Goal: Information Seeking & Learning: Find specific fact

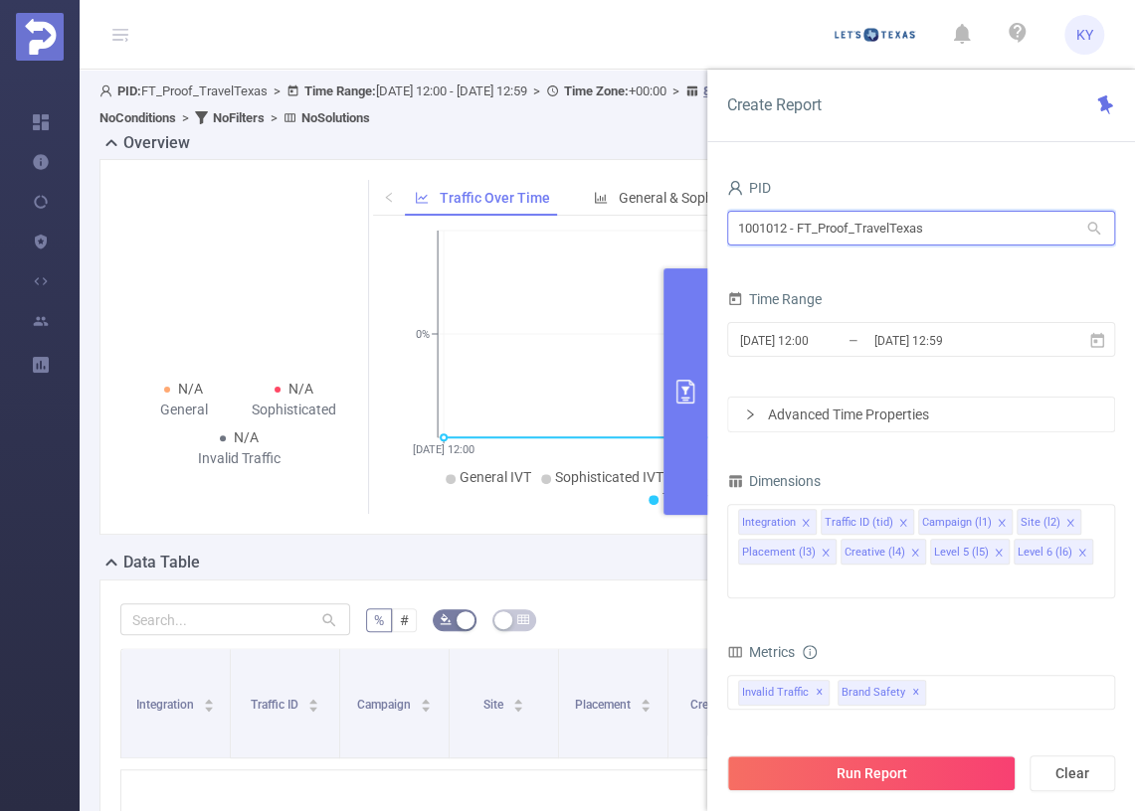
click at [808, 233] on input "1001012 - FT_Proof_TravelTexas" at bounding box center [921, 228] width 388 height 35
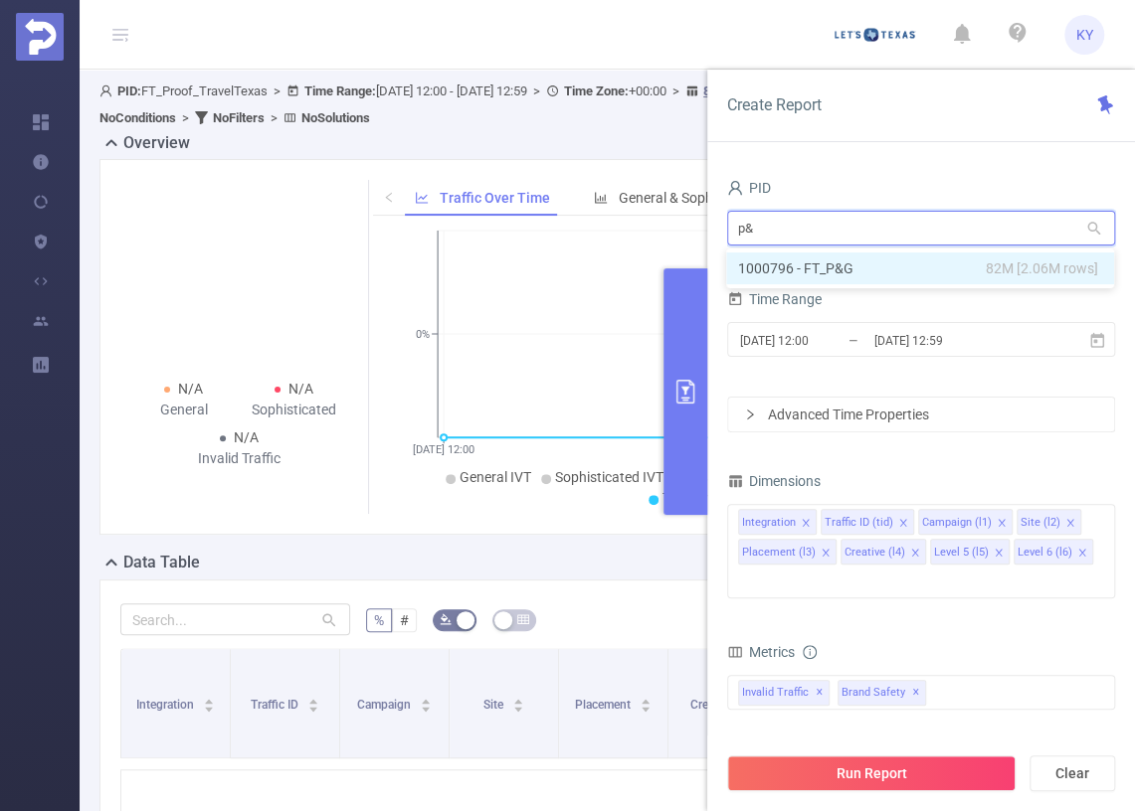
type input "p&g"
click at [845, 278] on li "1000796 - FT_P&G 82M [2.06M rows]" at bounding box center [920, 269] width 388 height 32
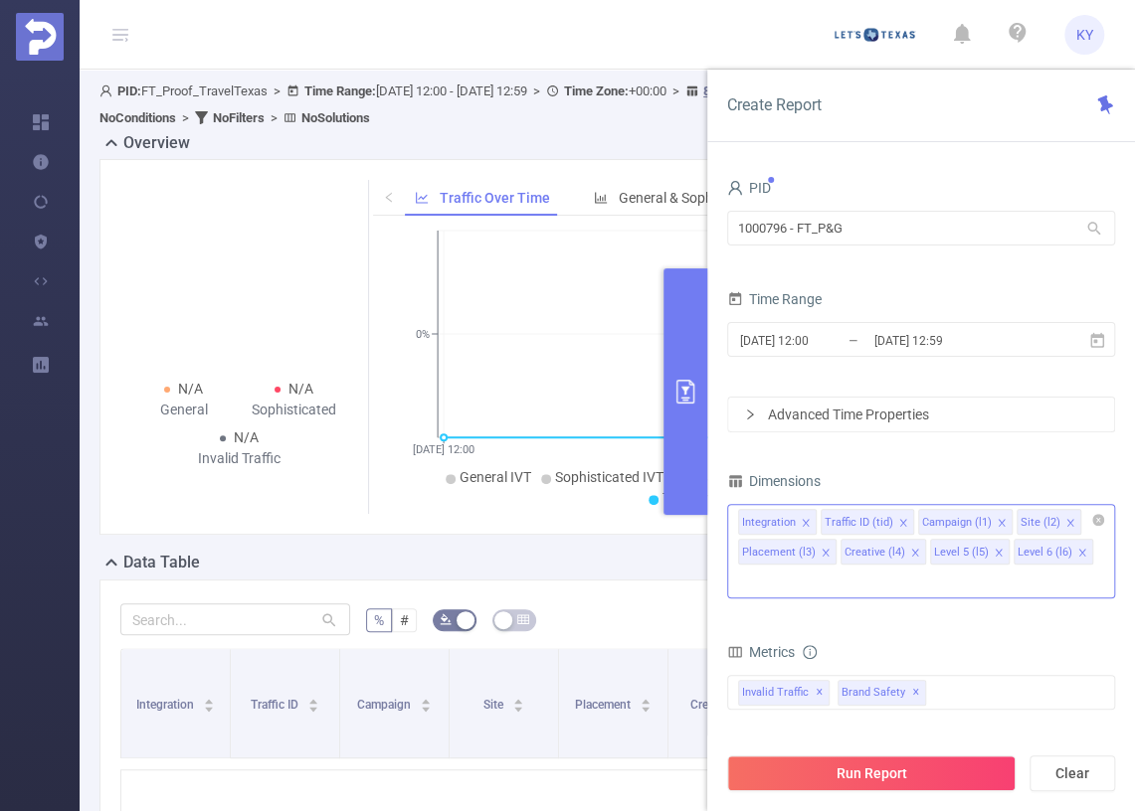
click at [1078, 551] on icon "icon: close" at bounding box center [1081, 552] width 7 height 7
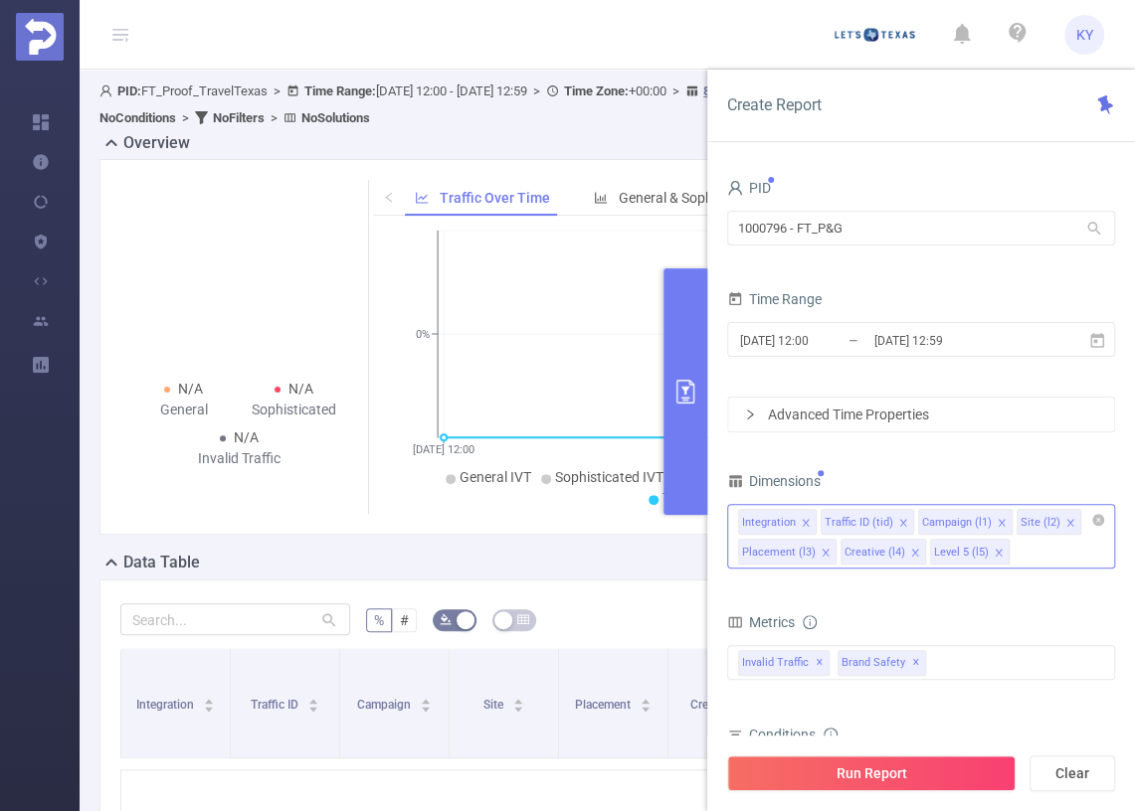
click at [994, 549] on icon "icon: close" at bounding box center [997, 552] width 7 height 7
click at [901, 548] on li "Creative (l4)" at bounding box center [883, 552] width 86 height 26
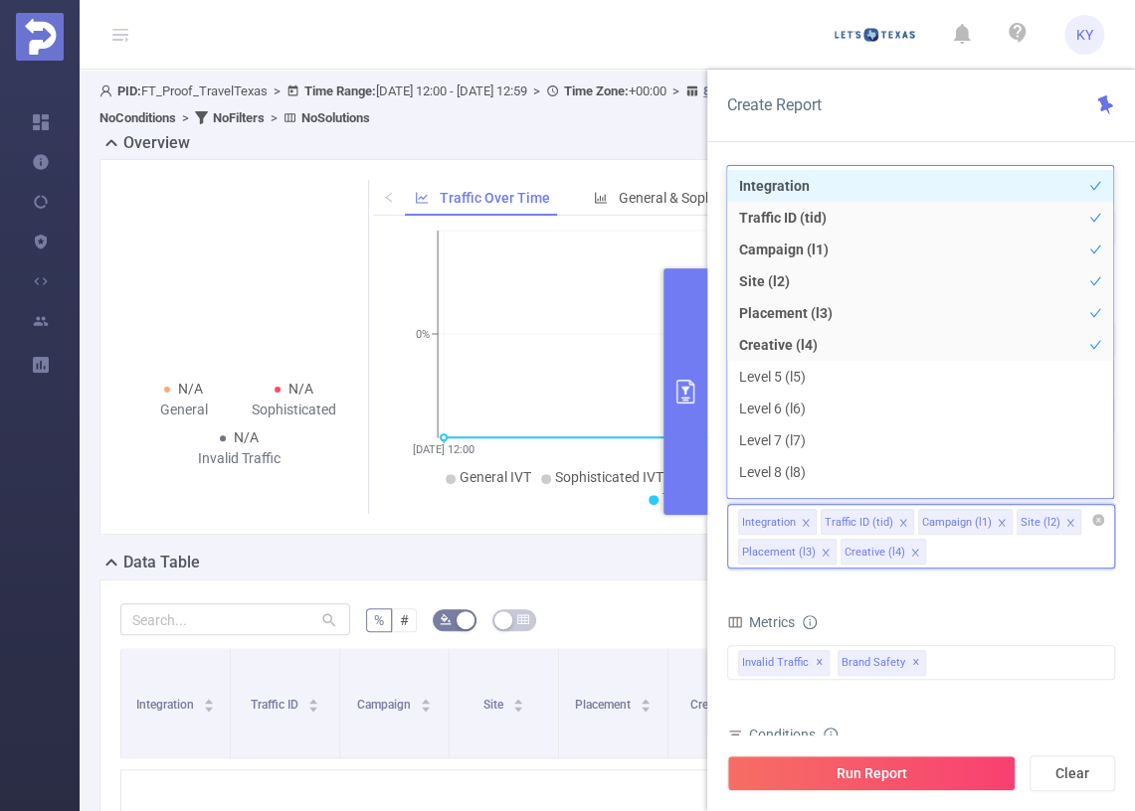
click at [815, 548] on li "Placement (l3)" at bounding box center [787, 552] width 98 height 26
click at [820, 548] on icon "icon: close" at bounding box center [825, 553] width 10 height 10
click at [811, 548] on icon "icon: close" at bounding box center [812, 553] width 10 height 10
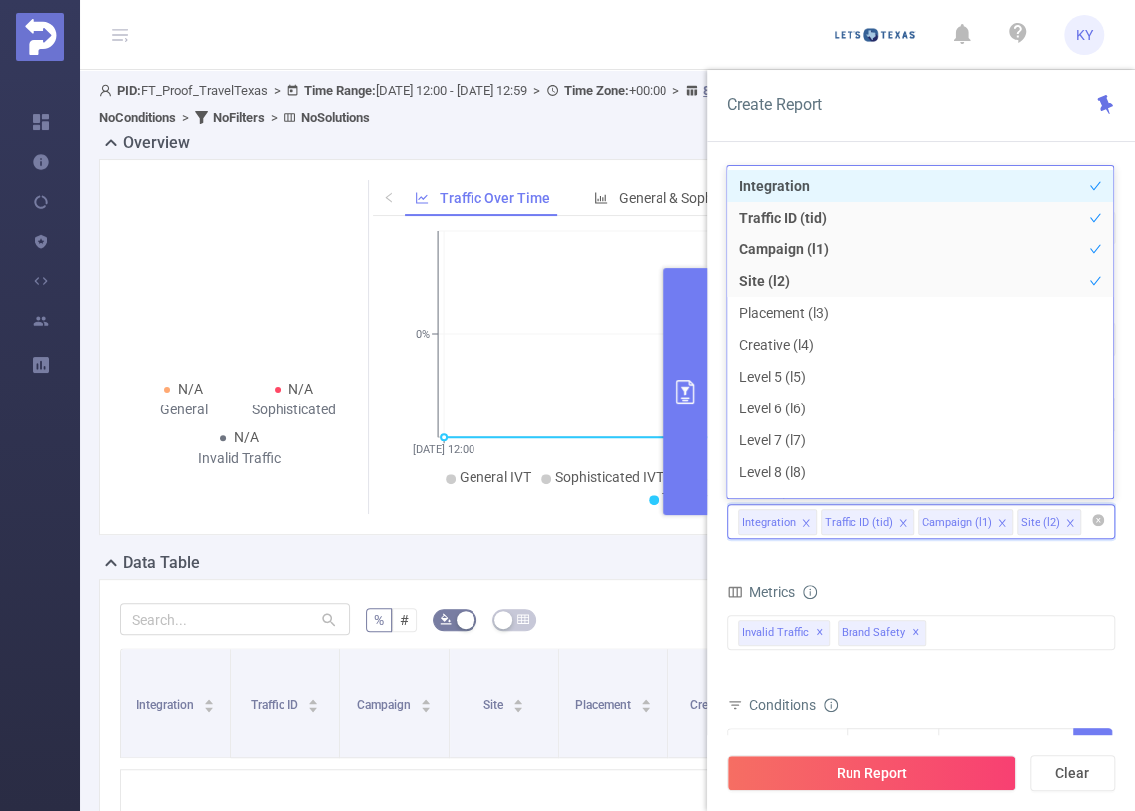
click at [996, 519] on icon "icon: close" at bounding box center [1001, 523] width 10 height 10
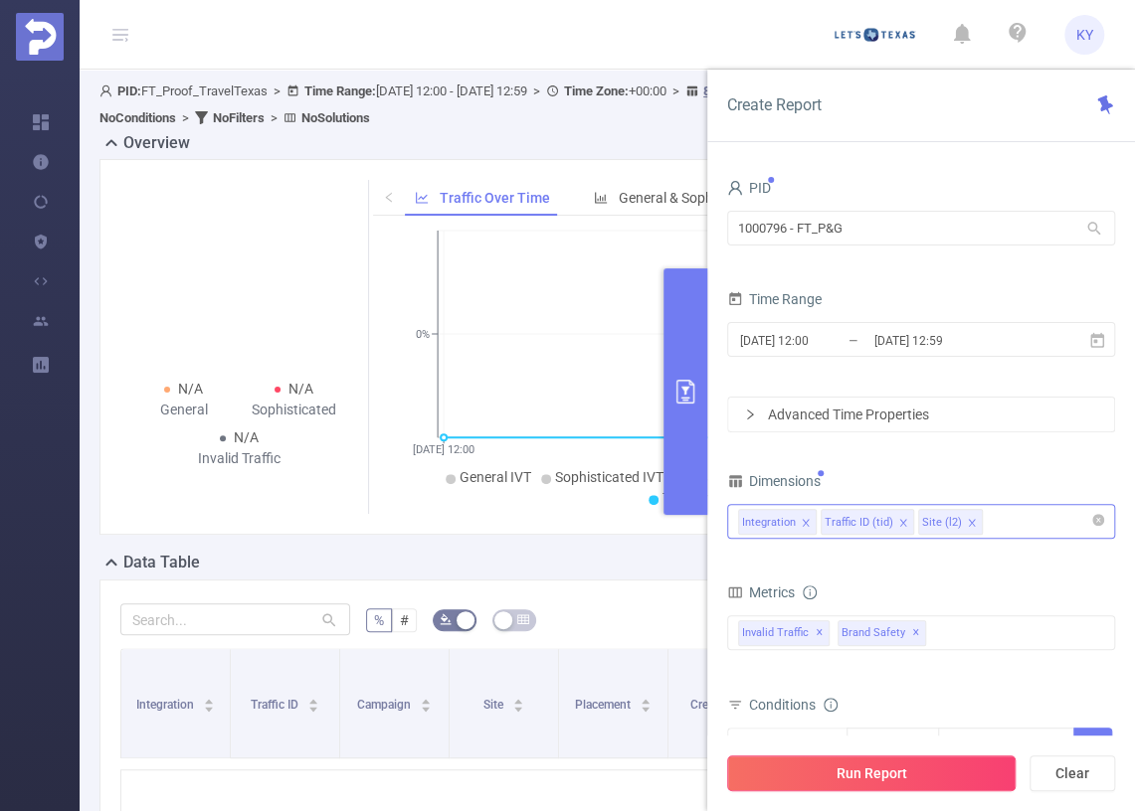
click at [976, 771] on button "Run Report" at bounding box center [871, 774] width 288 height 36
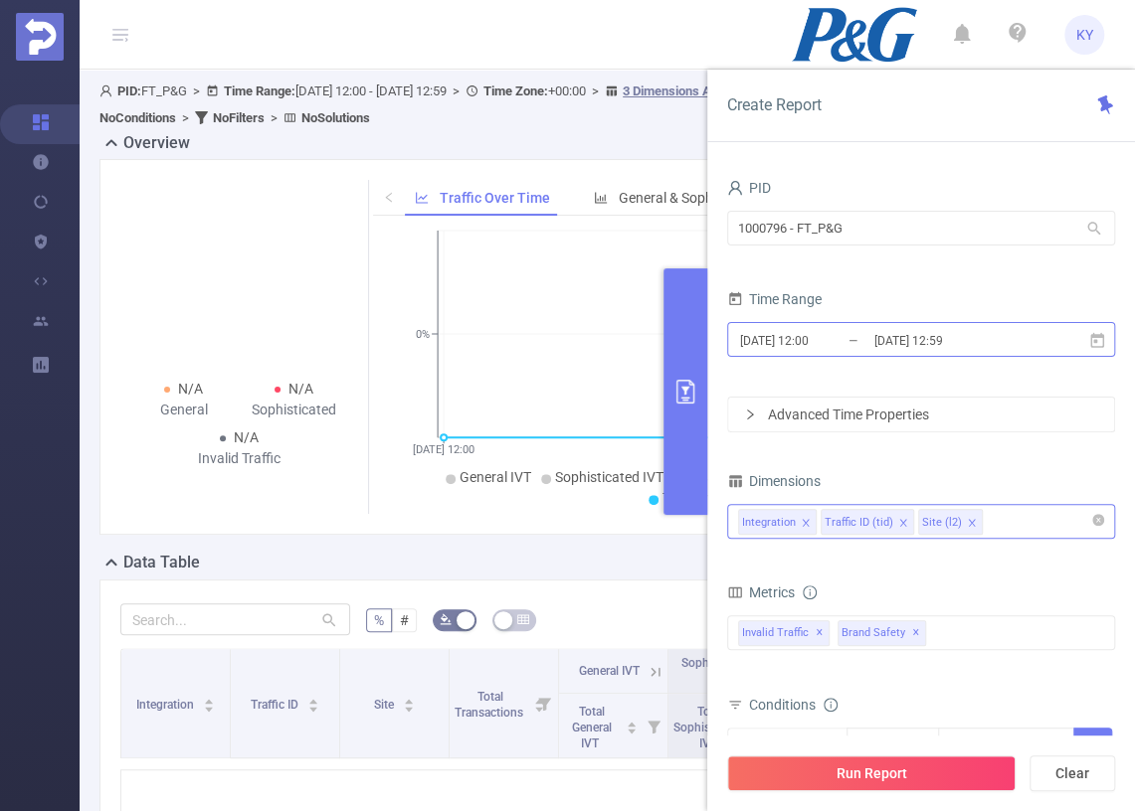
click at [900, 344] on input "2025-09-09 12:59" at bounding box center [952, 340] width 161 height 27
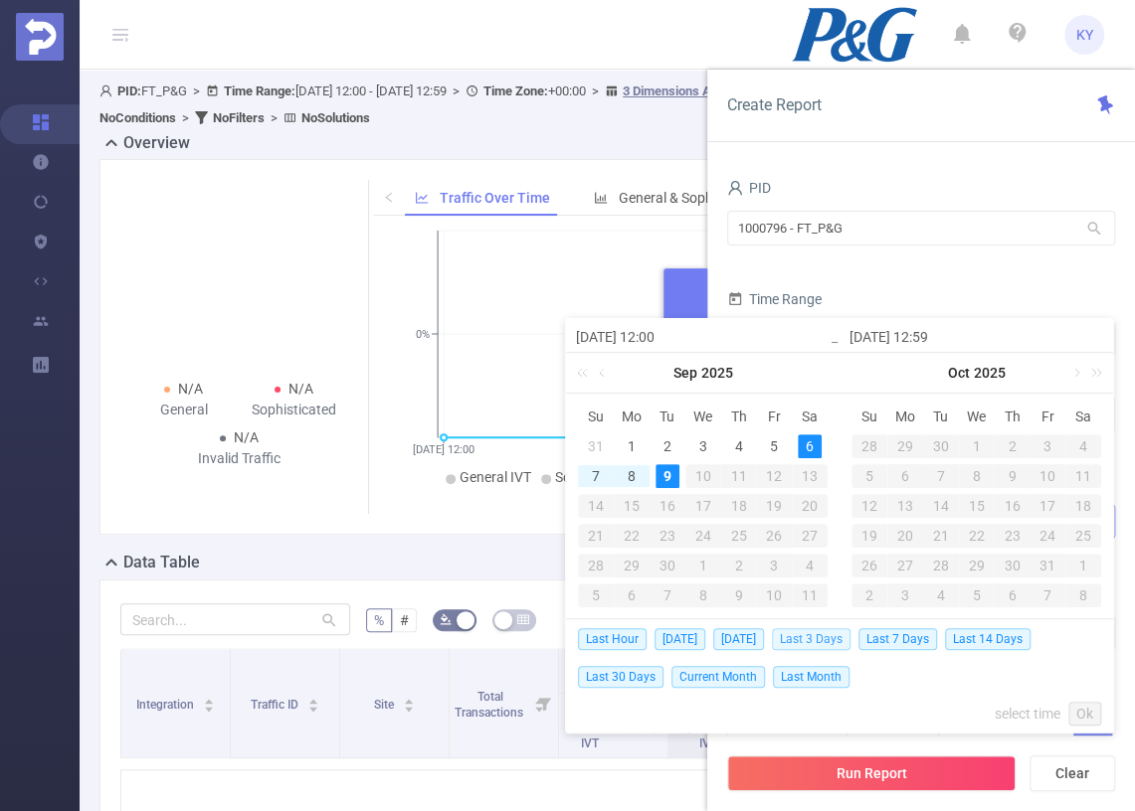
click at [834, 638] on span "Last 3 Days" at bounding box center [811, 639] width 79 height 22
type input "2025-09-06 00:00"
type input "2025-09-09 23:59"
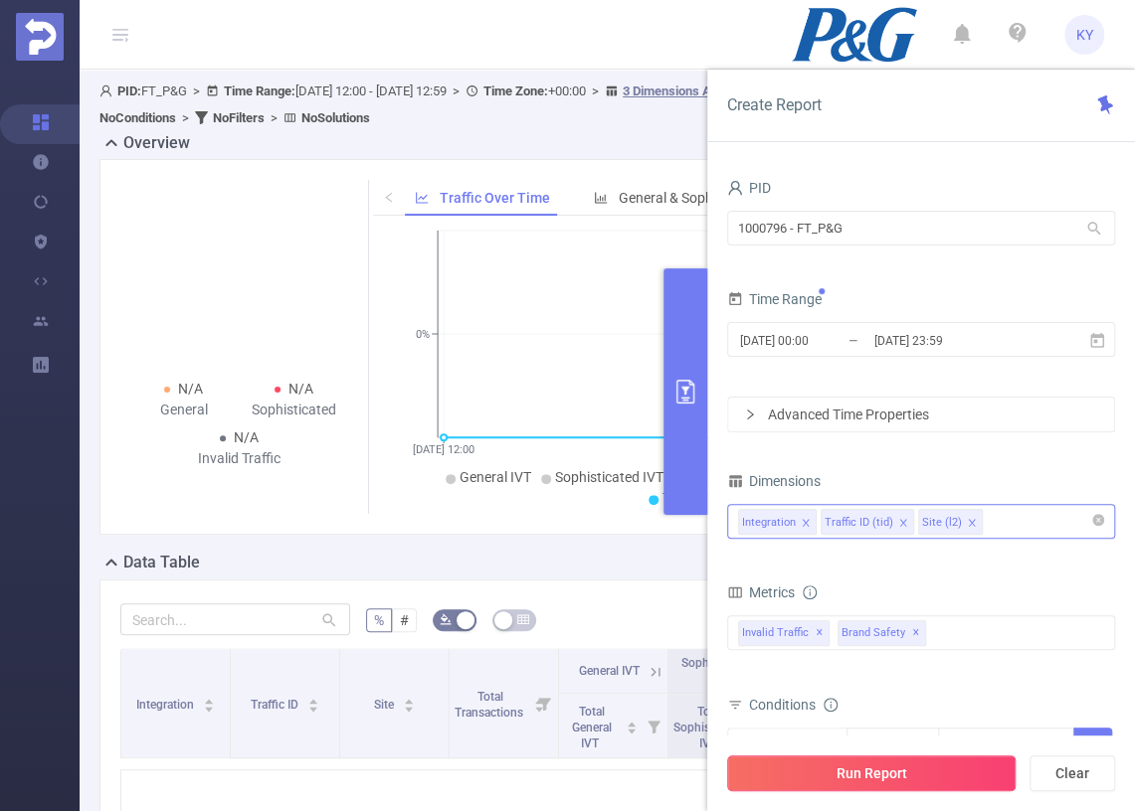
click at [884, 774] on button "Run Report" at bounding box center [871, 774] width 288 height 36
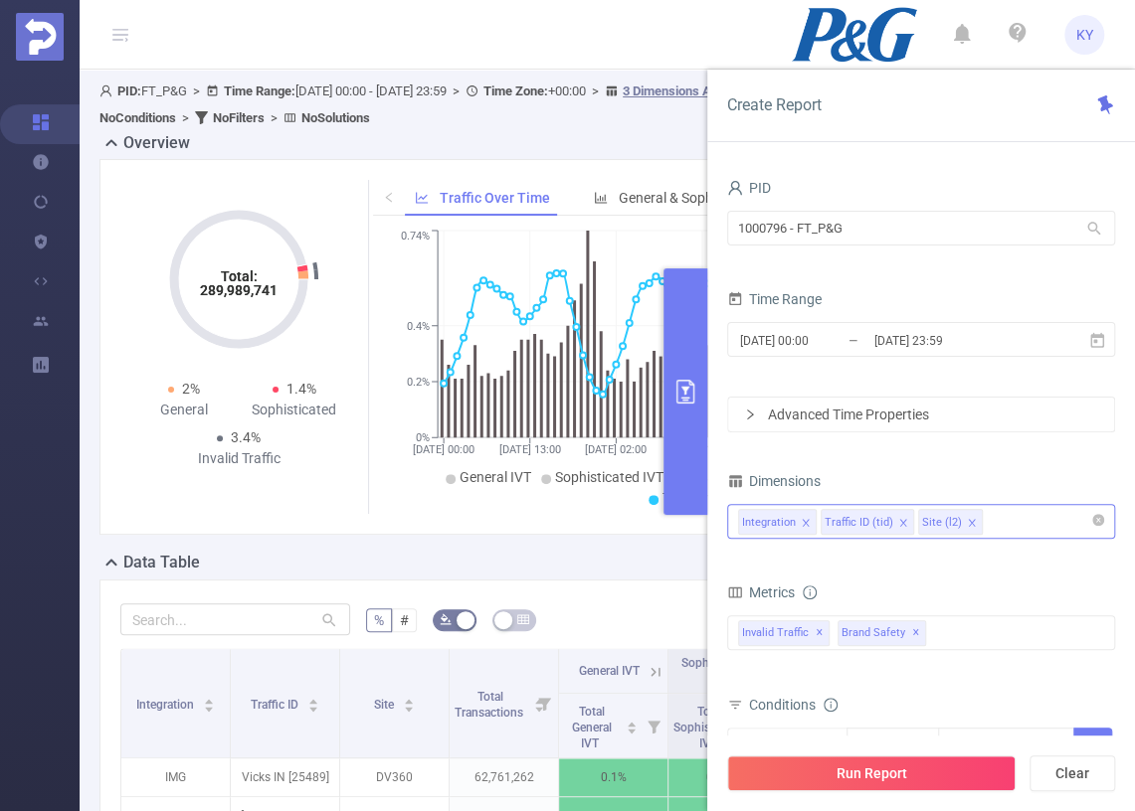
click at [688, 428] on button "primary" at bounding box center [685, 391] width 44 height 247
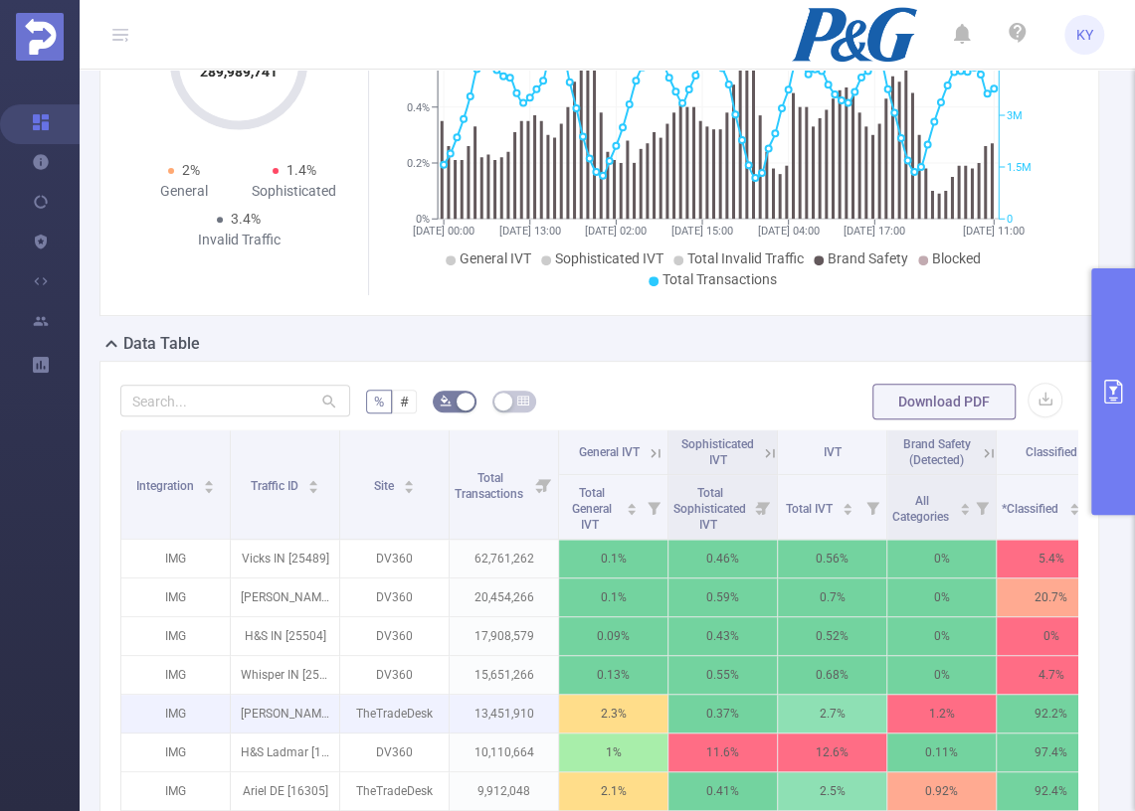
scroll to position [352, 0]
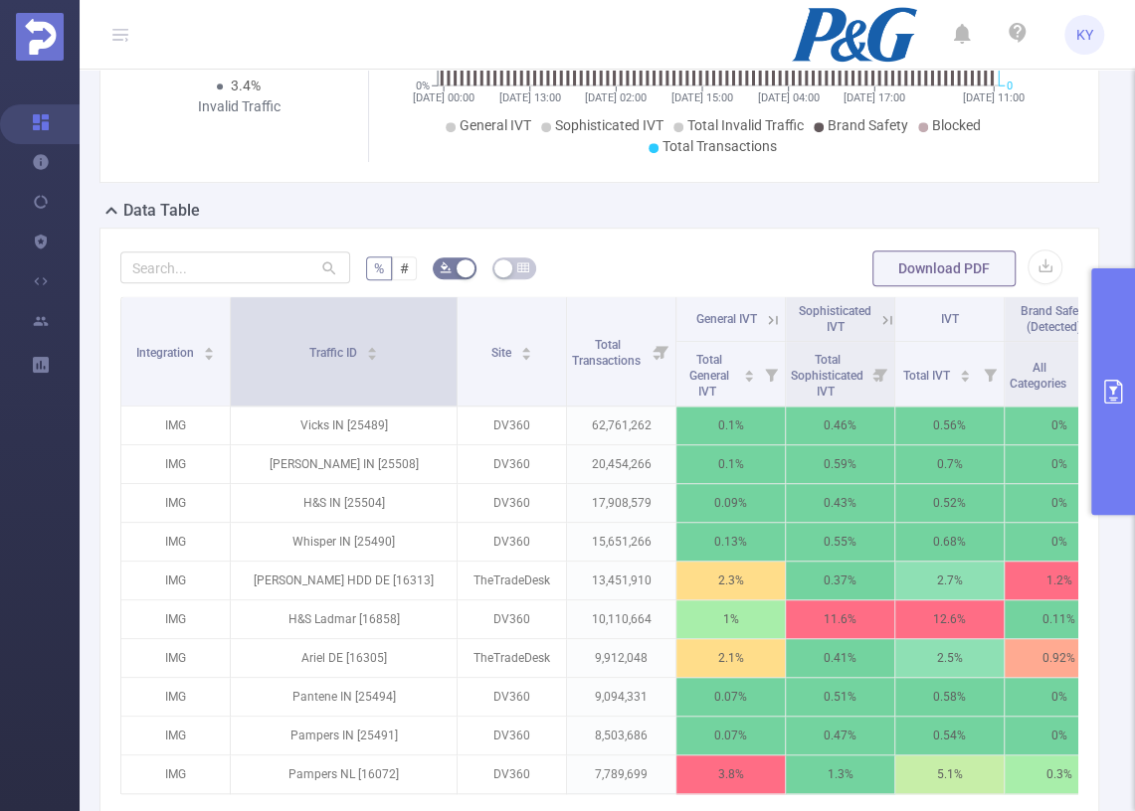
drag, startPoint x: 336, startPoint y: 368, endPoint x: 453, endPoint y: 386, distance: 118.7
click at [453, 386] on span at bounding box center [456, 351] width 10 height 108
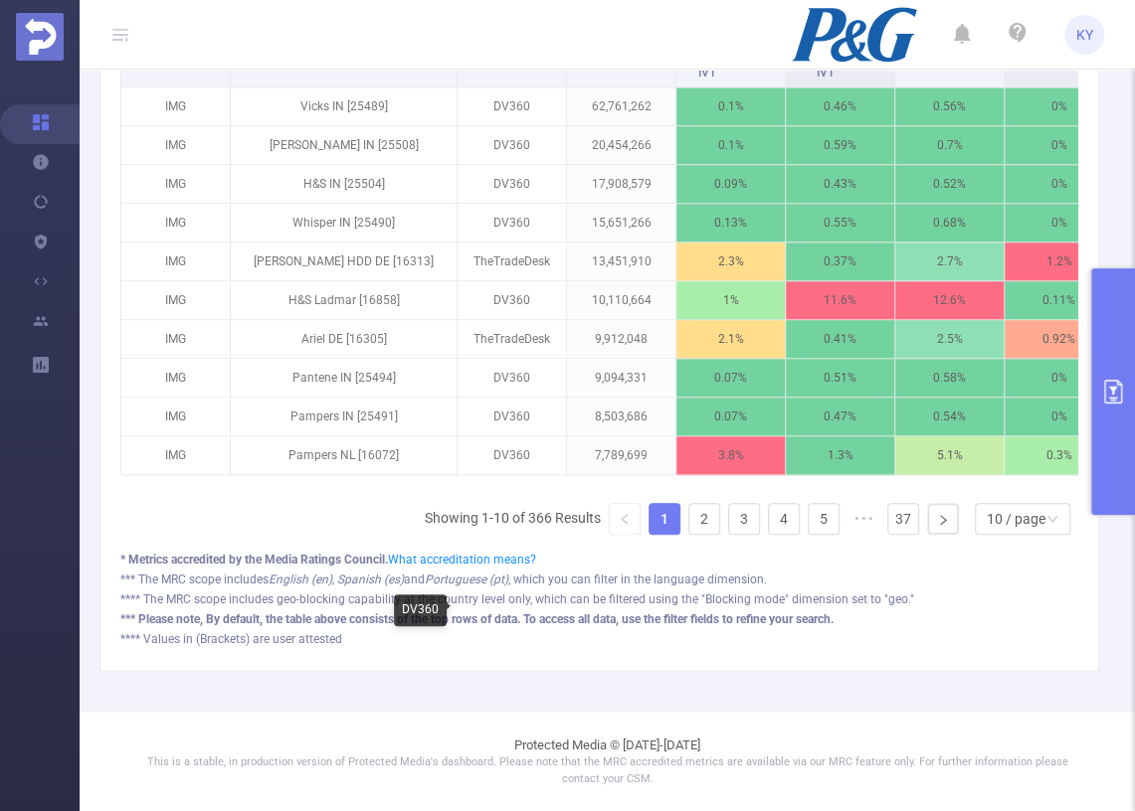
scroll to position [675, 0]
click at [697, 510] on link "2" at bounding box center [704, 519] width 30 height 30
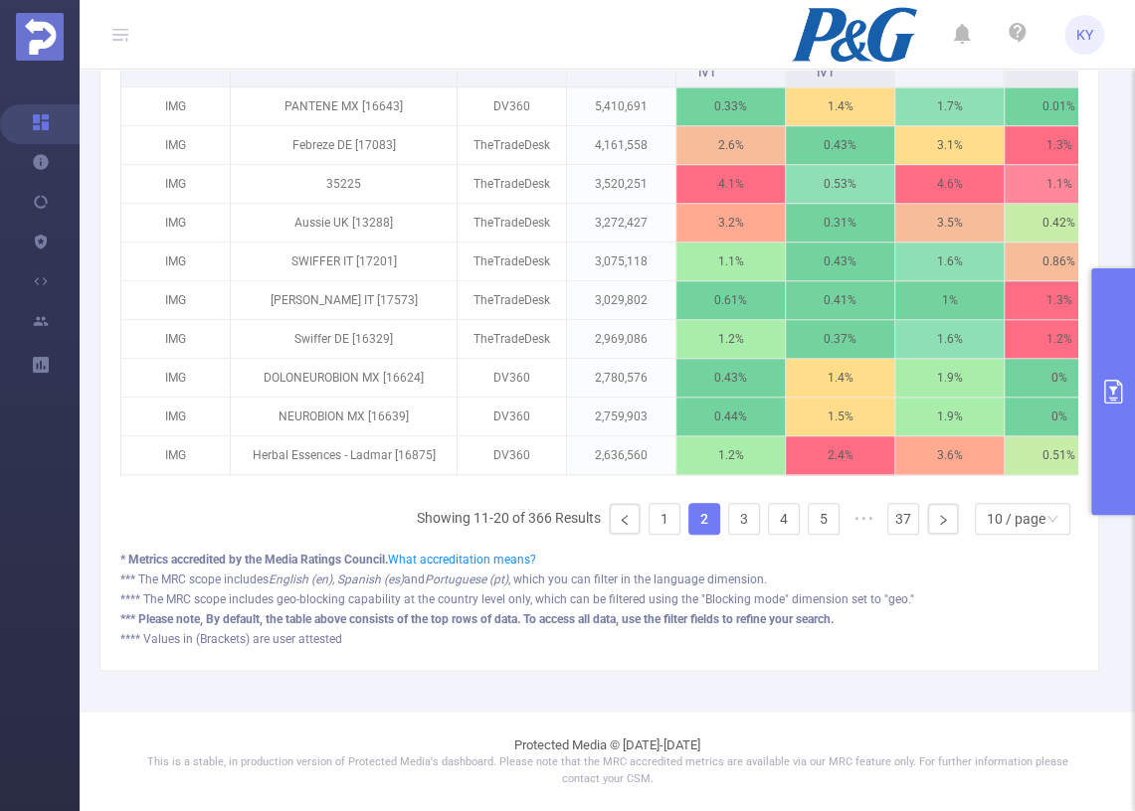
click at [653, 502] on div "Integration Traffic ID Site Total Transactions General IVT Sophisticated IVT IV…" at bounding box center [599, 264] width 958 height 574
click at [649, 504] on link "1" at bounding box center [664, 519] width 30 height 30
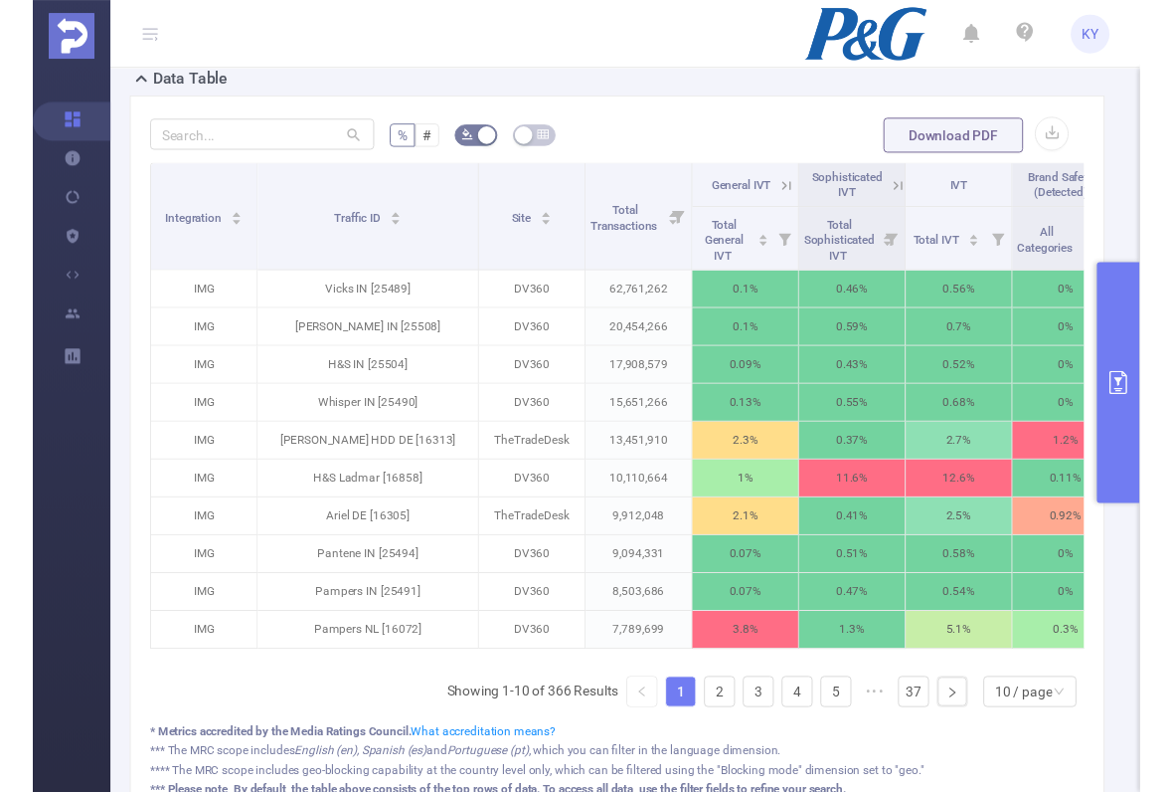
scroll to position [103, 0]
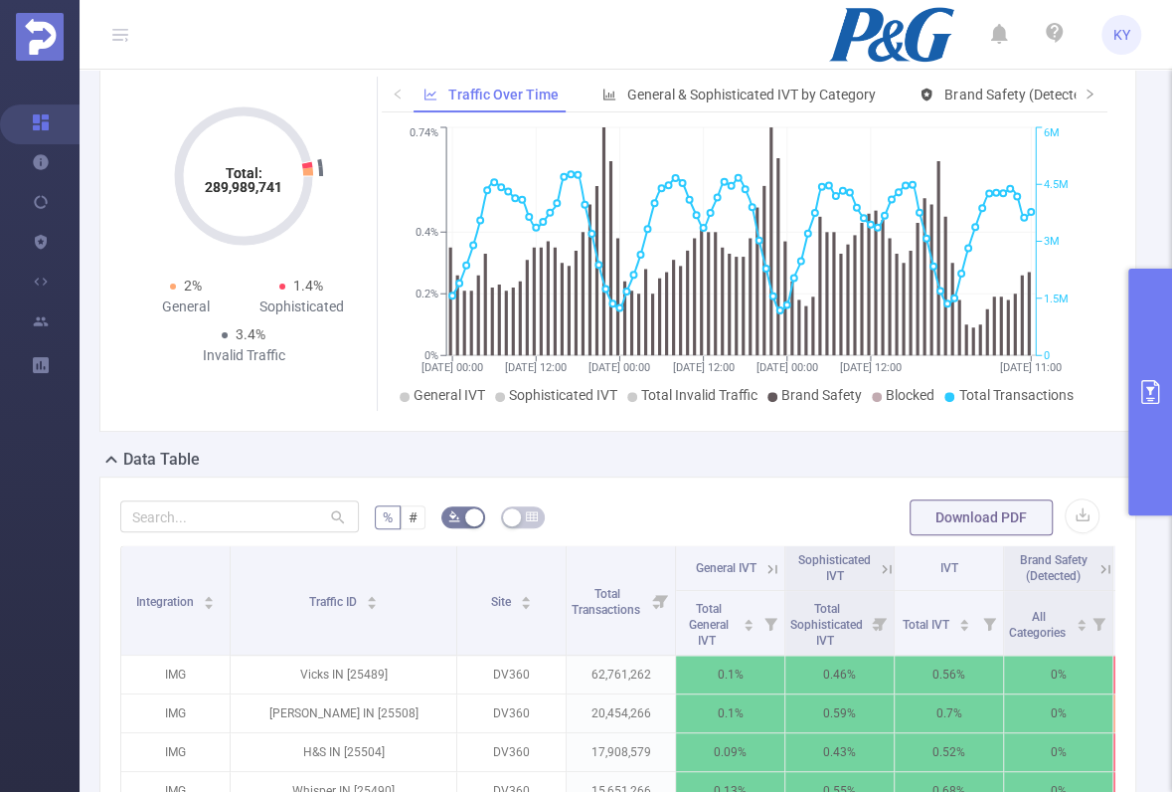
click at [772, 451] on div "Data Table" at bounding box center [625, 461] width 1053 height 28
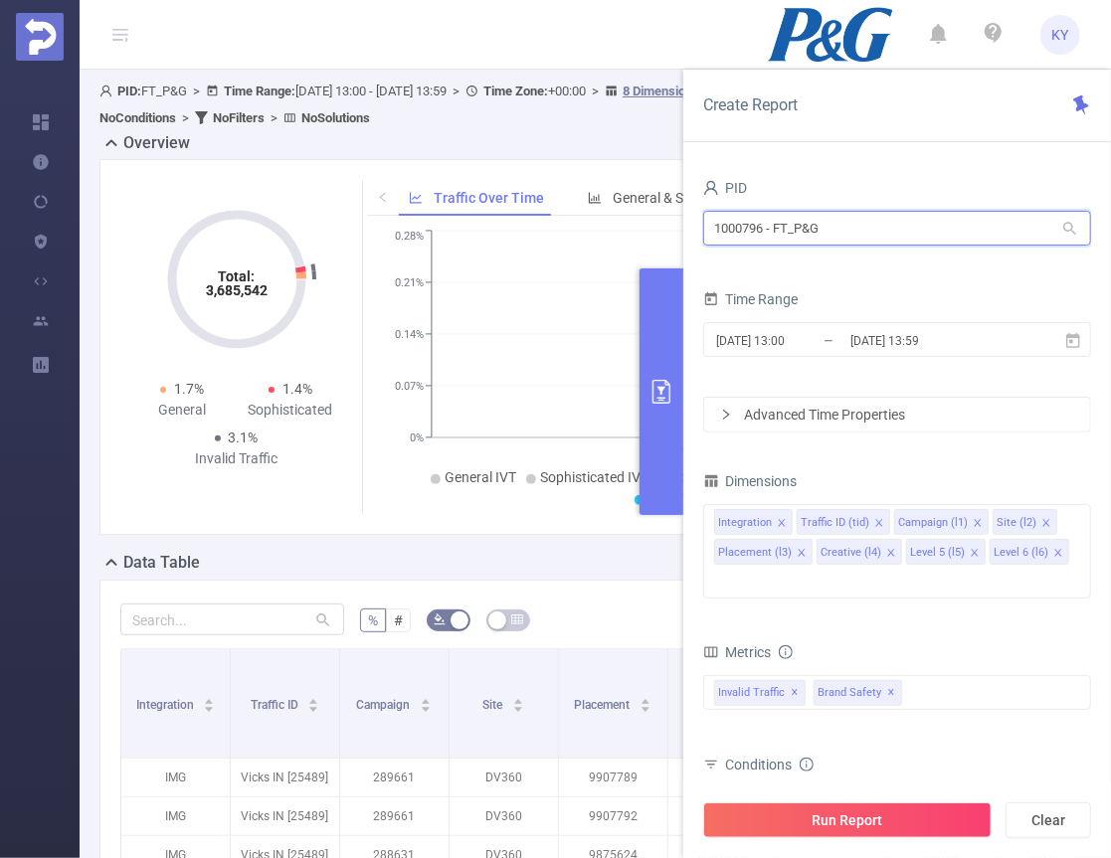
click at [861, 218] on input "1000796 - FT_P&G" at bounding box center [897, 228] width 388 height 35
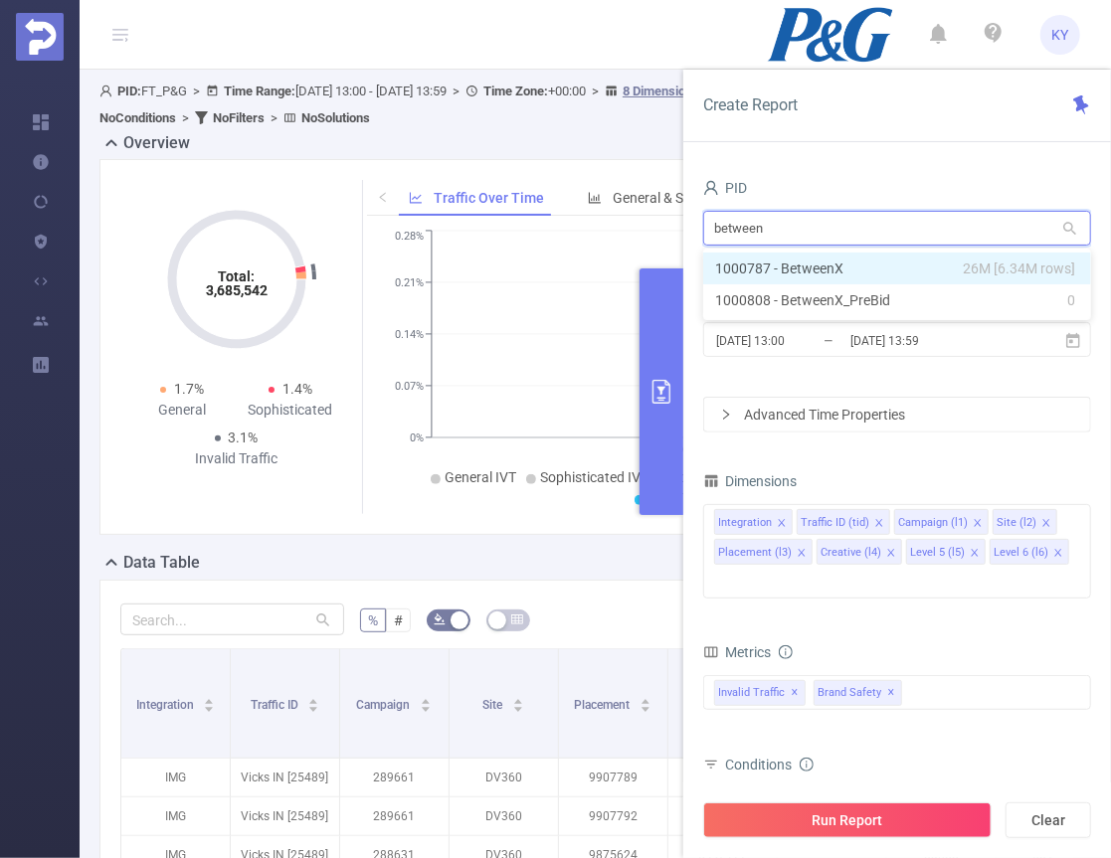
type input "betweenx"
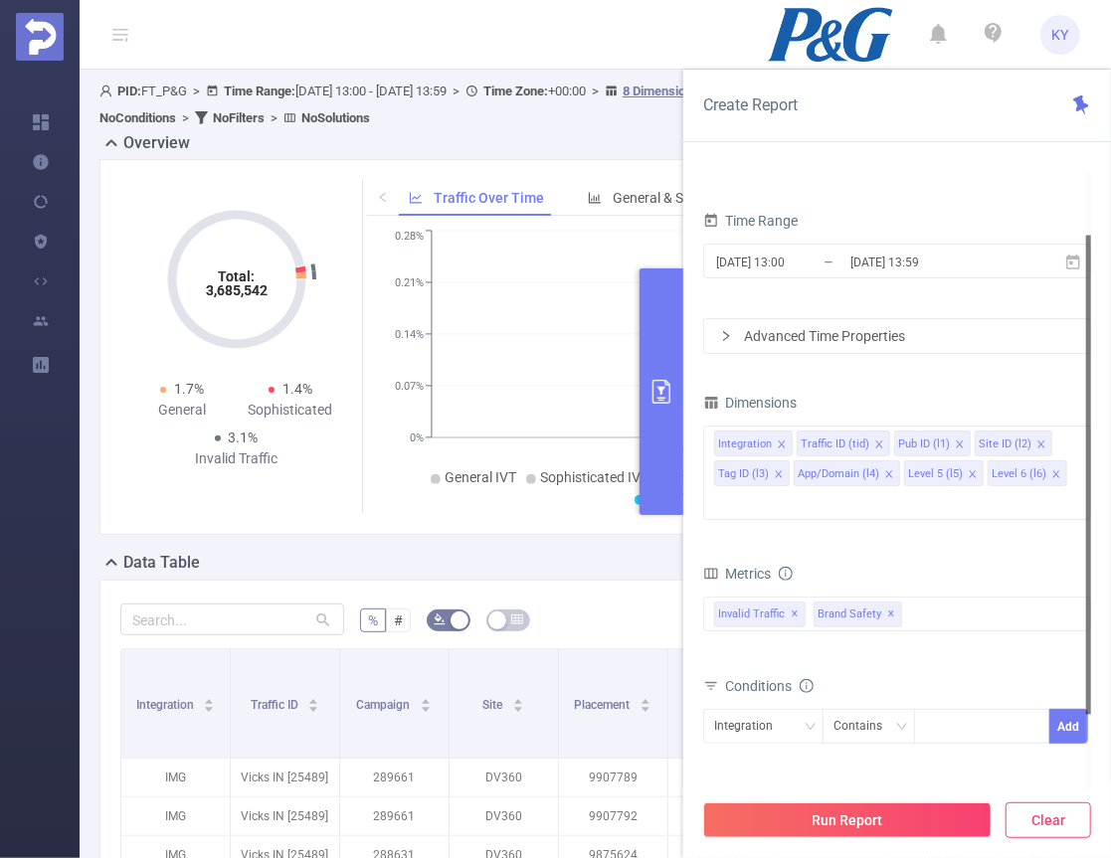
click at [1043, 808] on button "Clear" at bounding box center [1048, 821] width 86 height 36
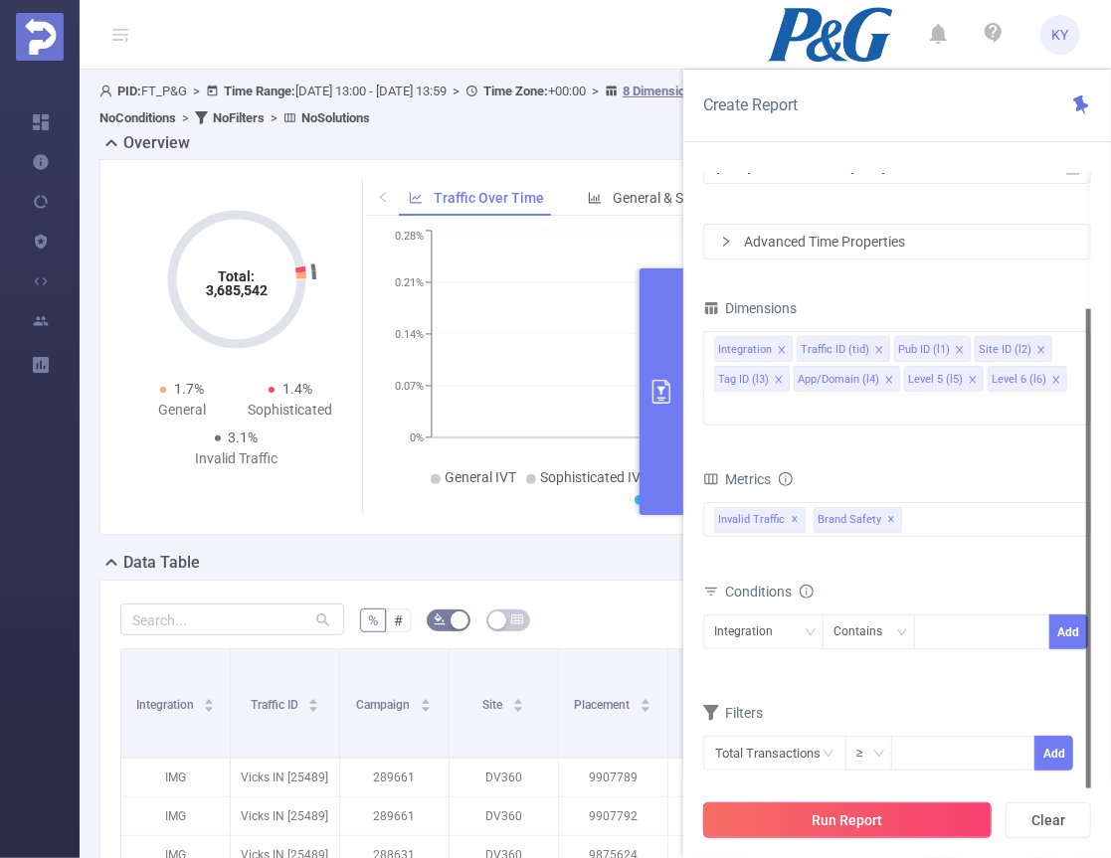
click at [920, 812] on button "Run Report" at bounding box center [847, 821] width 288 height 36
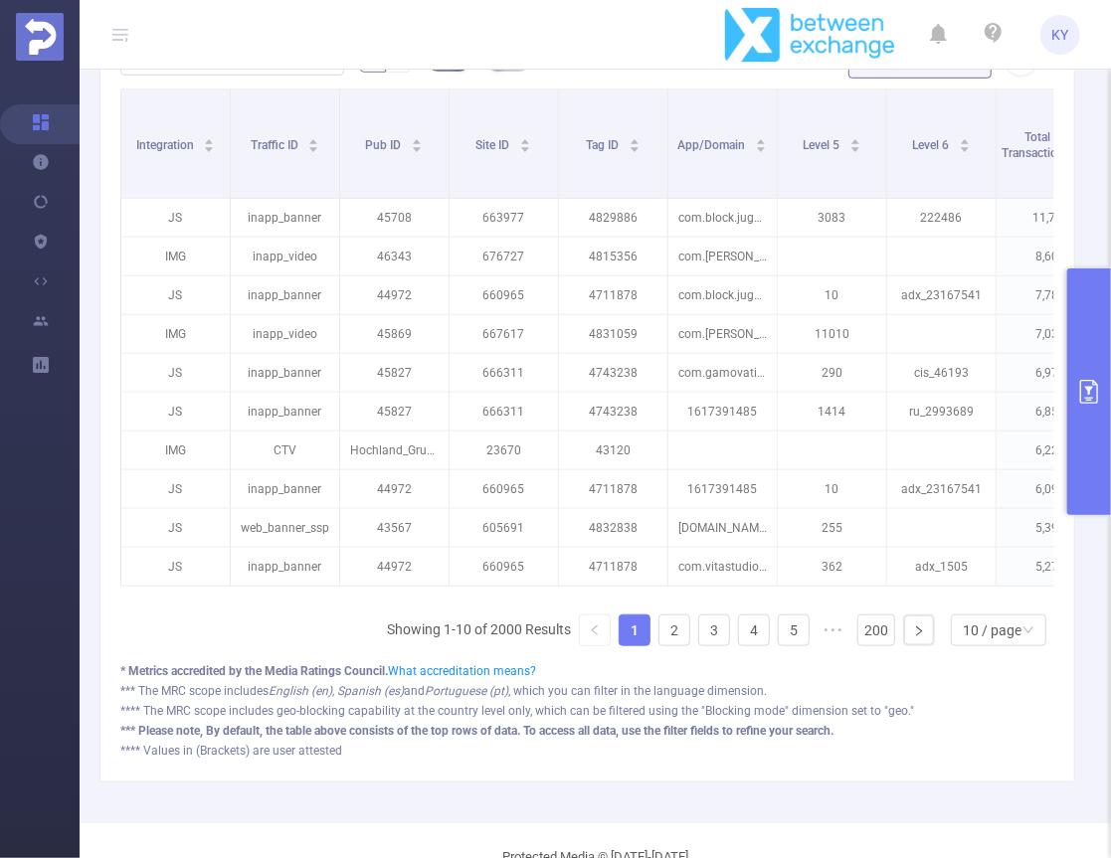
scroll to position [561, 0]
click at [675, 627] on link "2" at bounding box center [674, 630] width 30 height 30
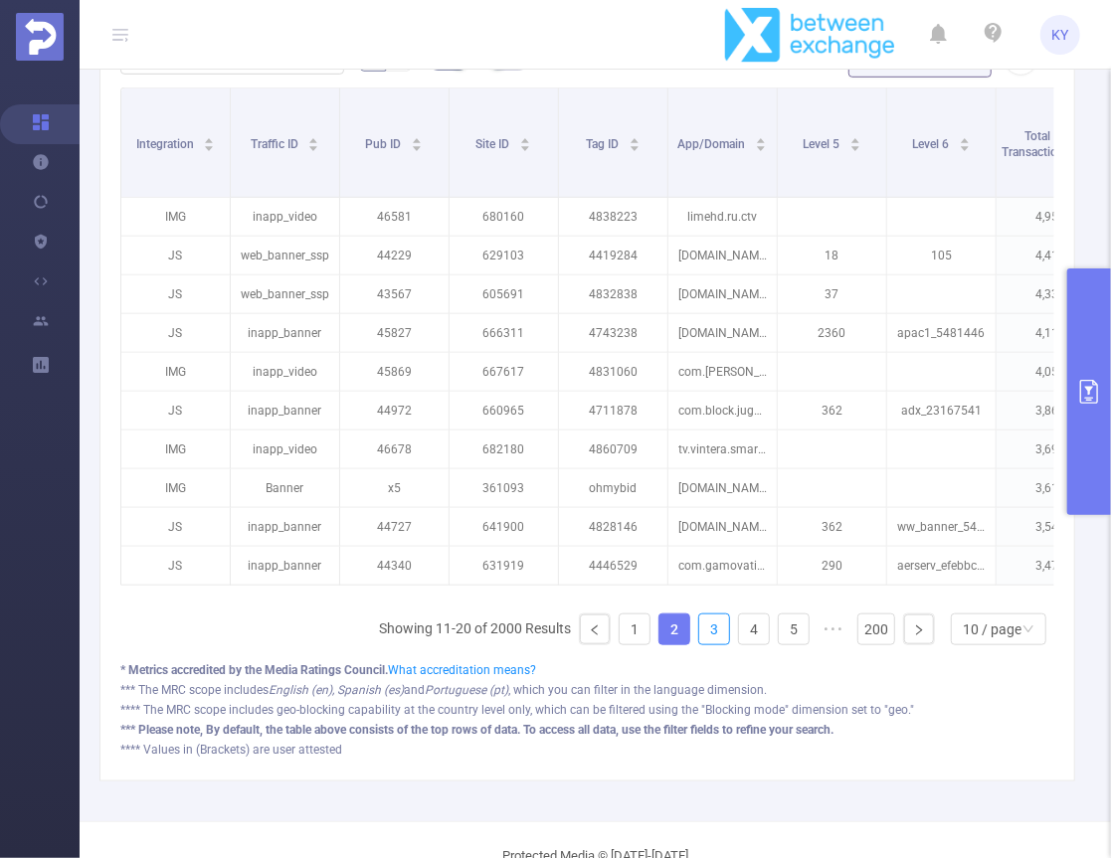
click at [701, 638] on link "3" at bounding box center [714, 630] width 30 height 30
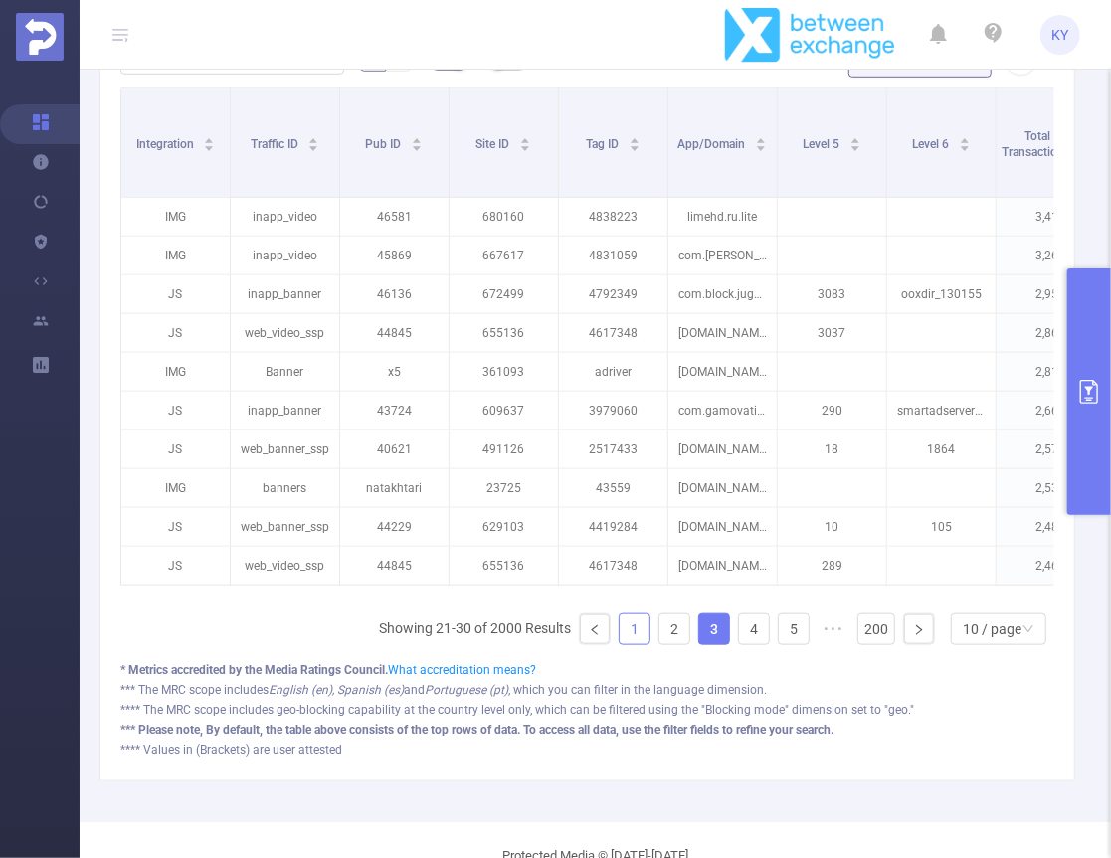
click at [634, 638] on link "1" at bounding box center [635, 630] width 30 height 30
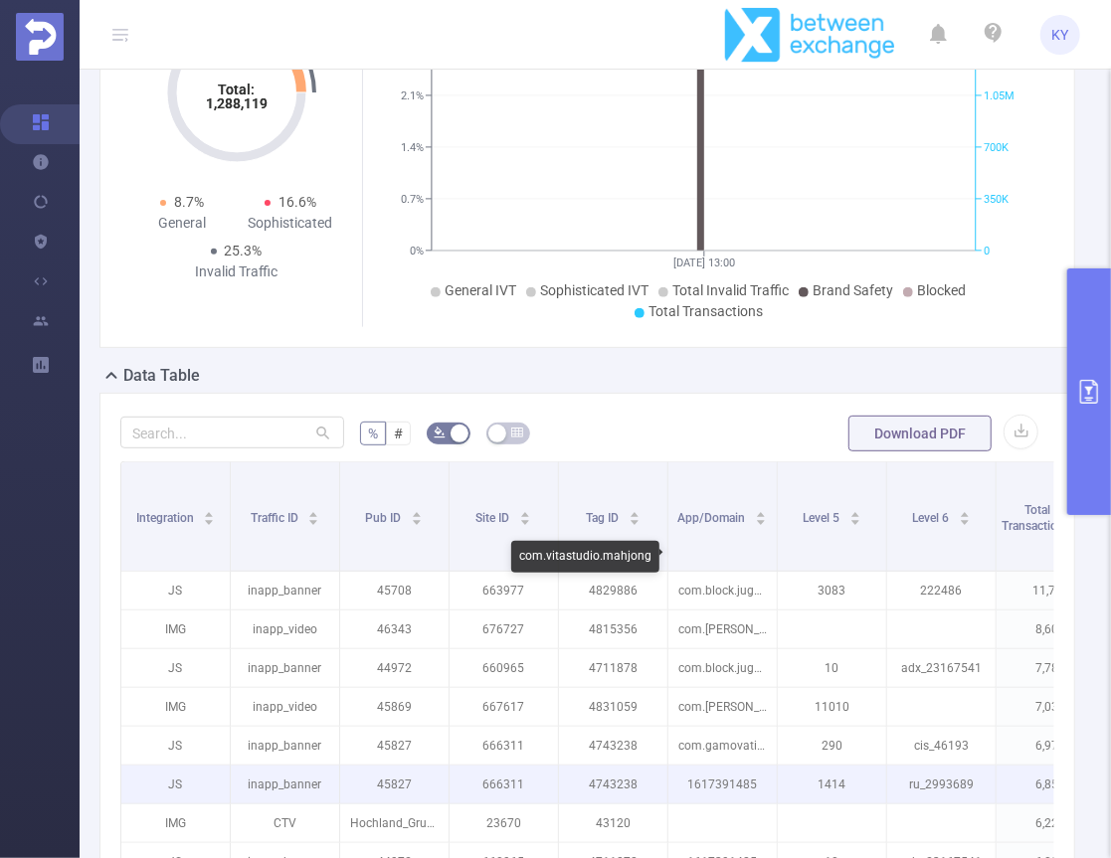
scroll to position [0, 0]
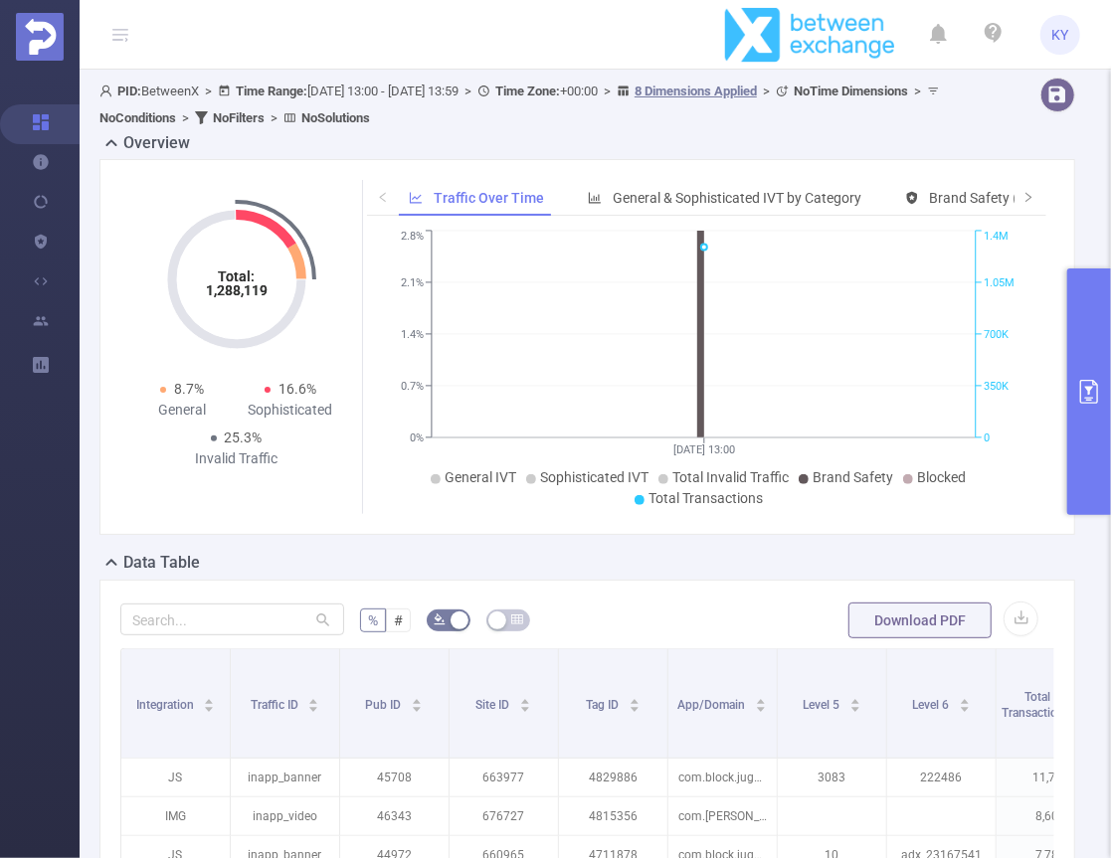
click at [1074, 475] on button "primary" at bounding box center [1089, 391] width 44 height 247
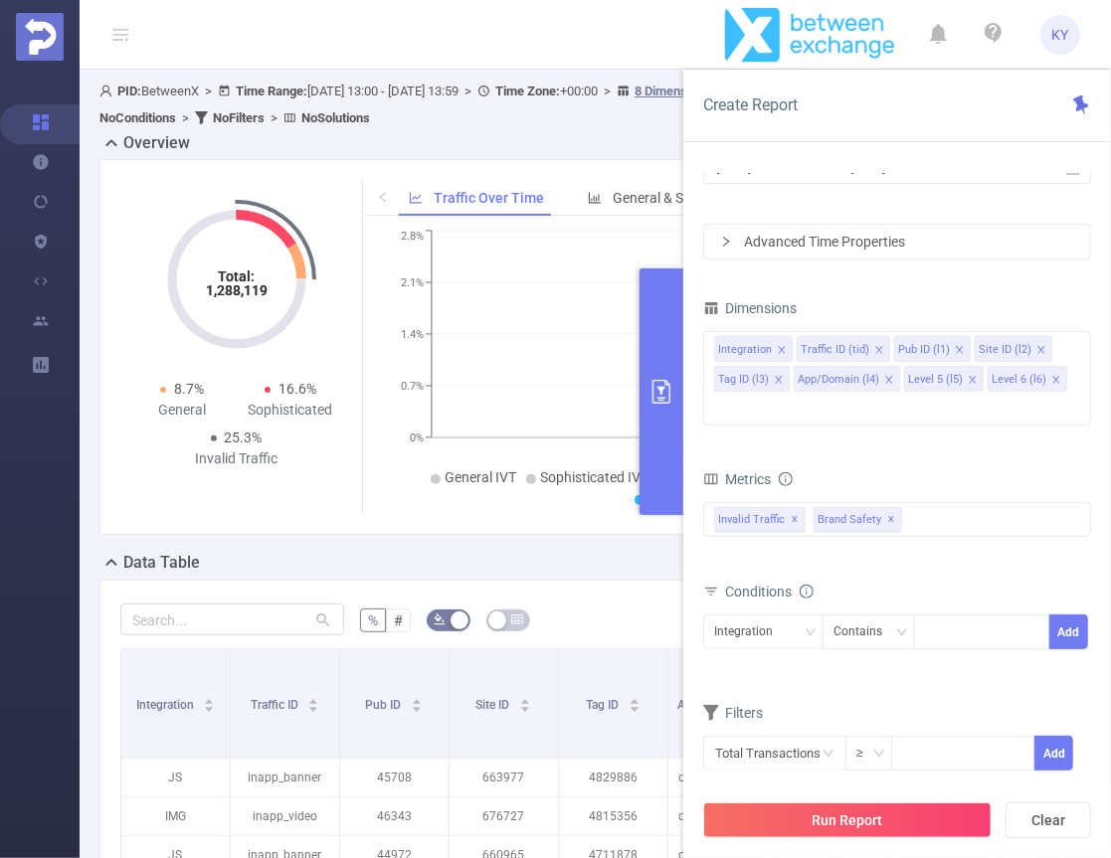
click at [644, 420] on button "primary" at bounding box center [661, 391] width 44 height 247
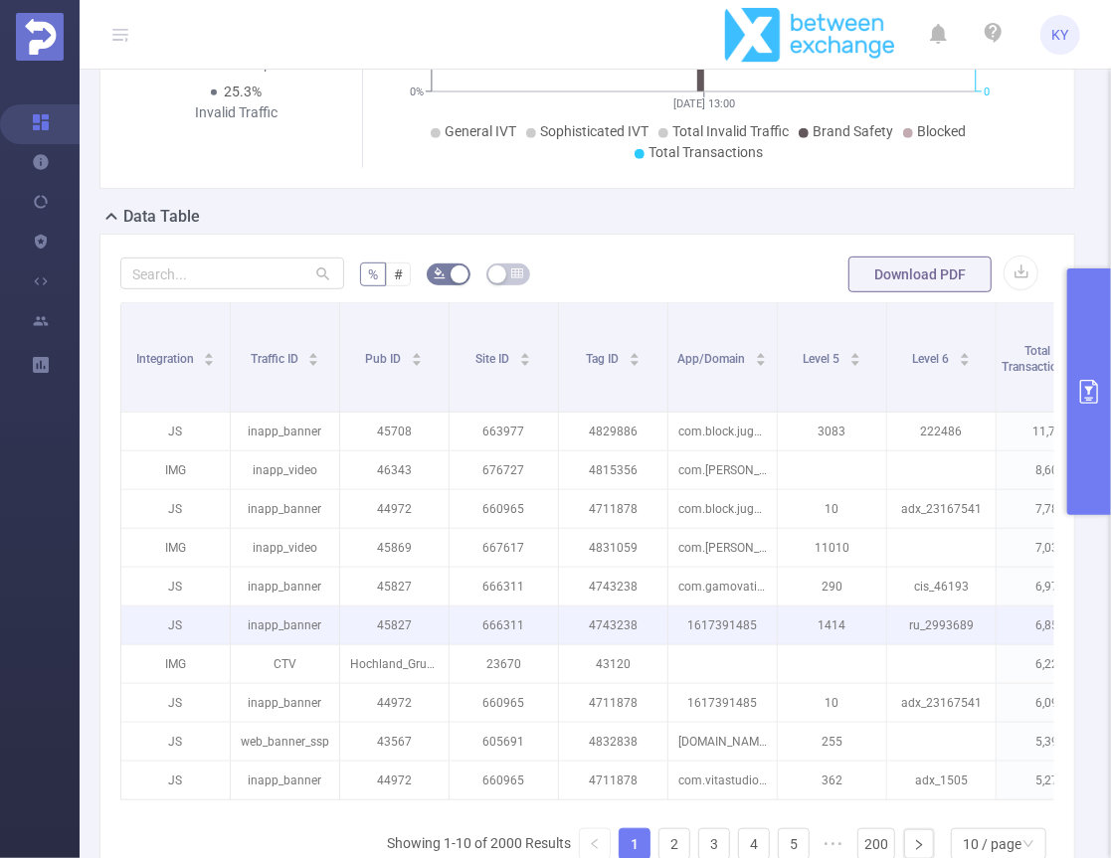
scroll to position [0, 830]
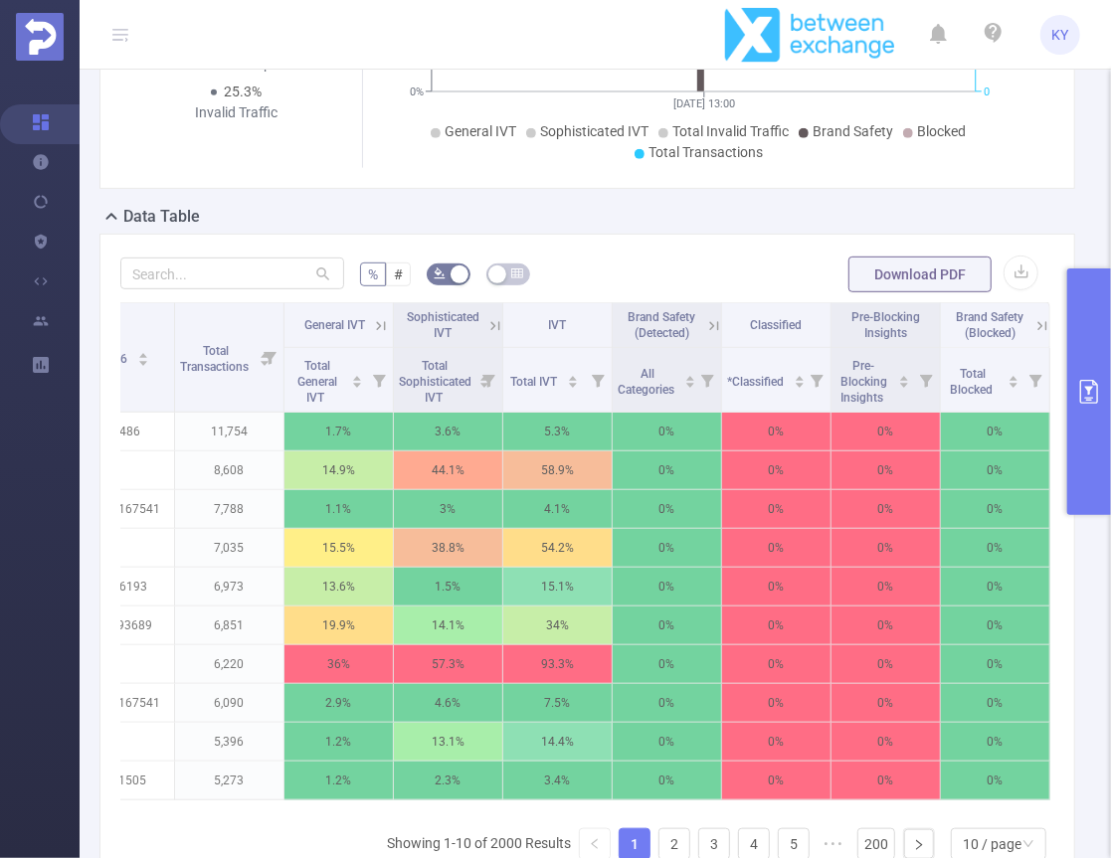
click at [486, 323] on icon at bounding box center [495, 326] width 18 height 18
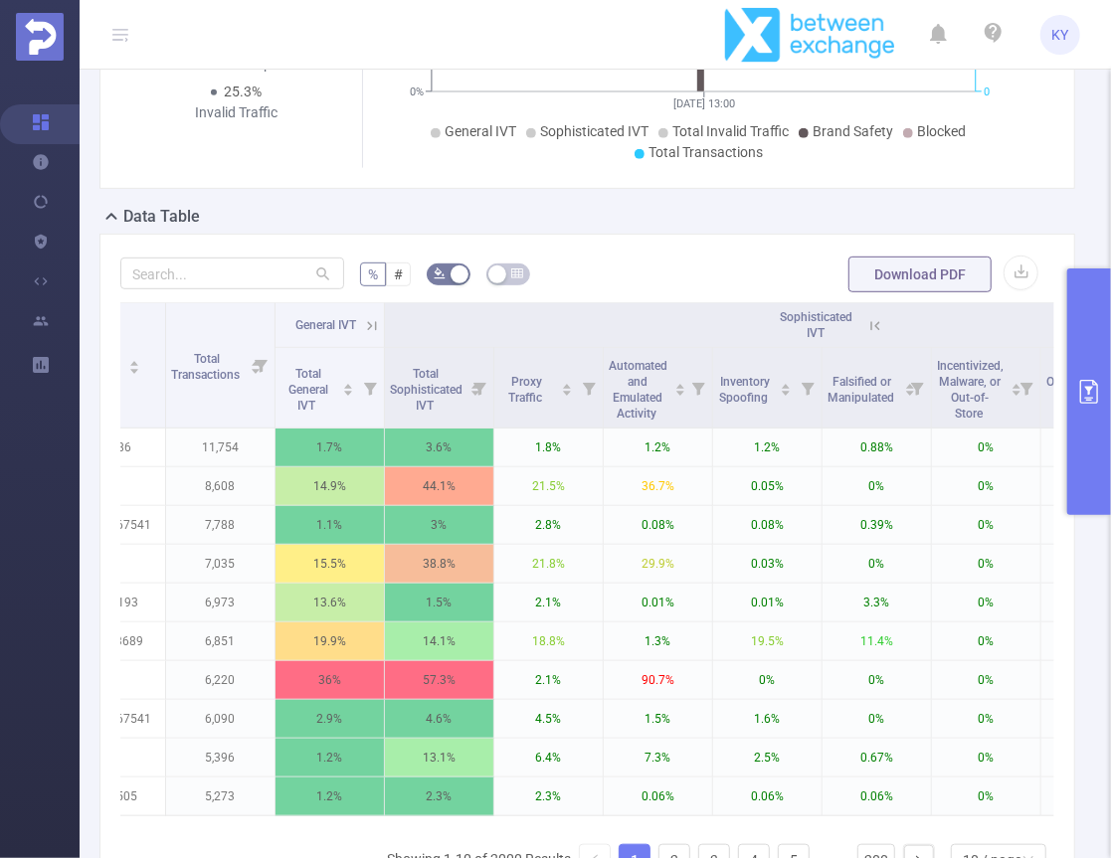
click at [875, 330] on icon at bounding box center [875, 326] width 18 height 18
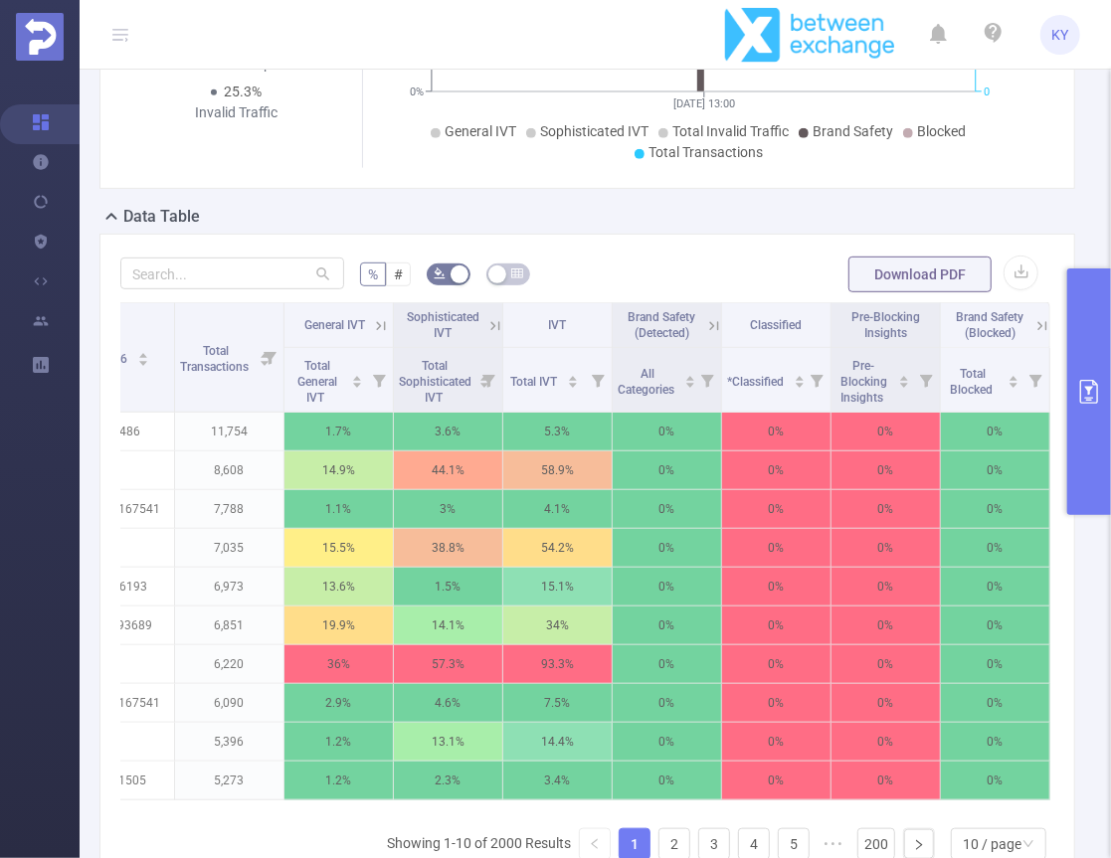
click at [353, 323] on span "General IVT" at bounding box center [334, 325] width 61 height 14
click at [377, 326] on icon at bounding box center [381, 325] width 9 height 9
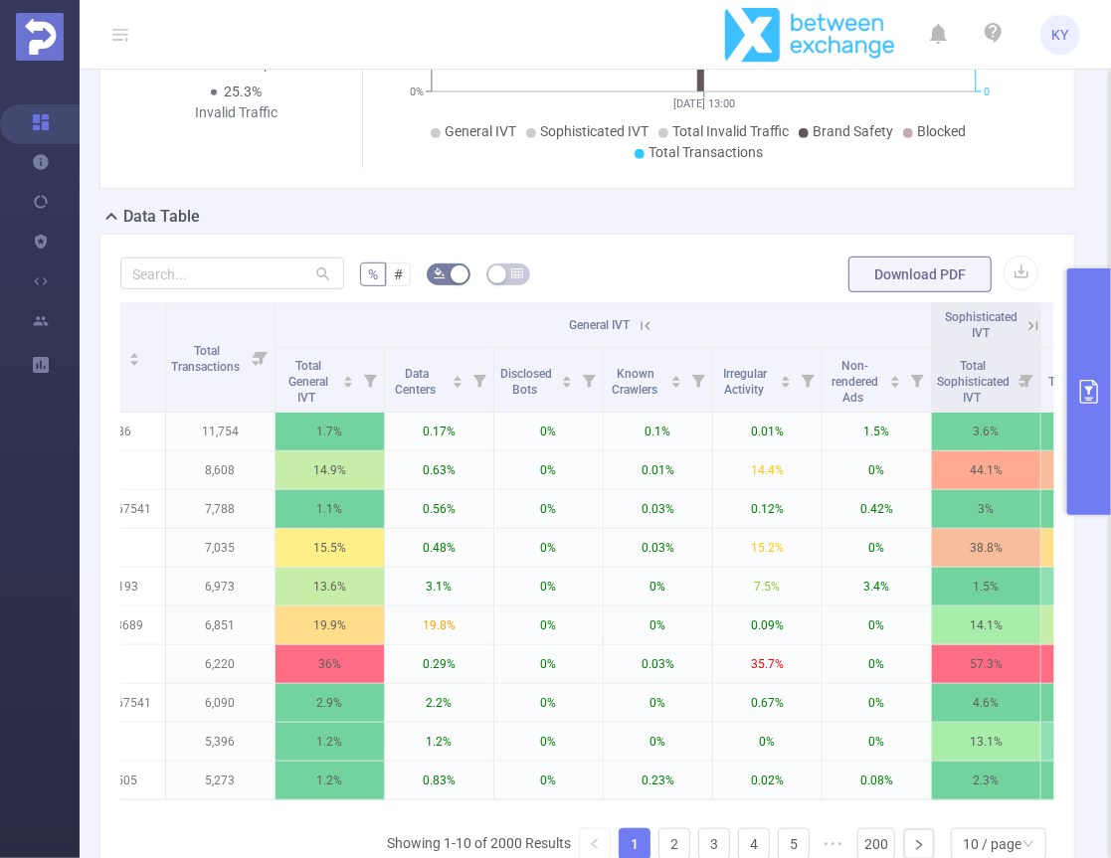
click at [745, 245] on div "% # Download PDF Integration Traffic ID Pub ID Site ID Tag ID App/Domain Level …" at bounding box center [587, 615] width 976 height 763
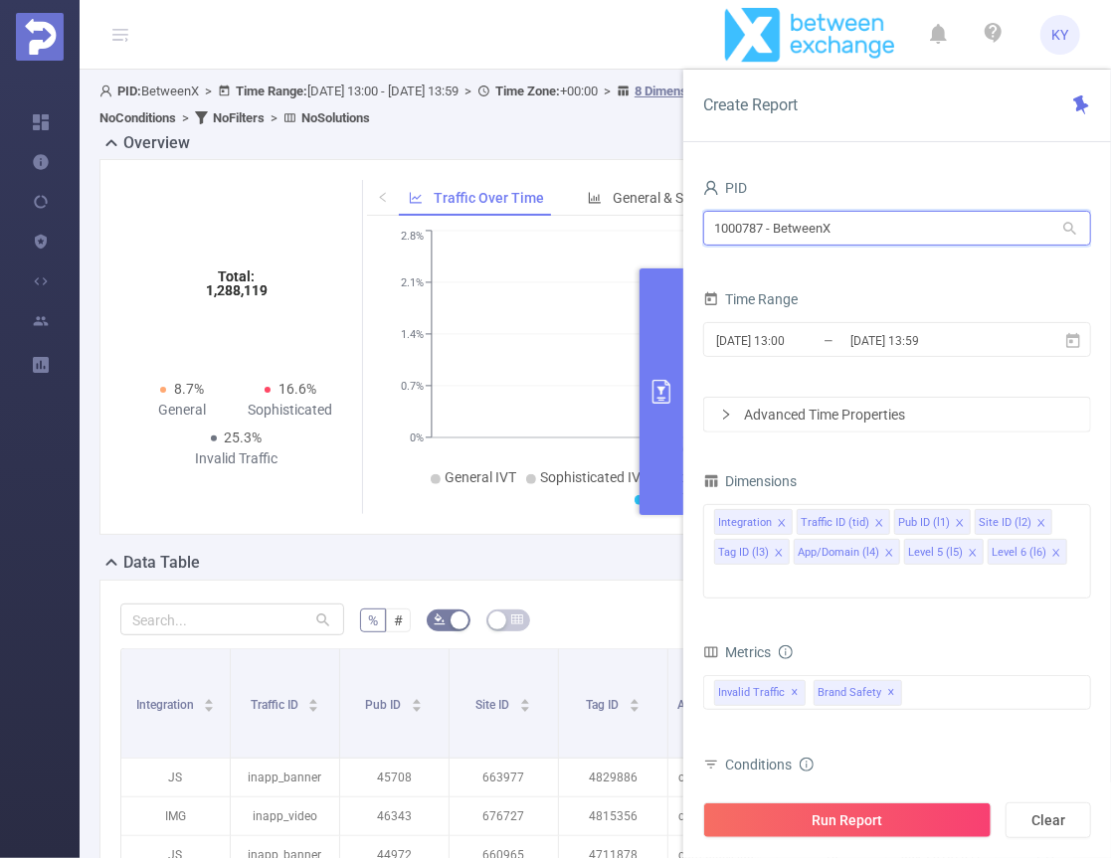
click at [916, 215] on input "1000787 - BetweenX" at bounding box center [897, 228] width 388 height 35
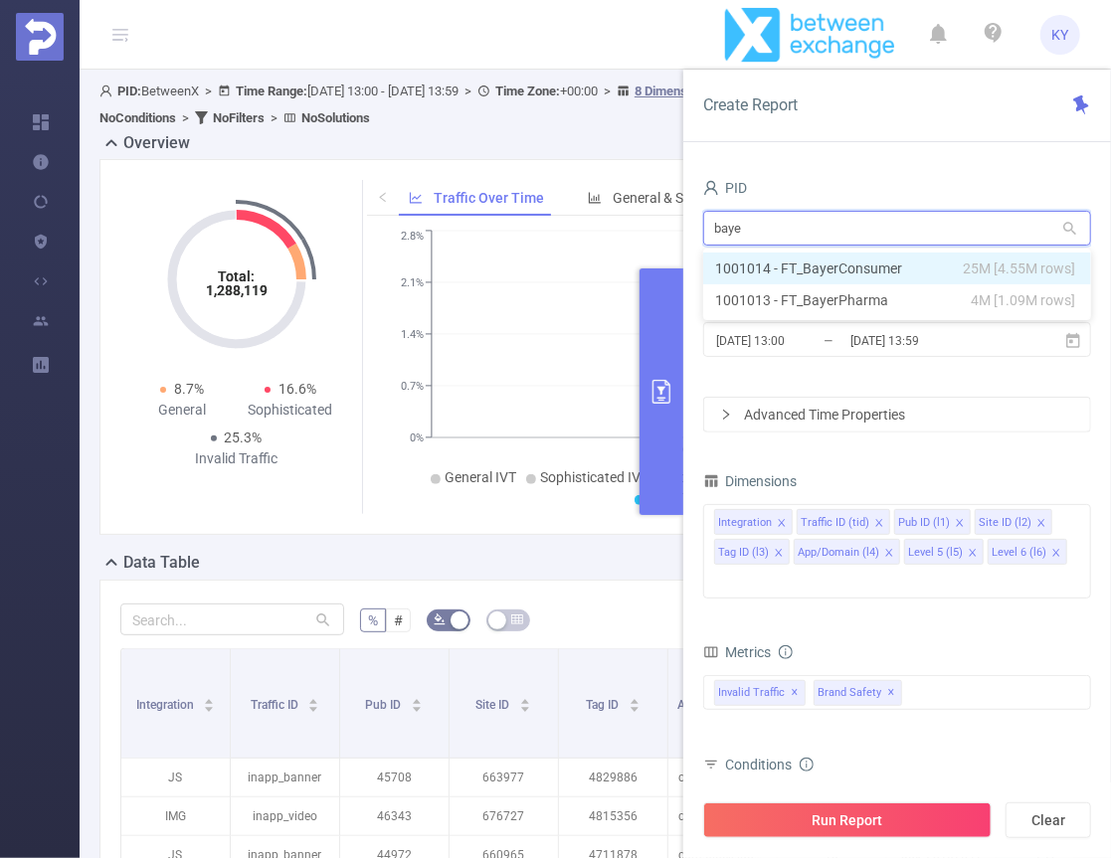
type input "bayer"
click at [941, 269] on li "1001014 - FT_BayerConsumer 25M [4.55M rows]" at bounding box center [897, 269] width 388 height 32
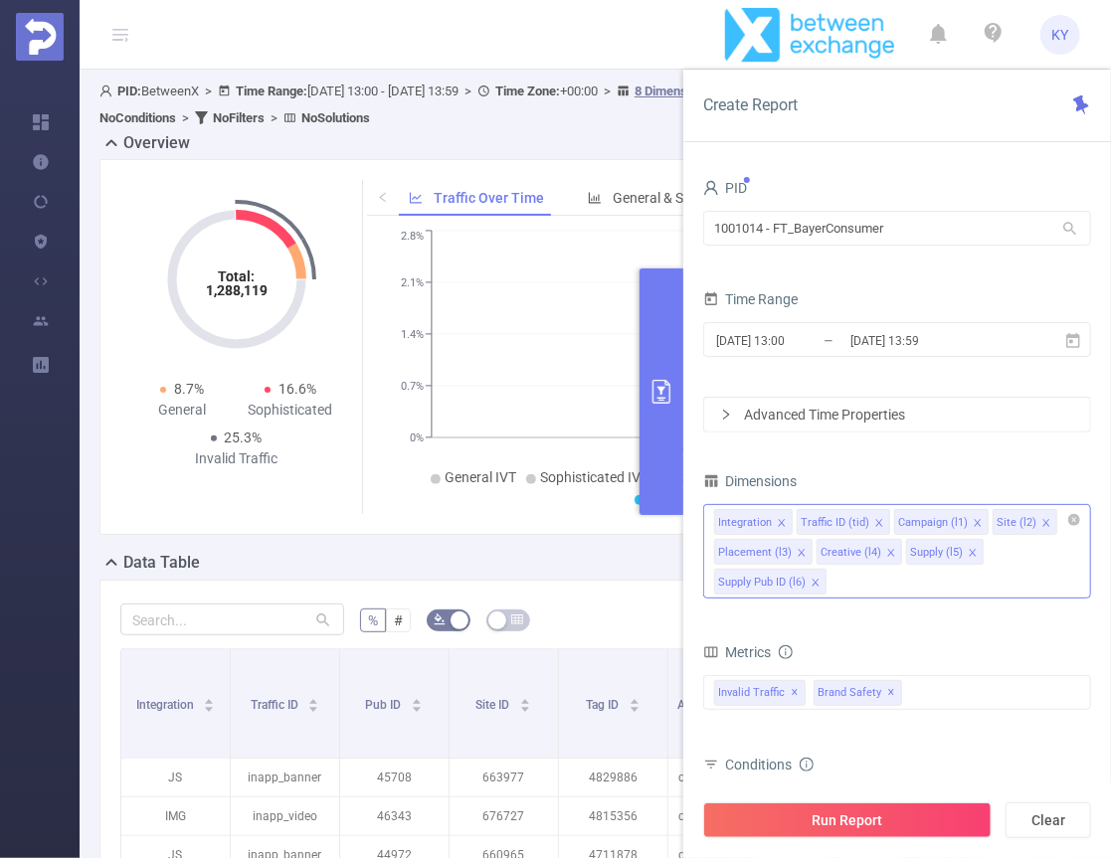
click at [813, 578] on icon "icon: close" at bounding box center [815, 583] width 10 height 10
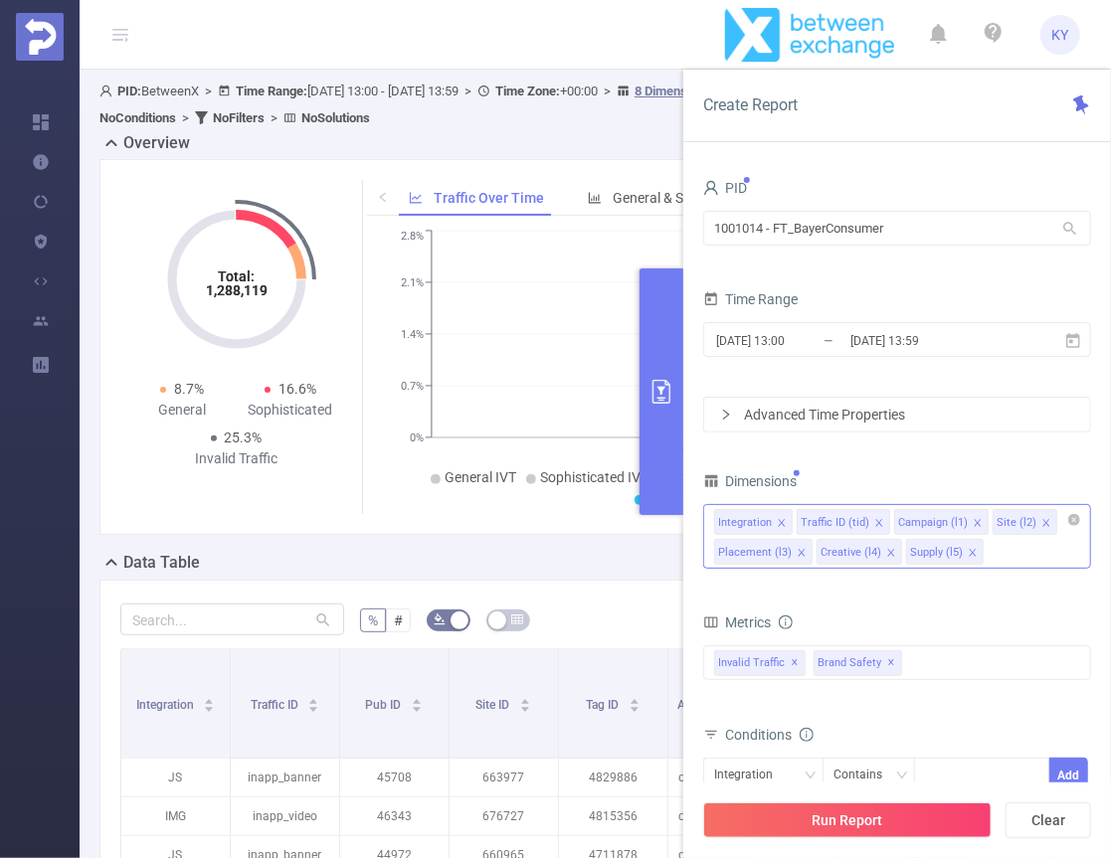
click at [968, 548] on icon "icon: close" at bounding box center [973, 553] width 10 height 10
click at [887, 551] on icon "icon: close" at bounding box center [891, 553] width 10 height 10
drag, startPoint x: 797, startPoint y: 555, endPoint x: 826, endPoint y: 554, distance: 29.8
click at [798, 555] on icon "icon: close" at bounding box center [802, 553] width 10 height 10
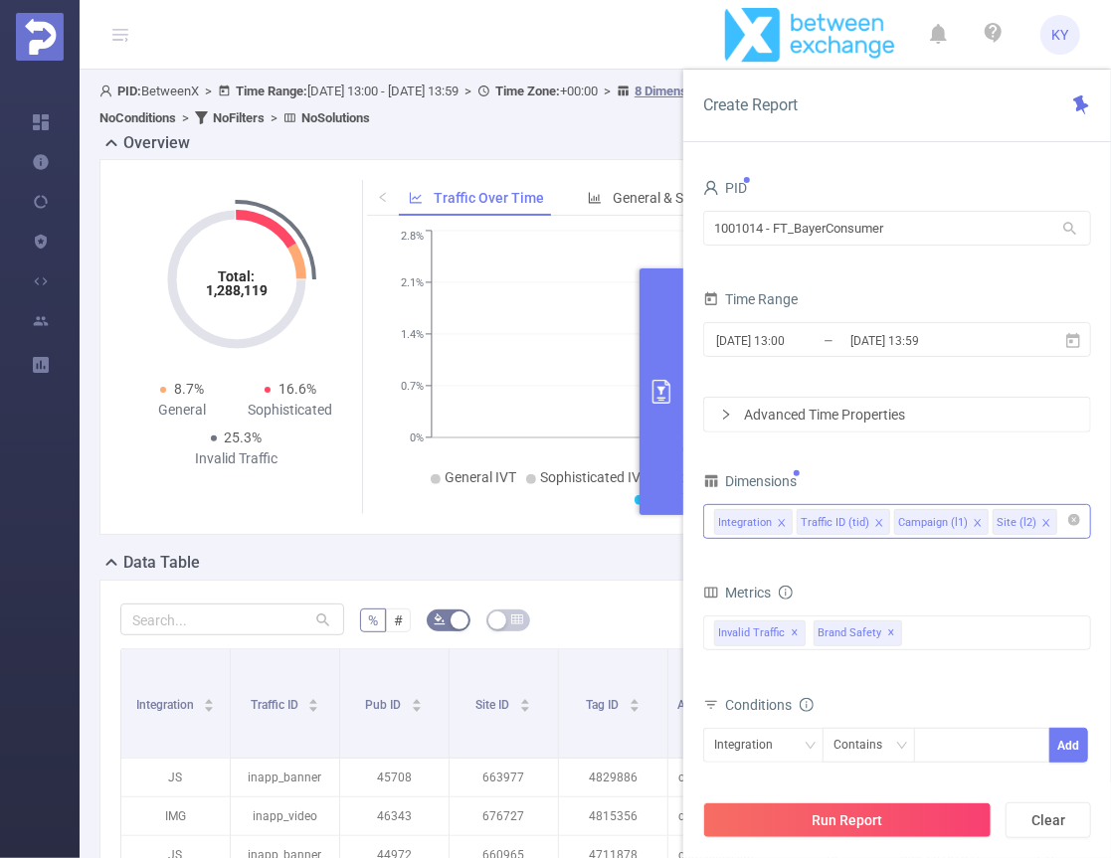
click at [1061, 530] on input at bounding box center [1066, 522] width 10 height 26
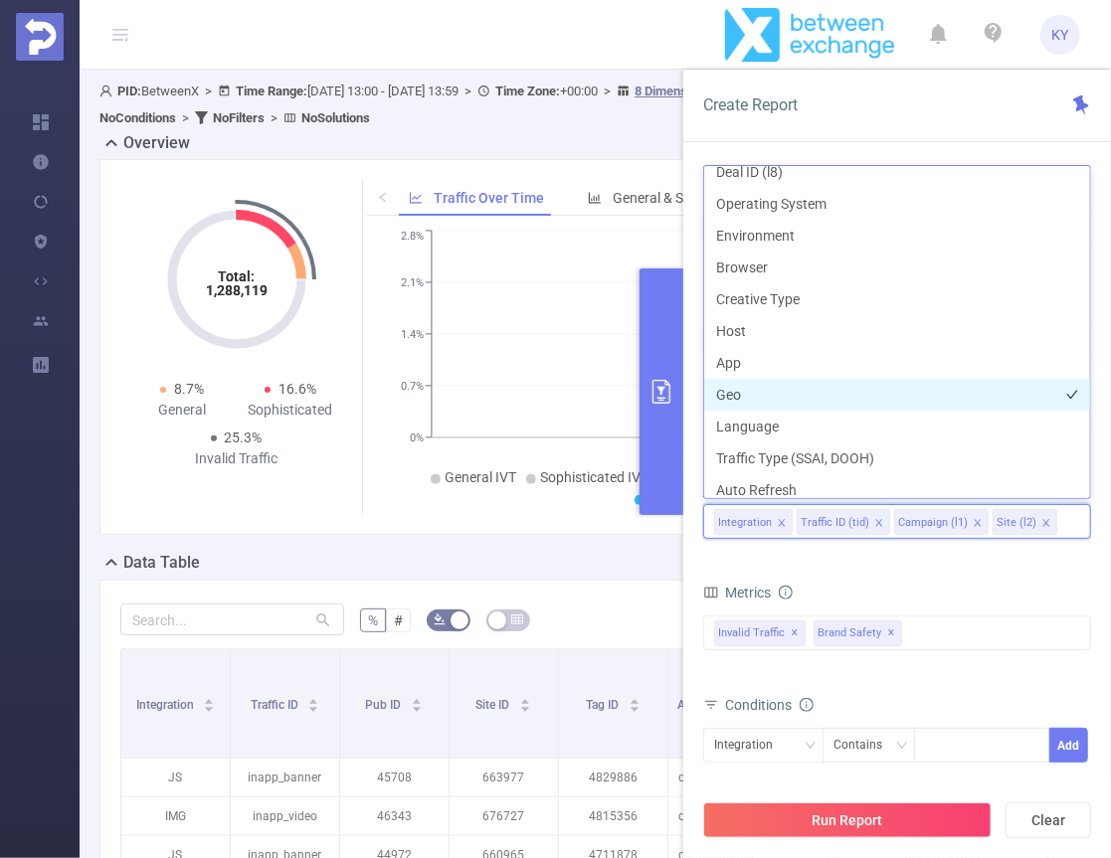
scroll to position [306, 0]
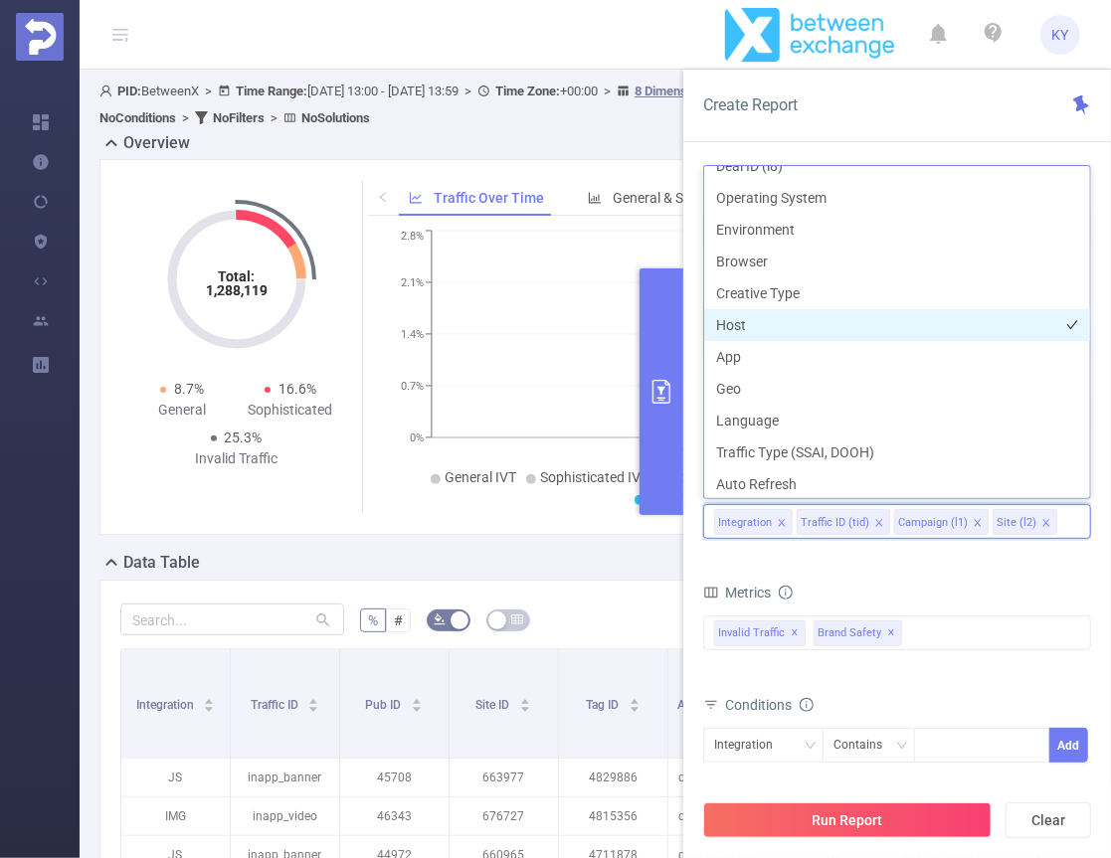
click at [756, 326] on li "Host" at bounding box center [897, 325] width 386 height 32
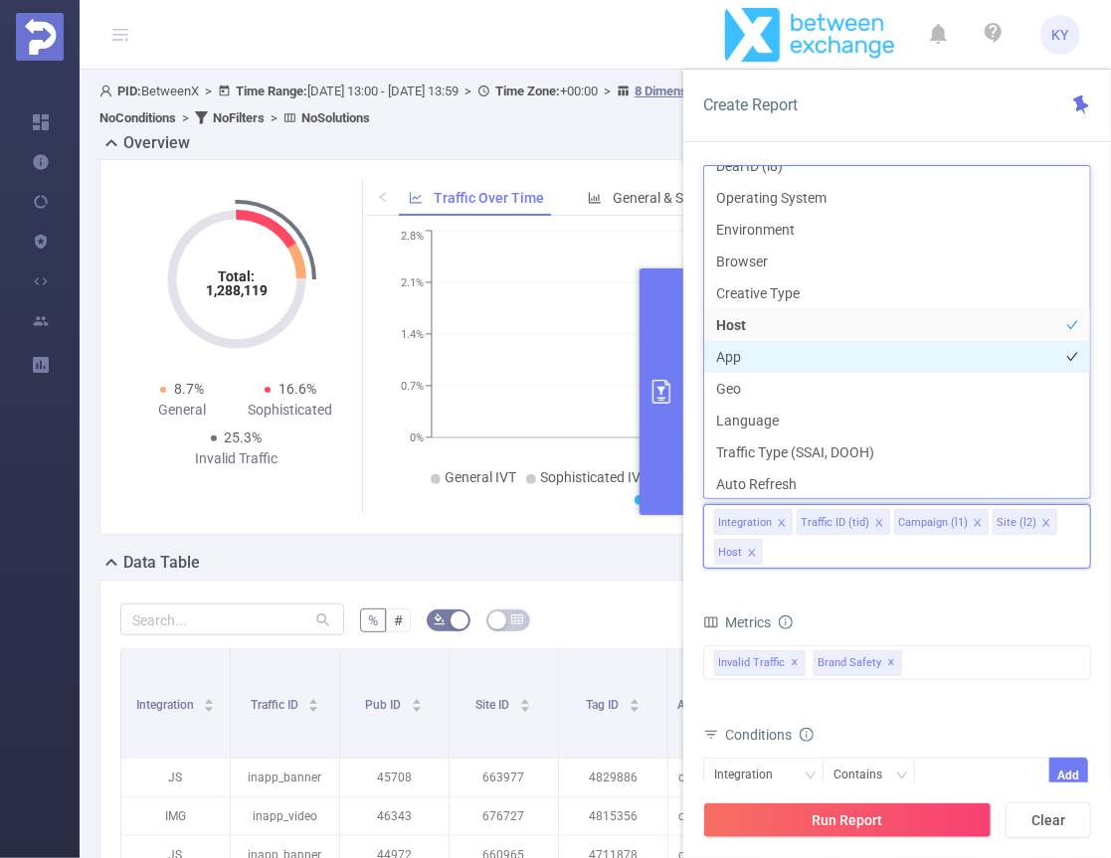
click at [747, 358] on li "App" at bounding box center [897, 357] width 386 height 32
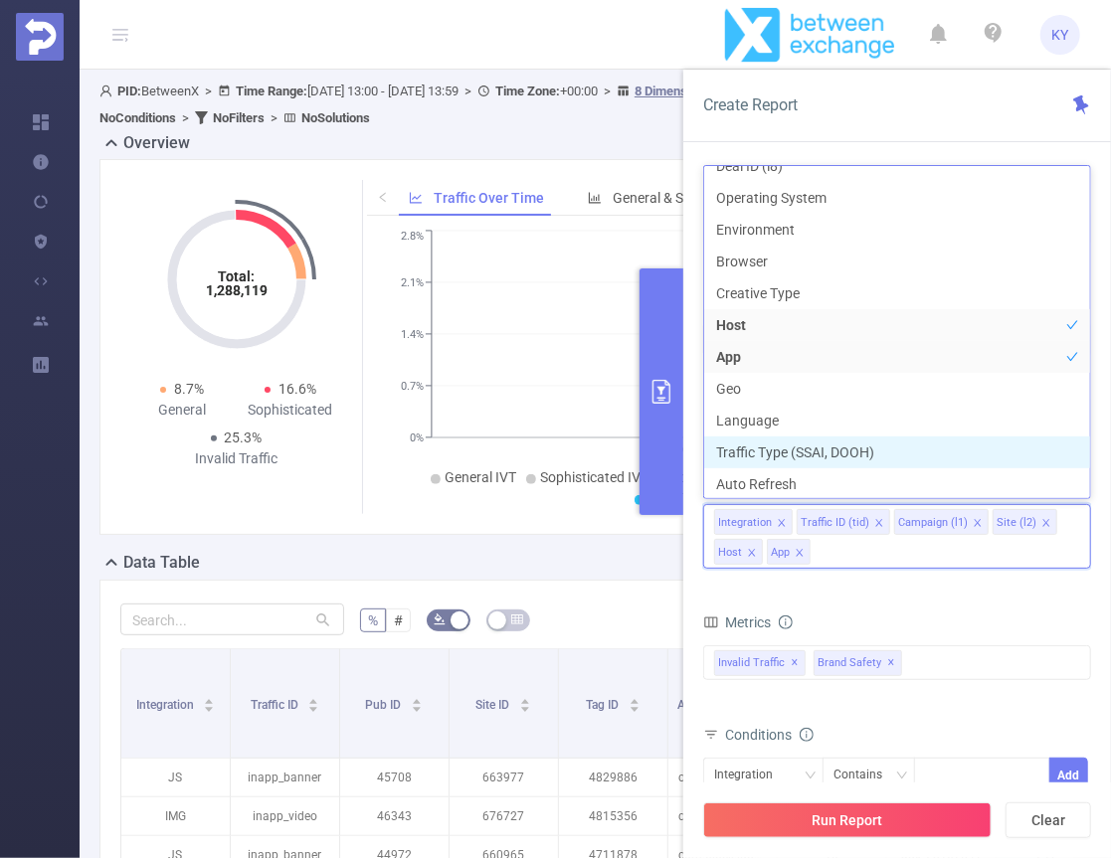
scroll to position [307, 0]
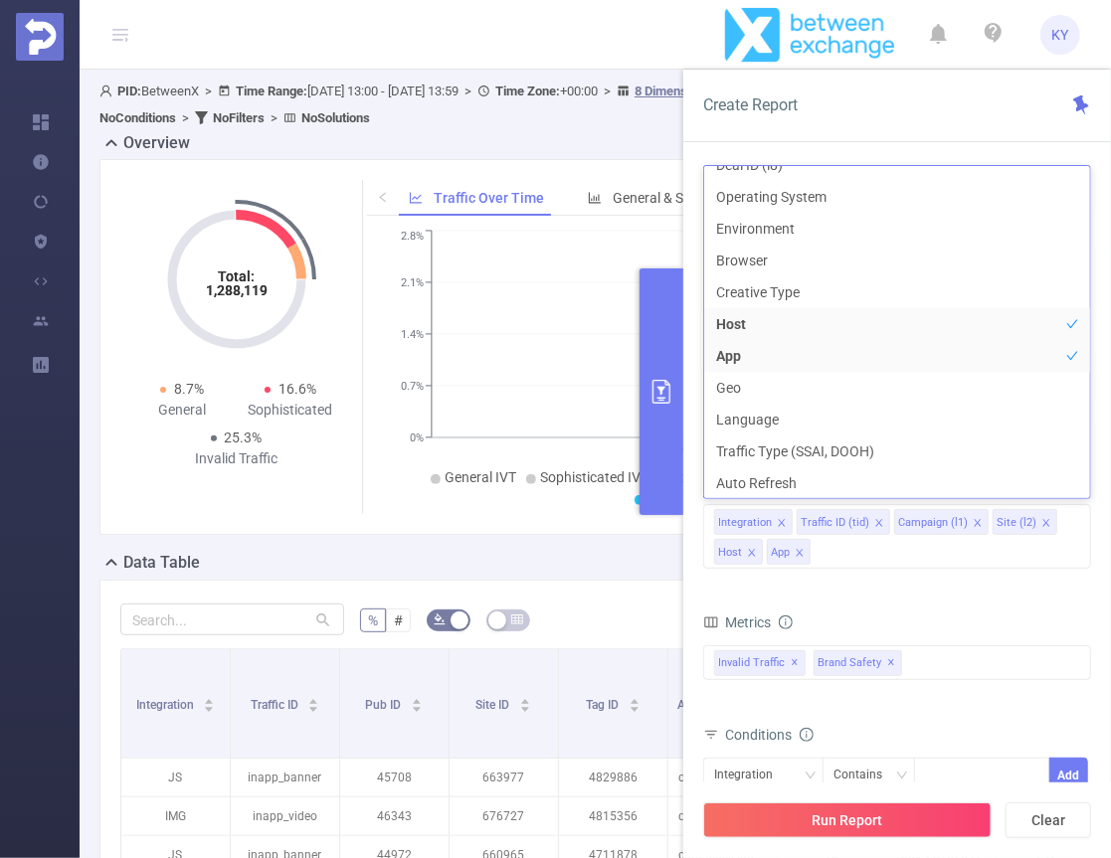
click at [955, 602] on form "Dimensions Integration Traffic ID (tid) Campaign (l1) Site (l2) Host App Metric…" at bounding box center [897, 703] width 388 height 472
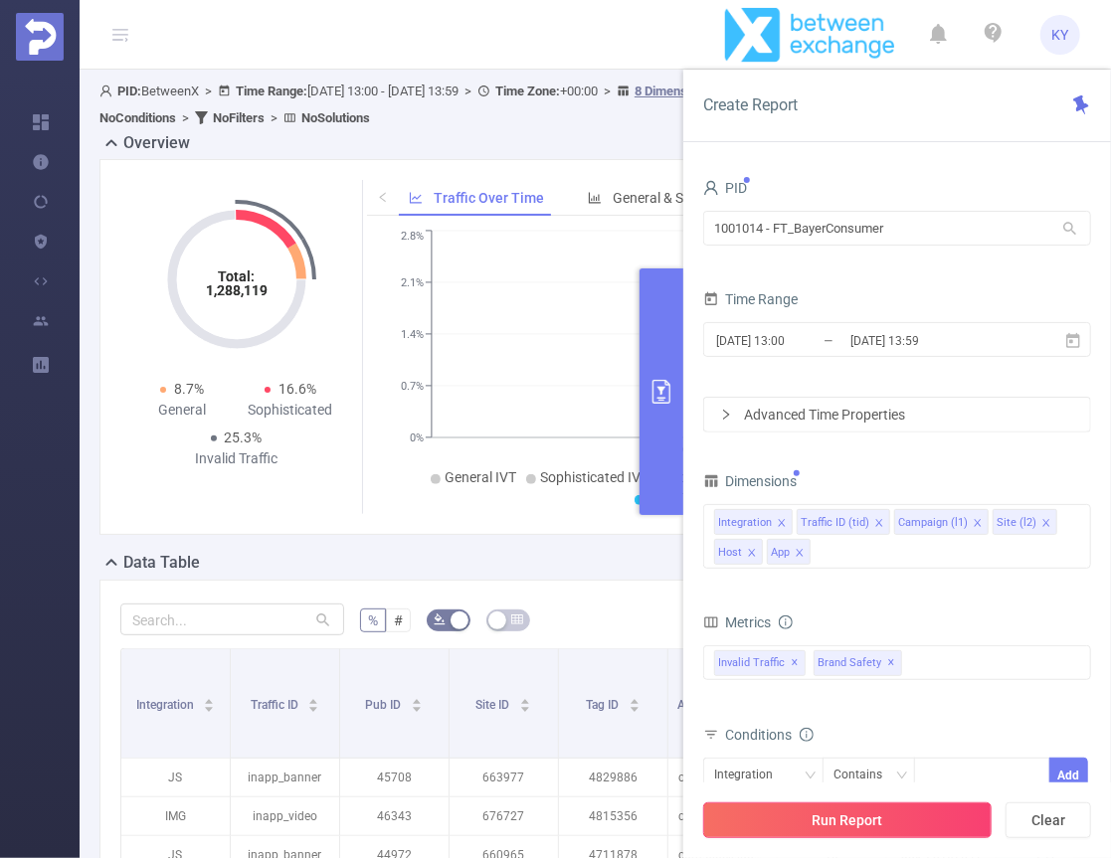
click at [937, 807] on button "Run Report" at bounding box center [847, 821] width 288 height 36
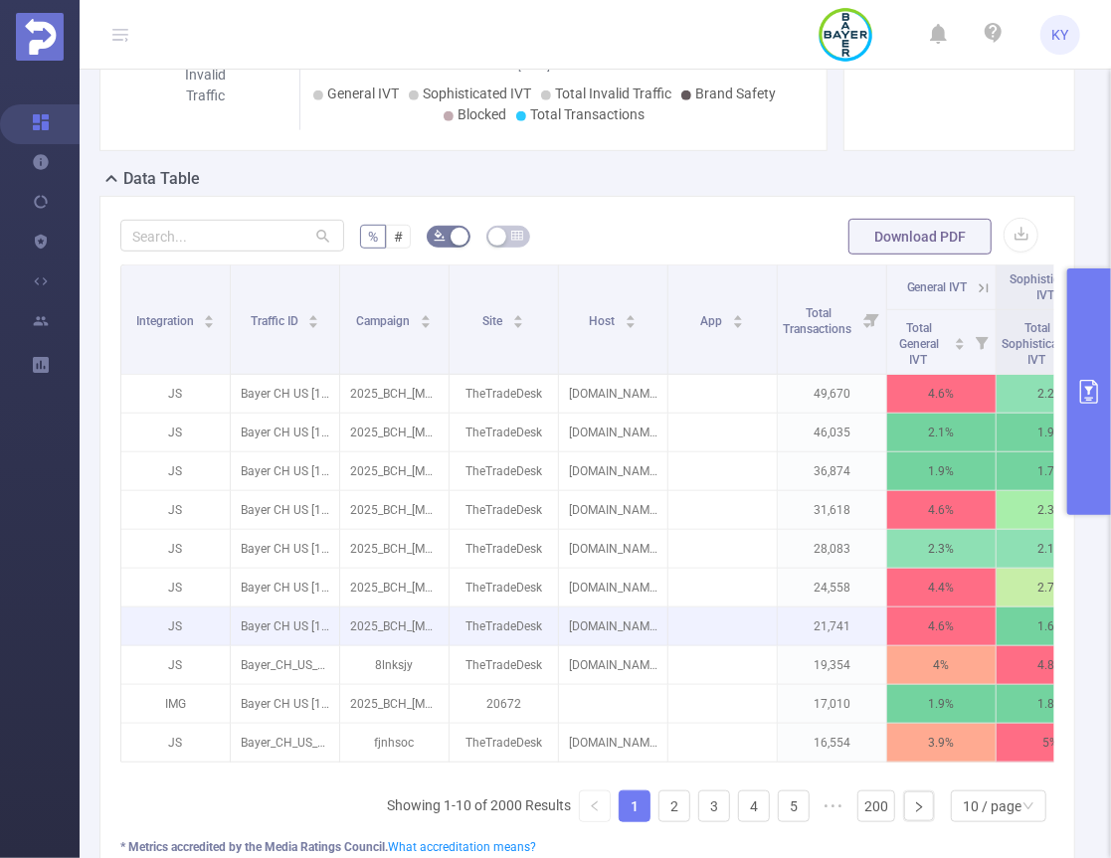
scroll to position [432, 0]
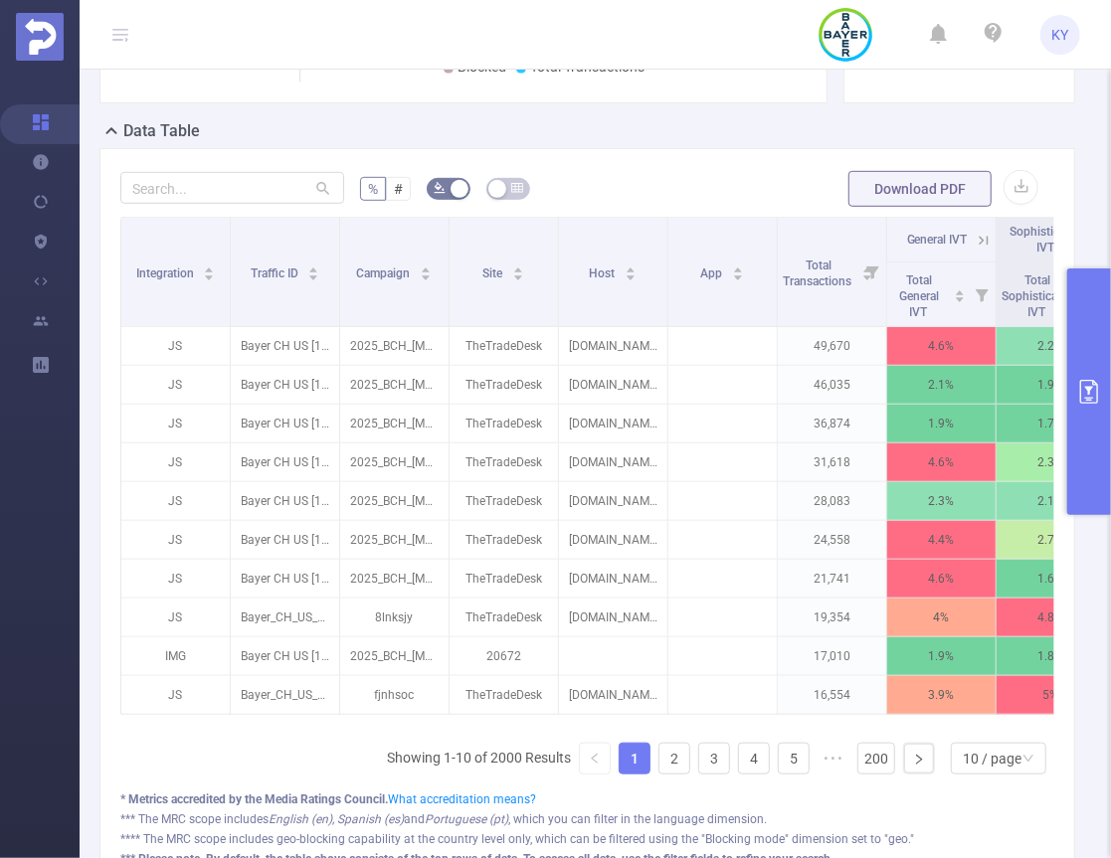
drag, startPoint x: 698, startPoint y: 744, endPoint x: 687, endPoint y: 754, distance: 14.8
click at [700, 745] on div "Integration Traffic ID Campaign Site Host App Total Transactions General IVT So…" at bounding box center [587, 504] width 934 height 574
click at [669, 760] on link "2" at bounding box center [674, 759] width 30 height 30
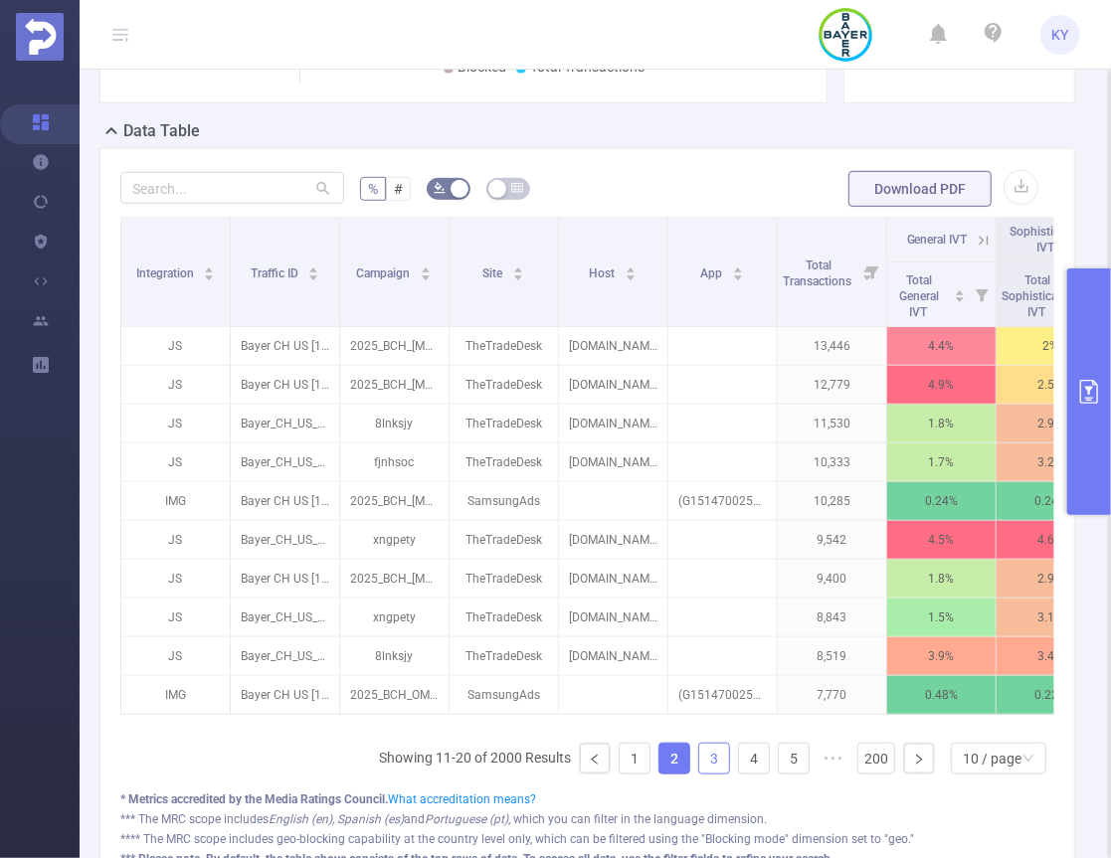
click at [709, 759] on link "3" at bounding box center [714, 759] width 30 height 30
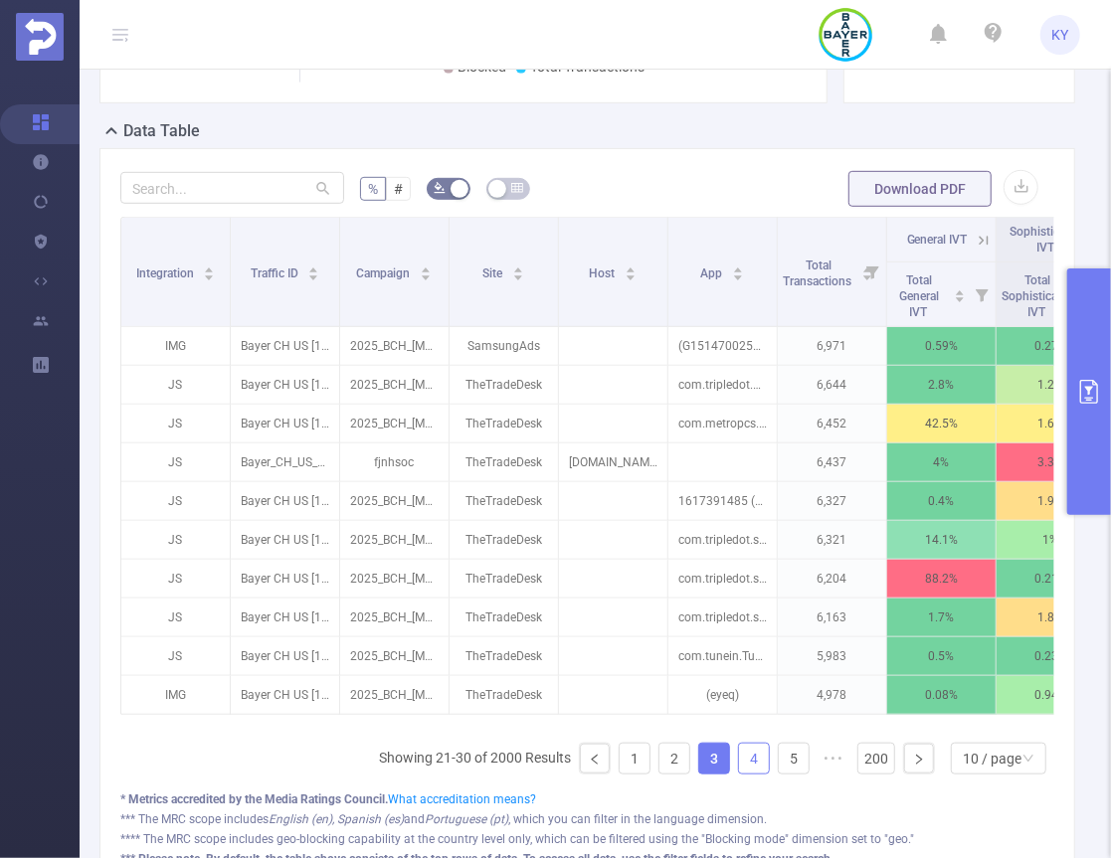
click at [750, 765] on link "4" at bounding box center [754, 759] width 30 height 30
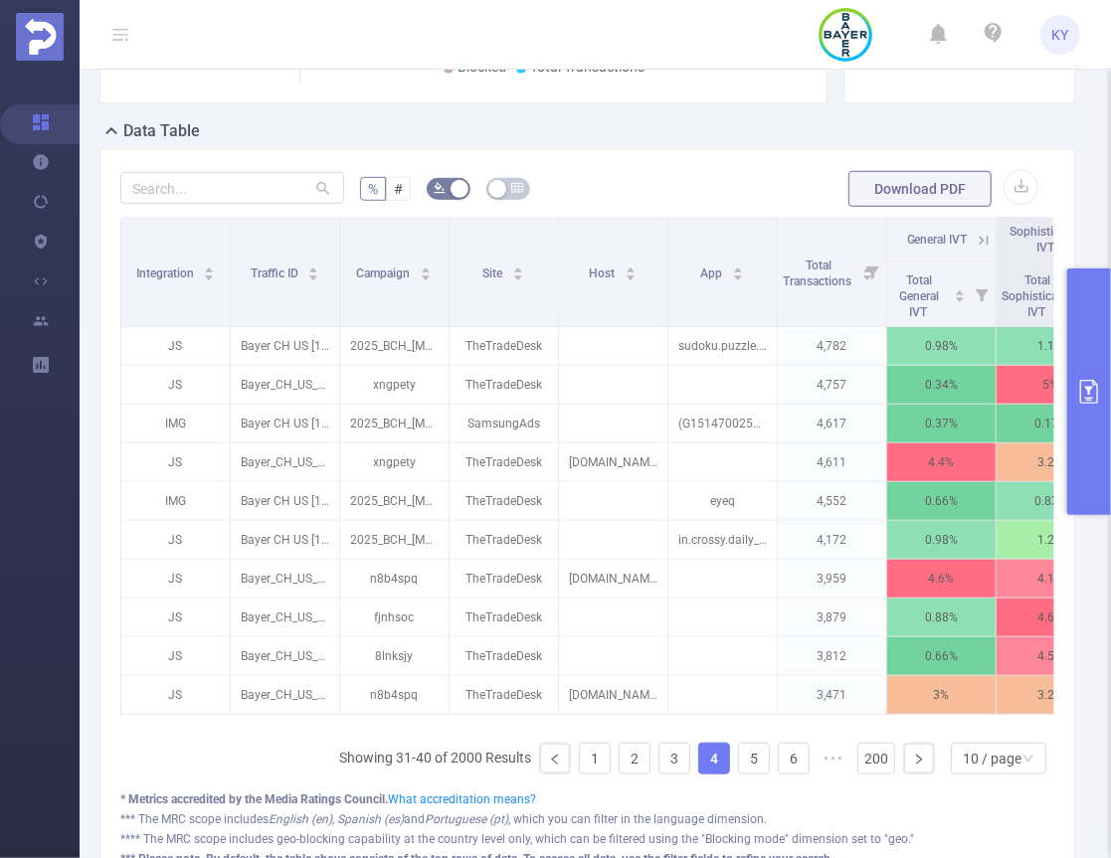
click at [699, 767] on link "4" at bounding box center [714, 759] width 30 height 30
click at [659, 767] on link "3" at bounding box center [674, 759] width 30 height 30
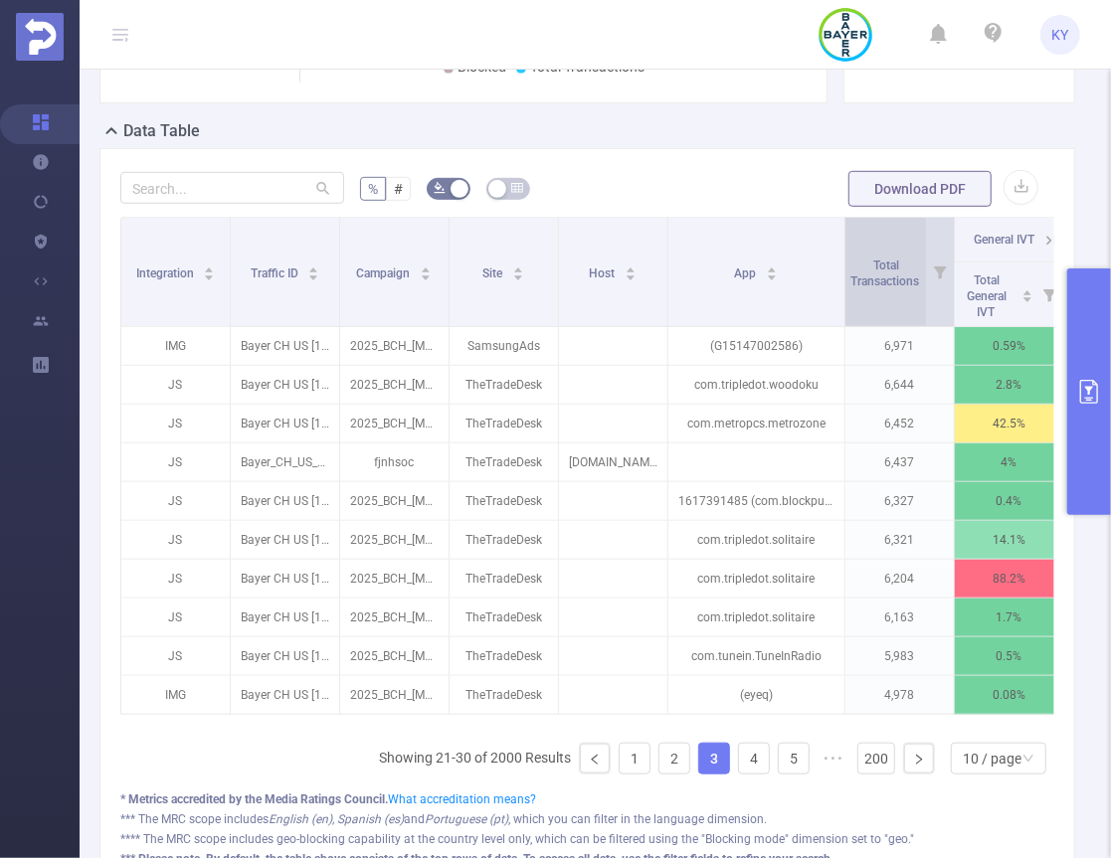
drag, startPoint x: 775, startPoint y: 256, endPoint x: 842, endPoint y: 259, distance: 67.7
click at [842, 259] on span at bounding box center [844, 272] width 10 height 108
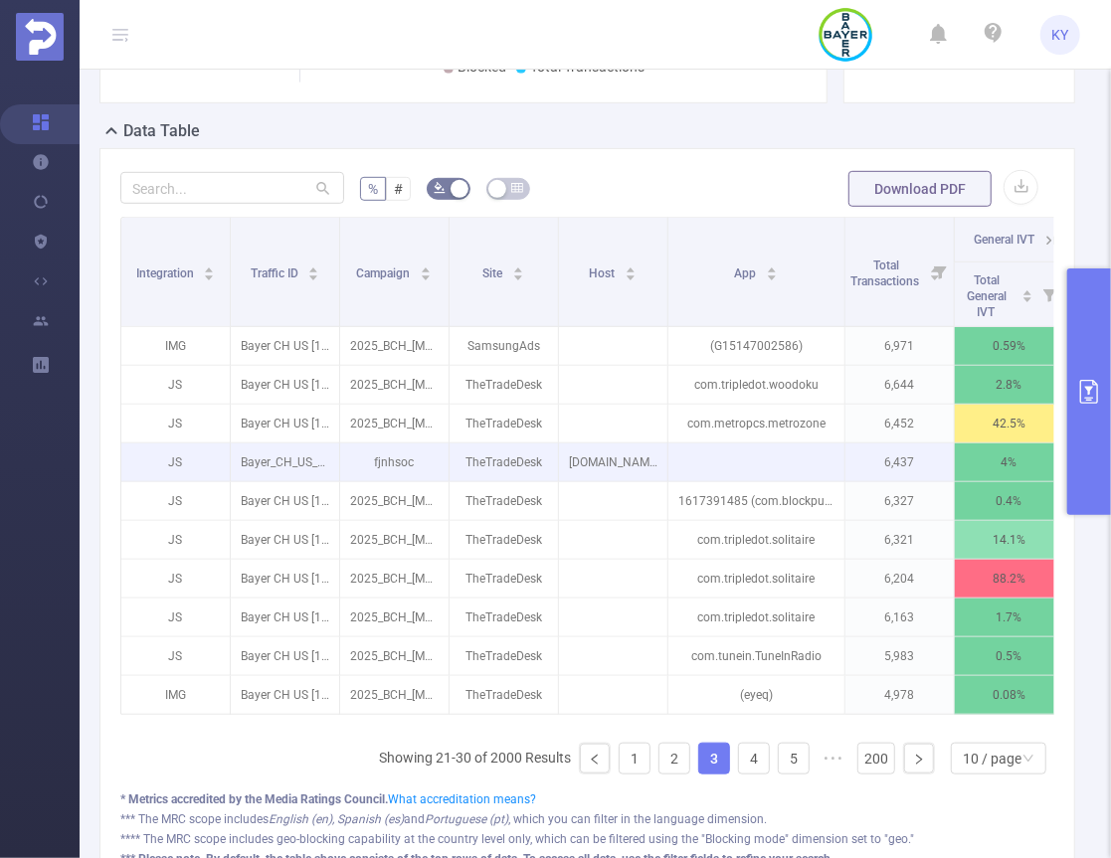
scroll to position [0, 344]
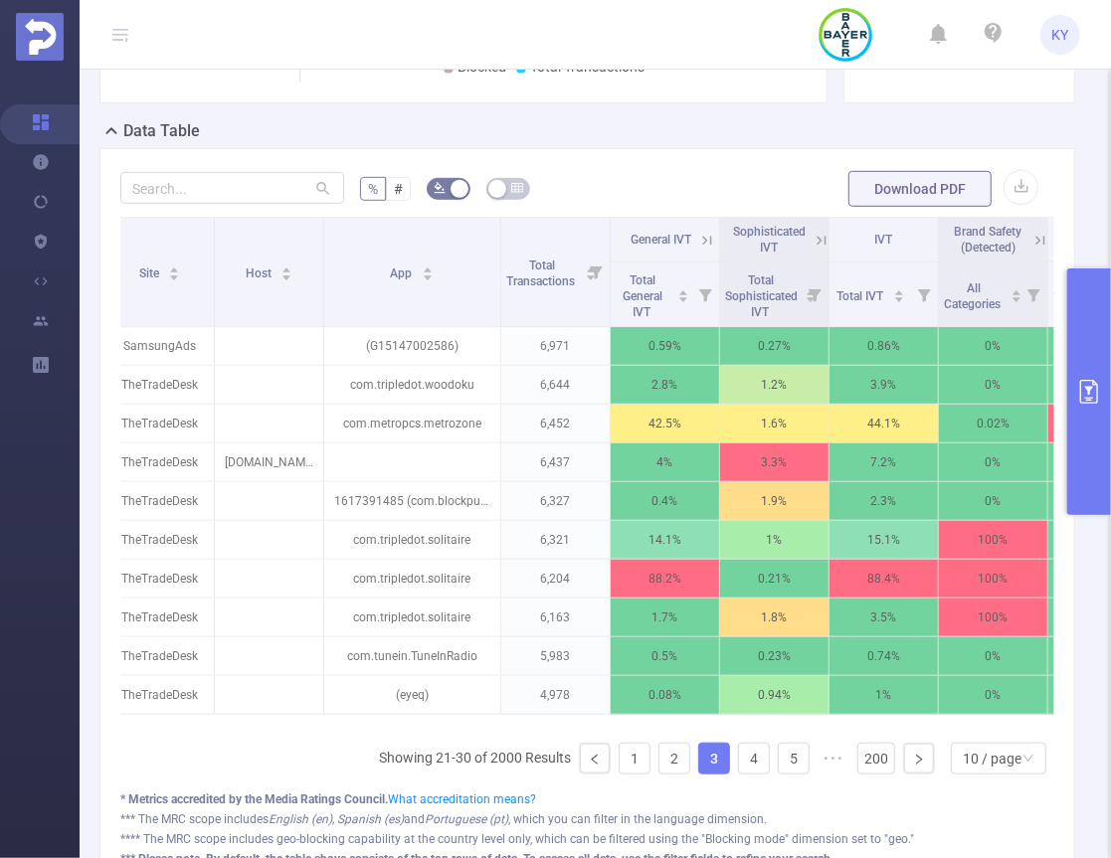
click at [711, 237] on icon at bounding box center [707, 241] width 18 height 18
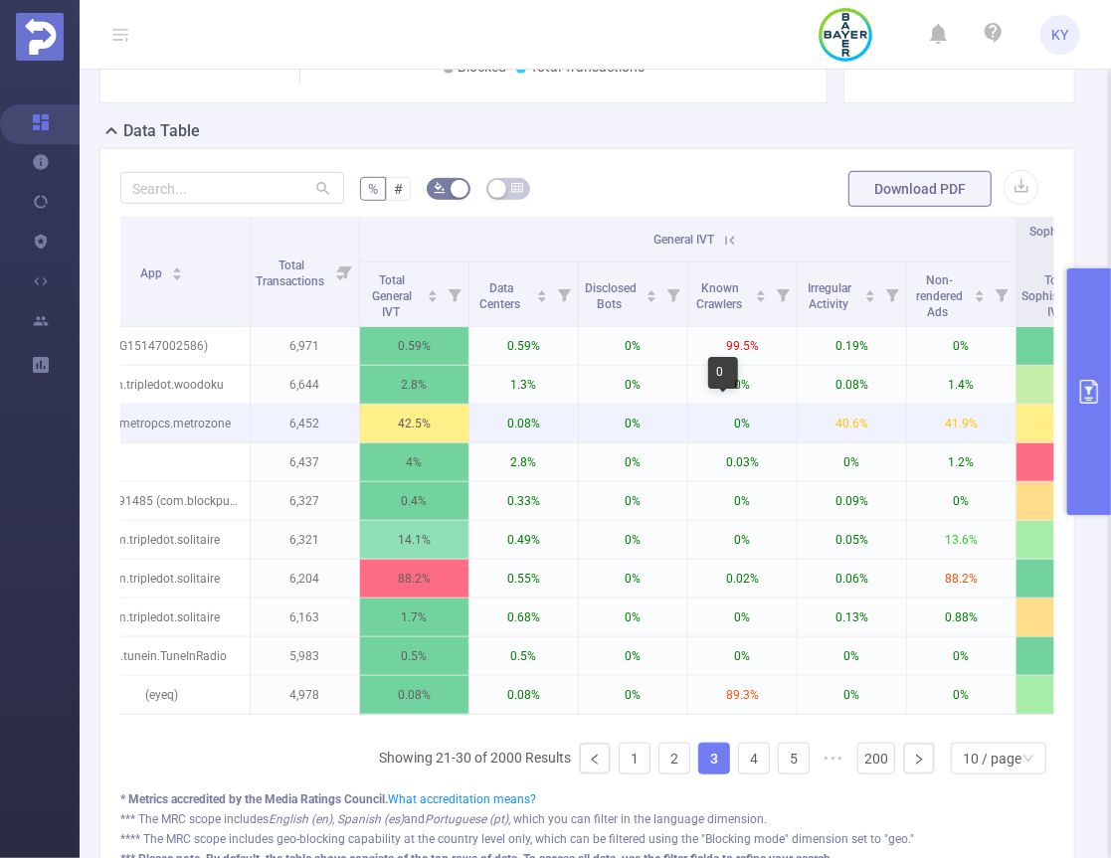
scroll to position [0, 636]
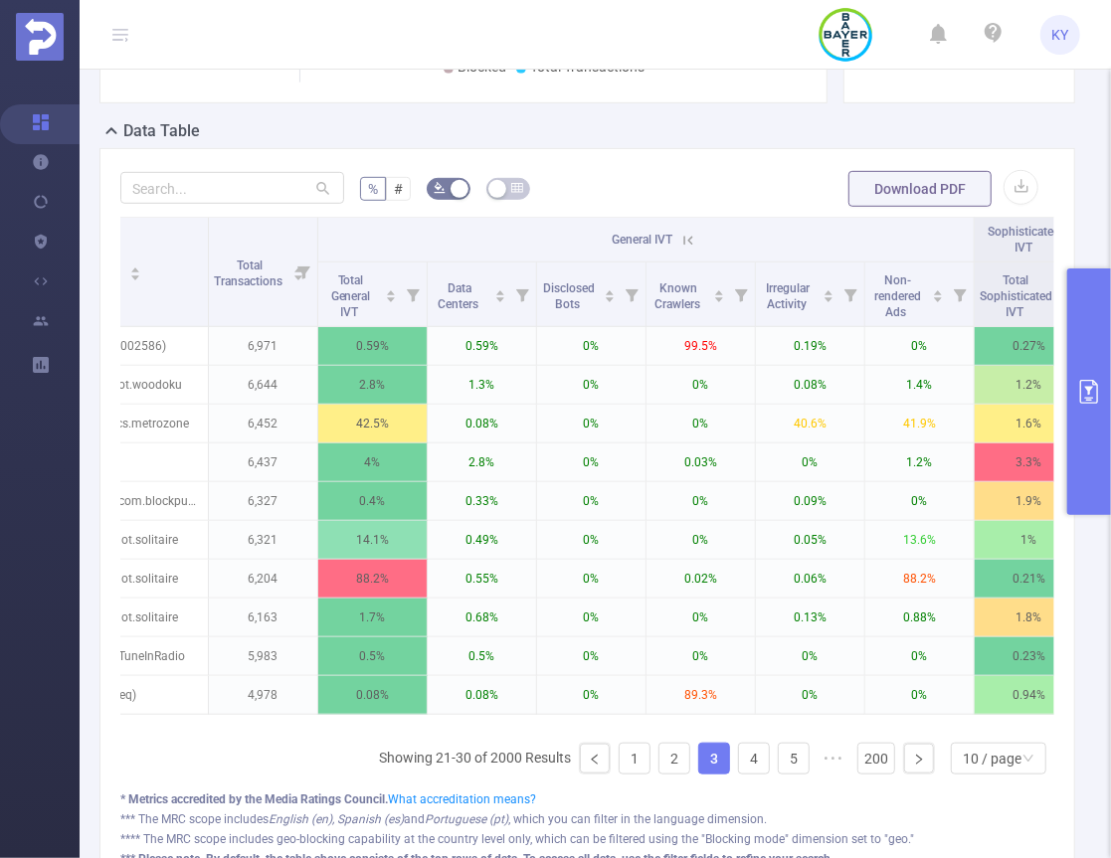
click at [680, 242] on icon at bounding box center [688, 241] width 18 height 18
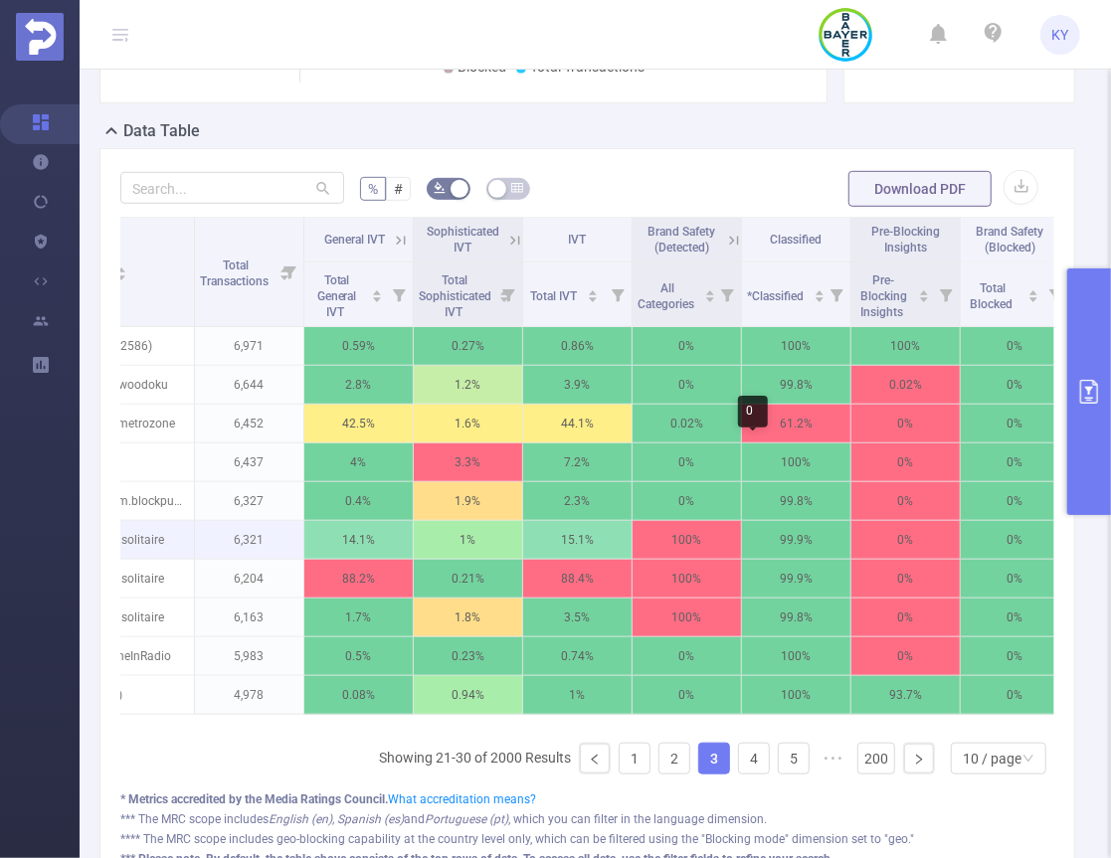
scroll to position [0, 679]
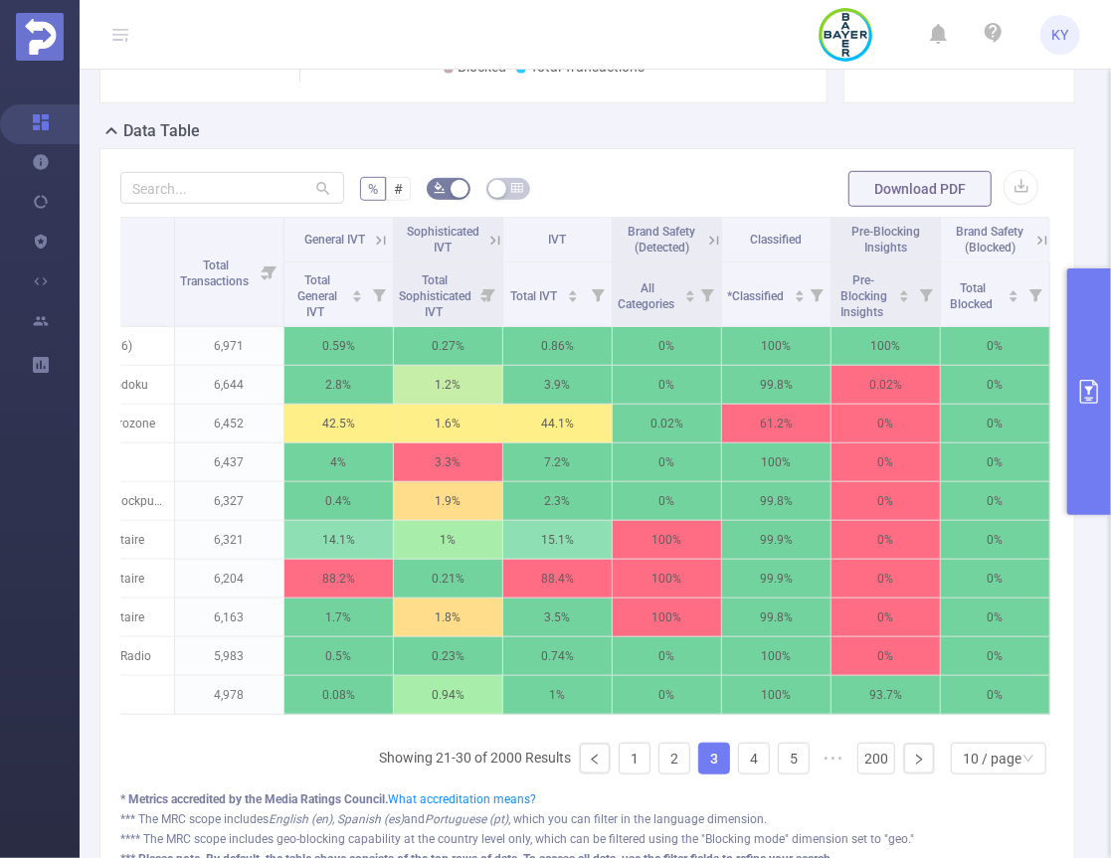
click at [1104, 410] on button "primary" at bounding box center [1089, 391] width 44 height 247
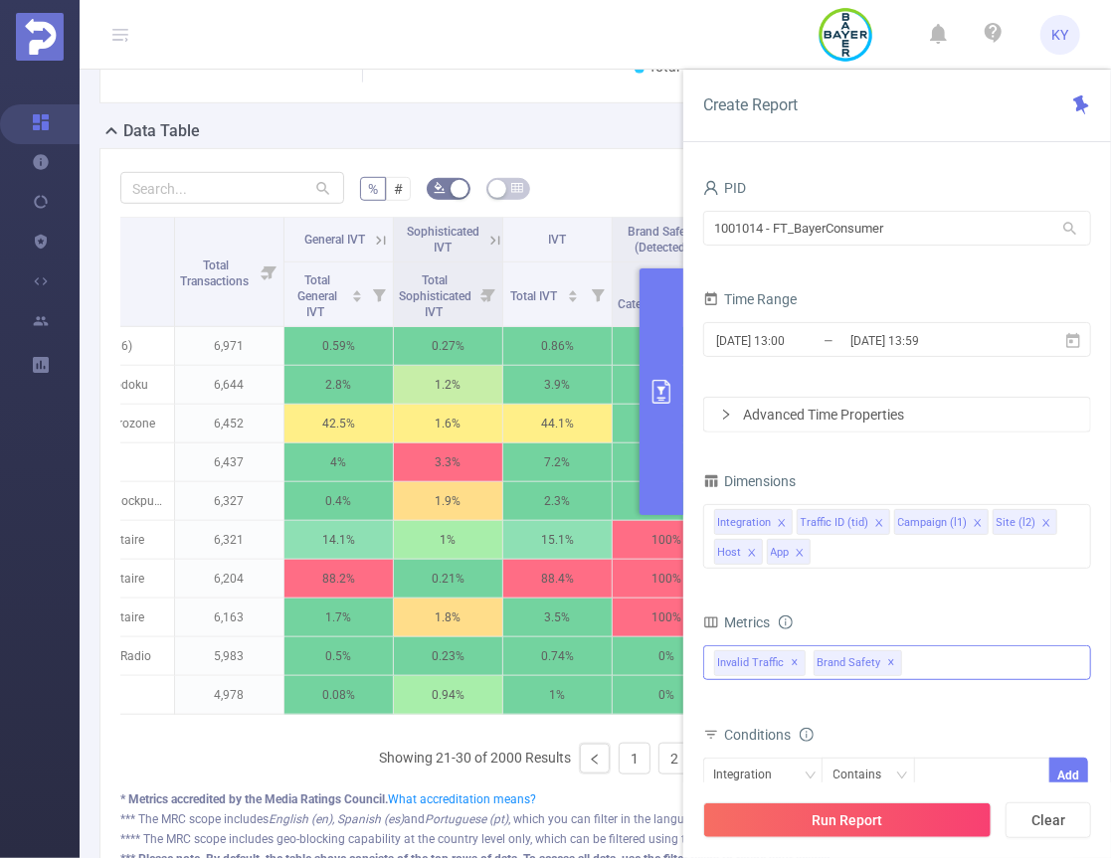
click at [944, 648] on div "Invalid Traffic ✕ Brand Safety ✕" at bounding box center [897, 662] width 388 height 35
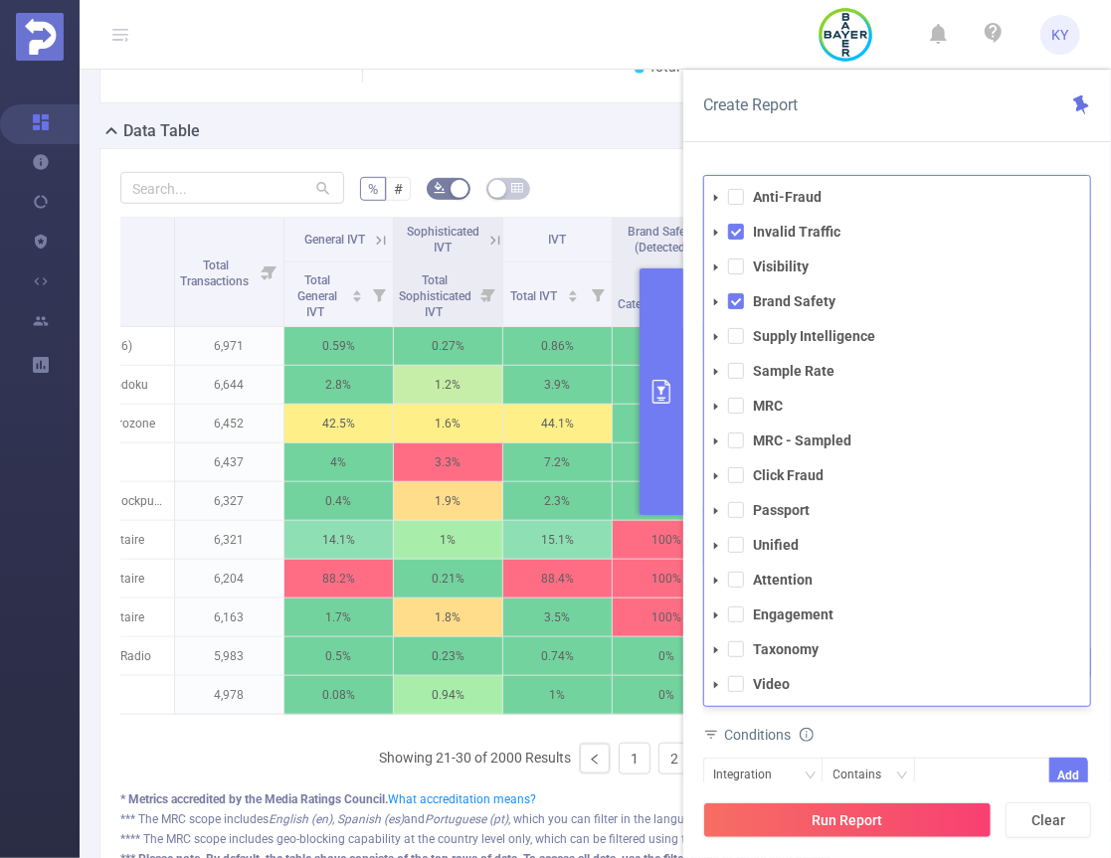
click at [935, 663] on ul "Anti-Fraud Invalid Traffic Visibility Brand Safety Supply Intelligence Sample R…" at bounding box center [897, 441] width 386 height 514
click at [738, 683] on span at bounding box center [736, 684] width 16 height 16
click at [738, 277] on li "Visibility" at bounding box center [897, 267] width 386 height 27
click at [732, 268] on span at bounding box center [736, 267] width 16 height 16
click at [867, 810] on button "Run Report" at bounding box center [847, 821] width 288 height 36
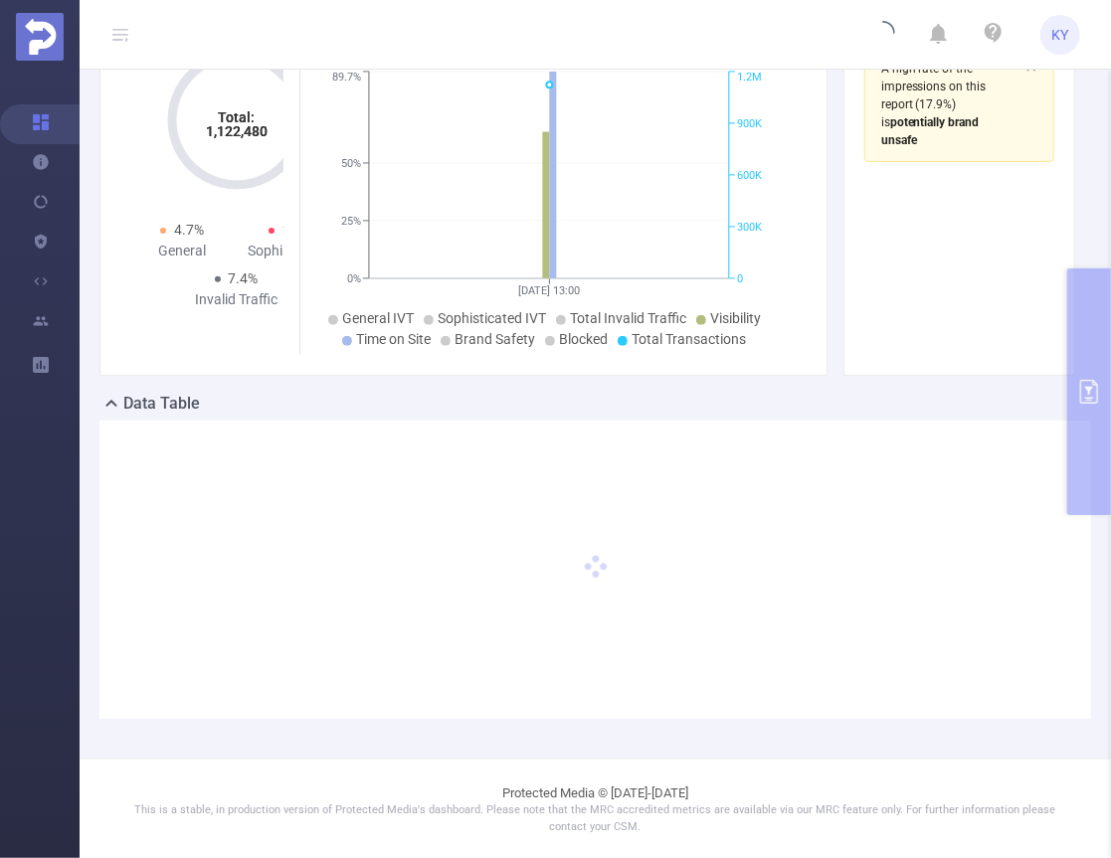
scroll to position [159, 0]
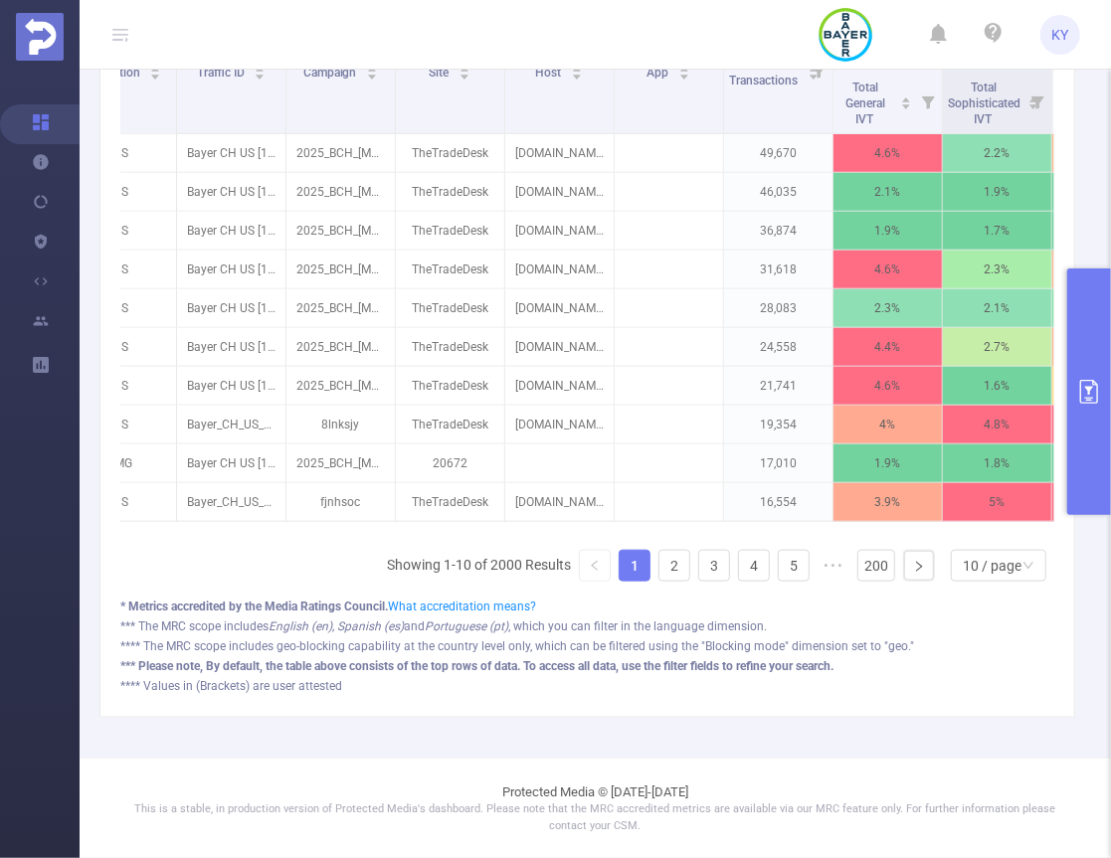
scroll to position [0, 159]
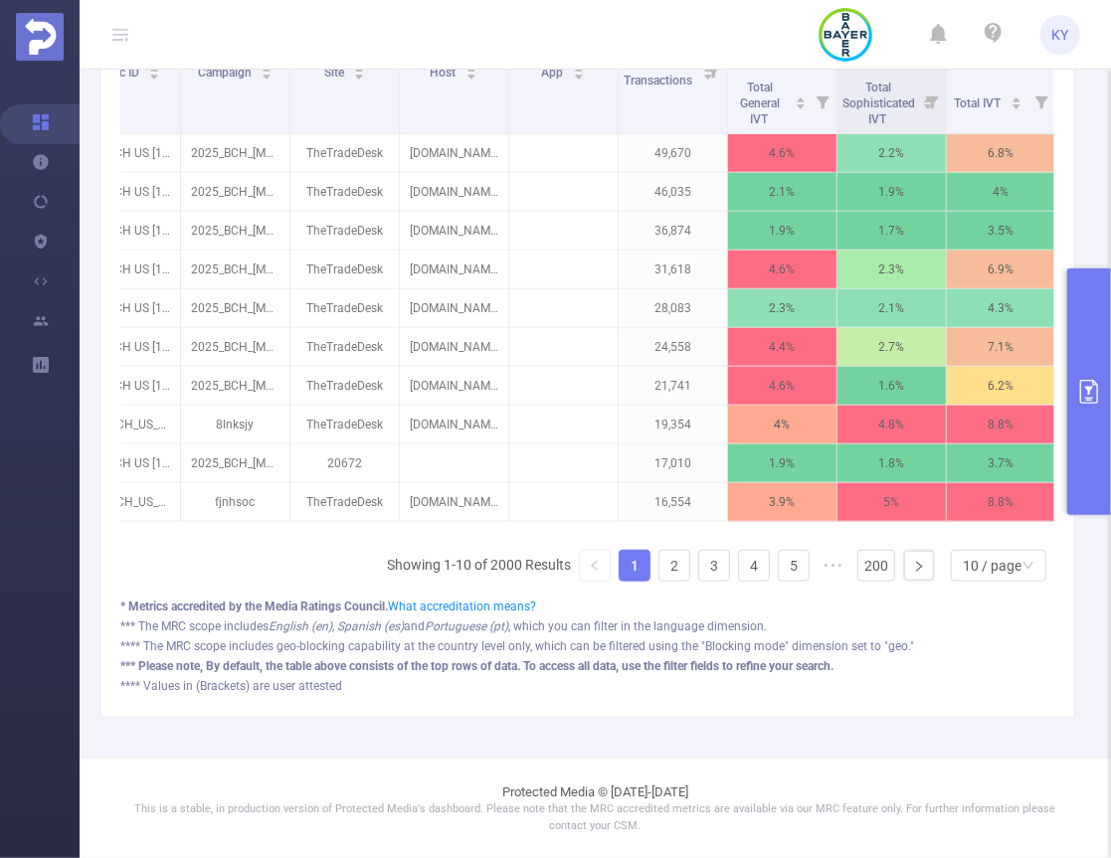
click at [686, 573] on ul "Showing 1-10 of 2000 Results 1 2 3 4 5 ••• 200 10 / page" at bounding box center [720, 566] width 667 height 32
click at [679, 576] on link "2" at bounding box center [674, 566] width 30 height 30
click at [739, 571] on link "4" at bounding box center [754, 566] width 30 height 30
click at [739, 568] on link "4" at bounding box center [754, 566] width 30 height 30
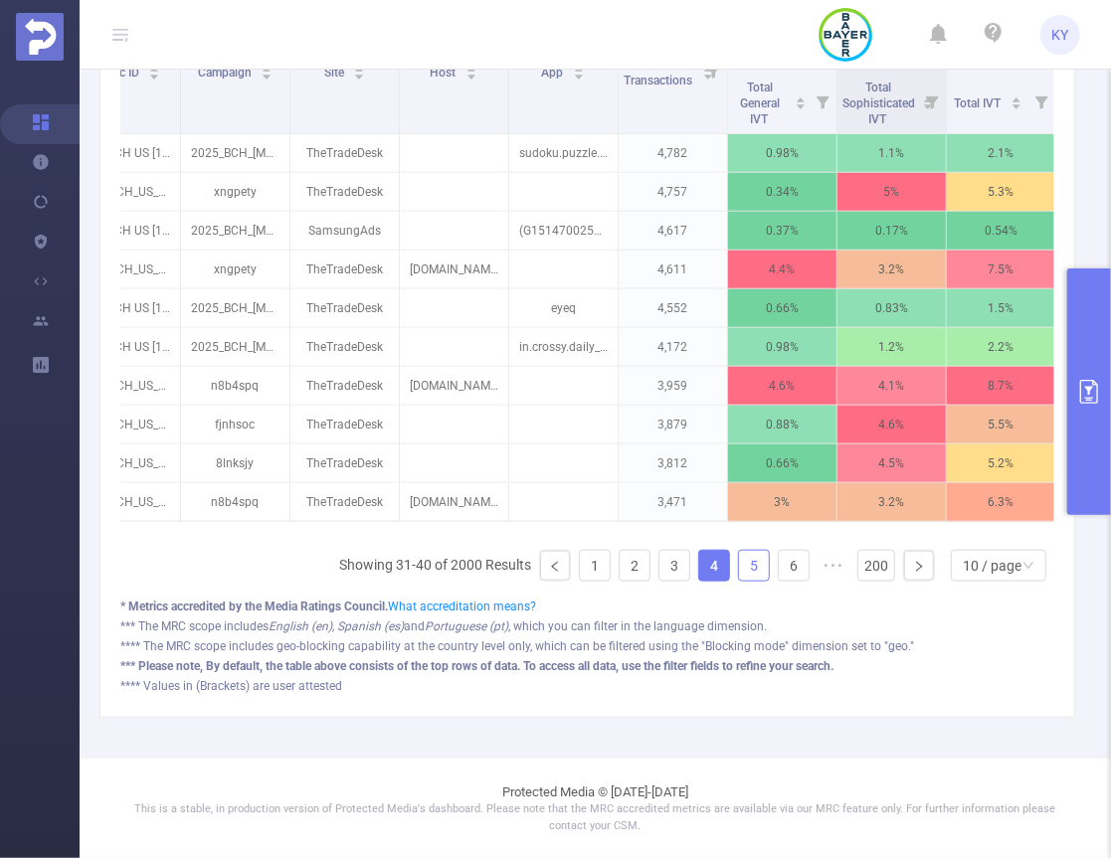
click at [750, 560] on link "5" at bounding box center [754, 566] width 30 height 30
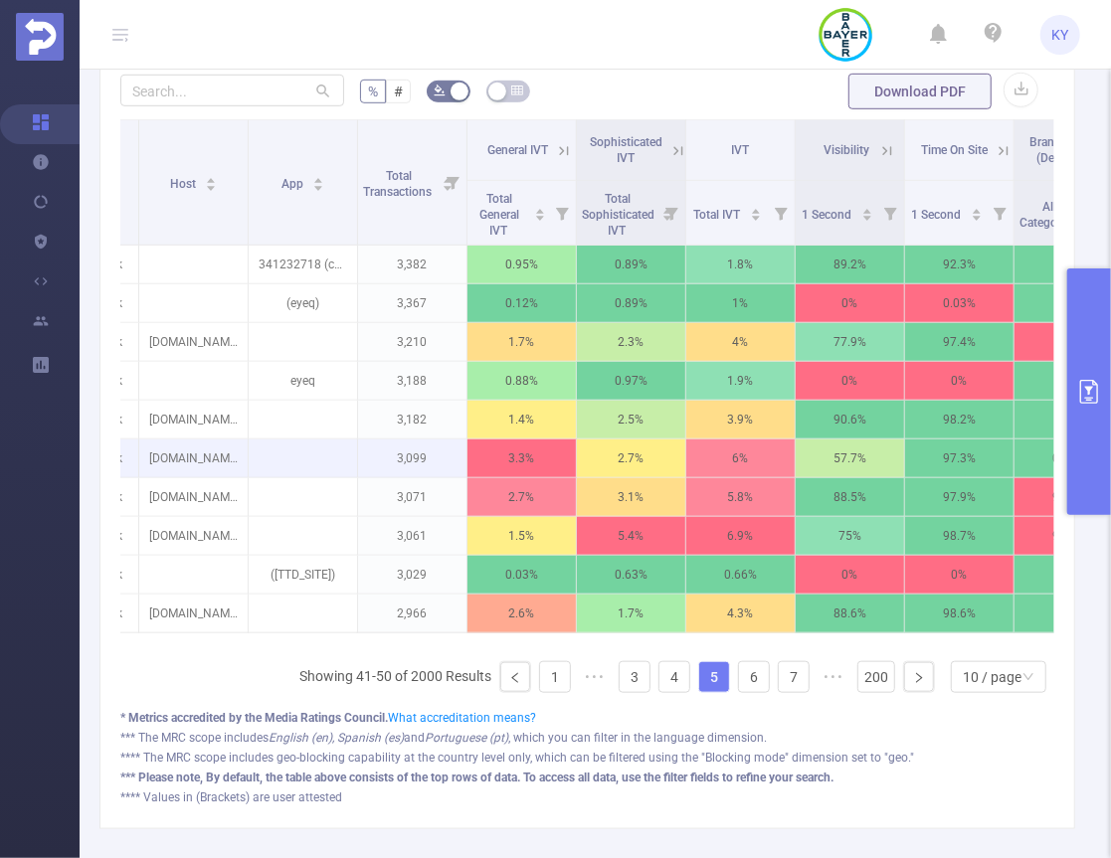
scroll to position [0, 477]
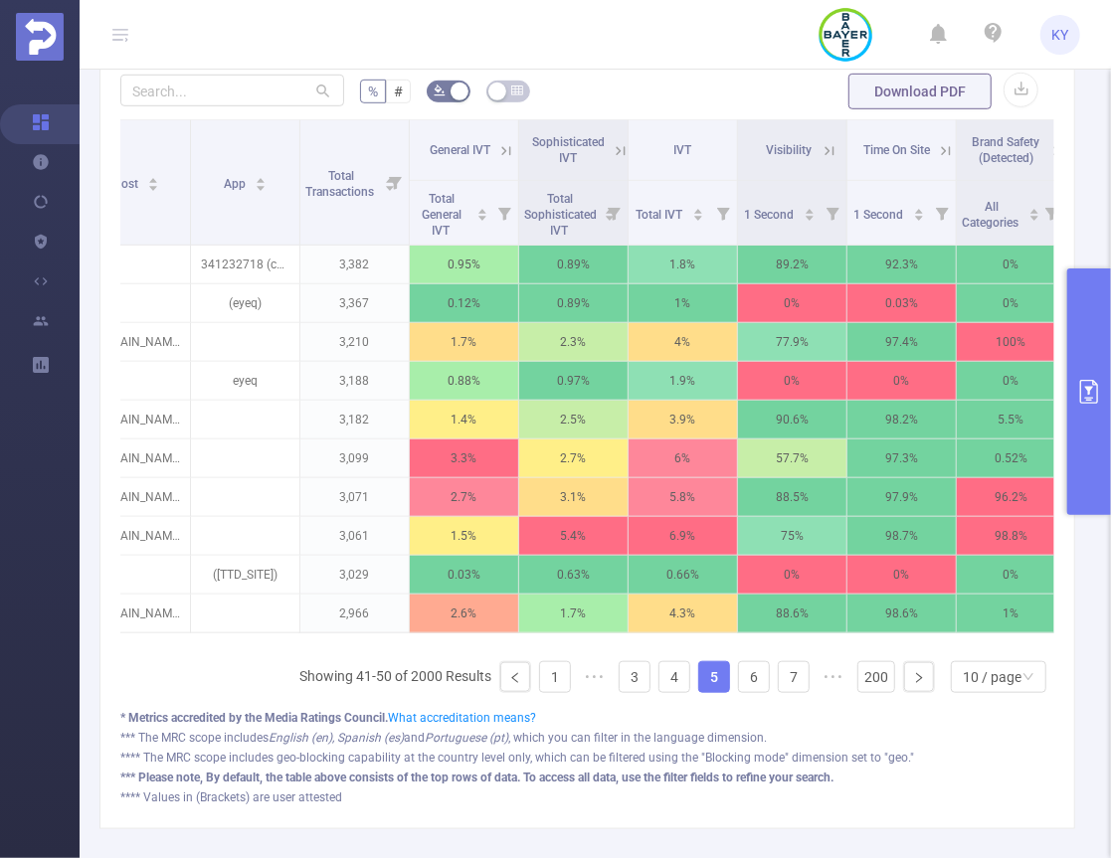
click at [940, 143] on icon at bounding box center [946, 151] width 18 height 18
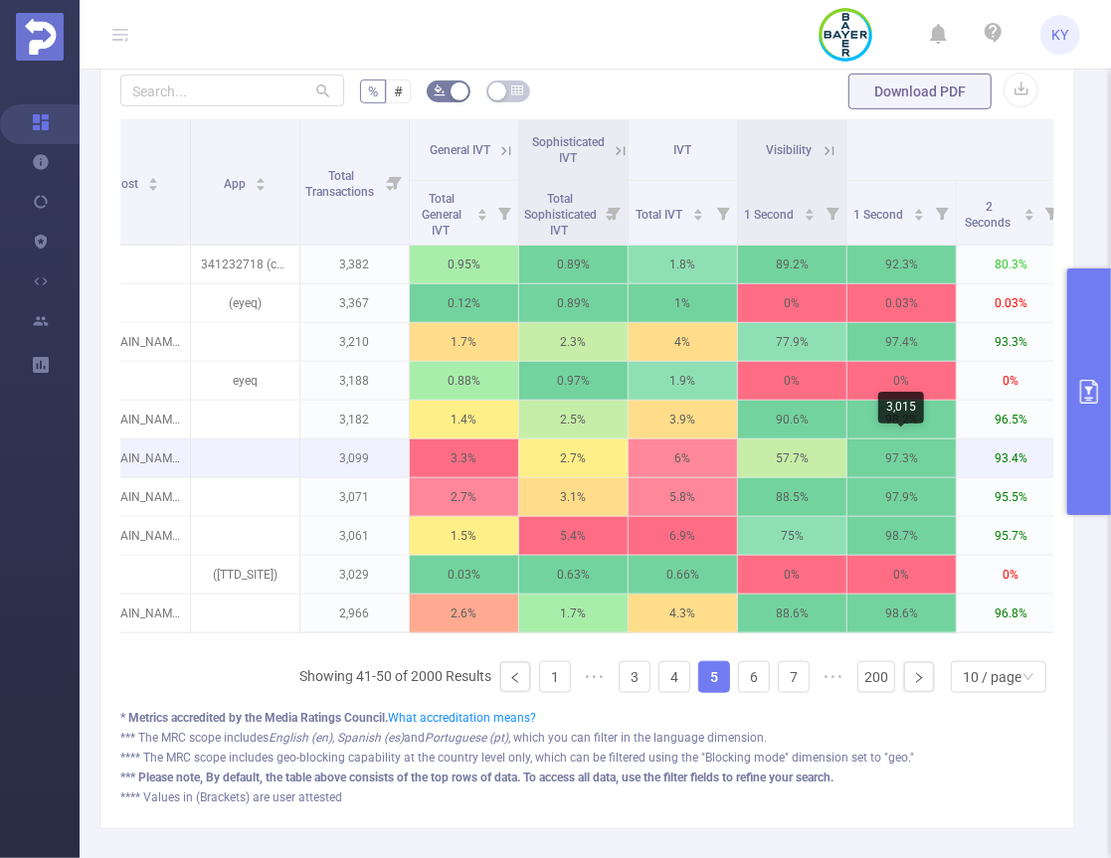
scroll to position [0, 981]
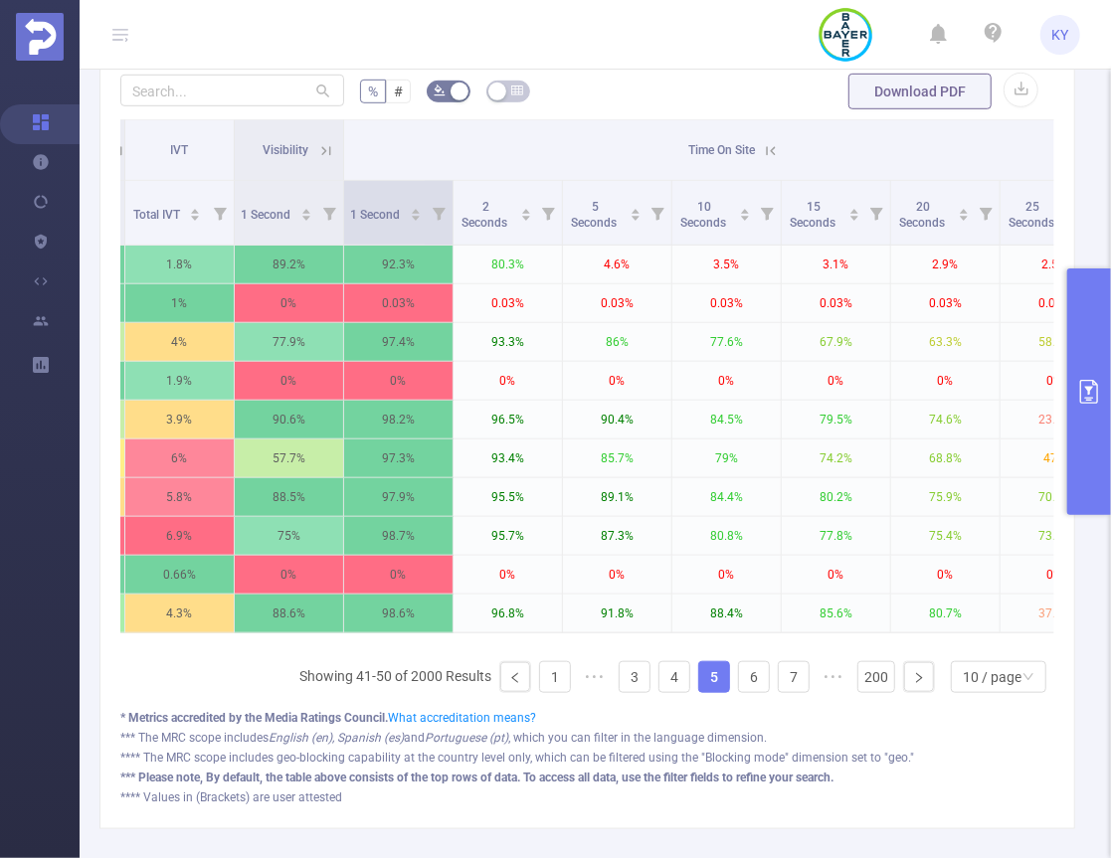
click at [433, 210] on icon at bounding box center [439, 214] width 13 height 13
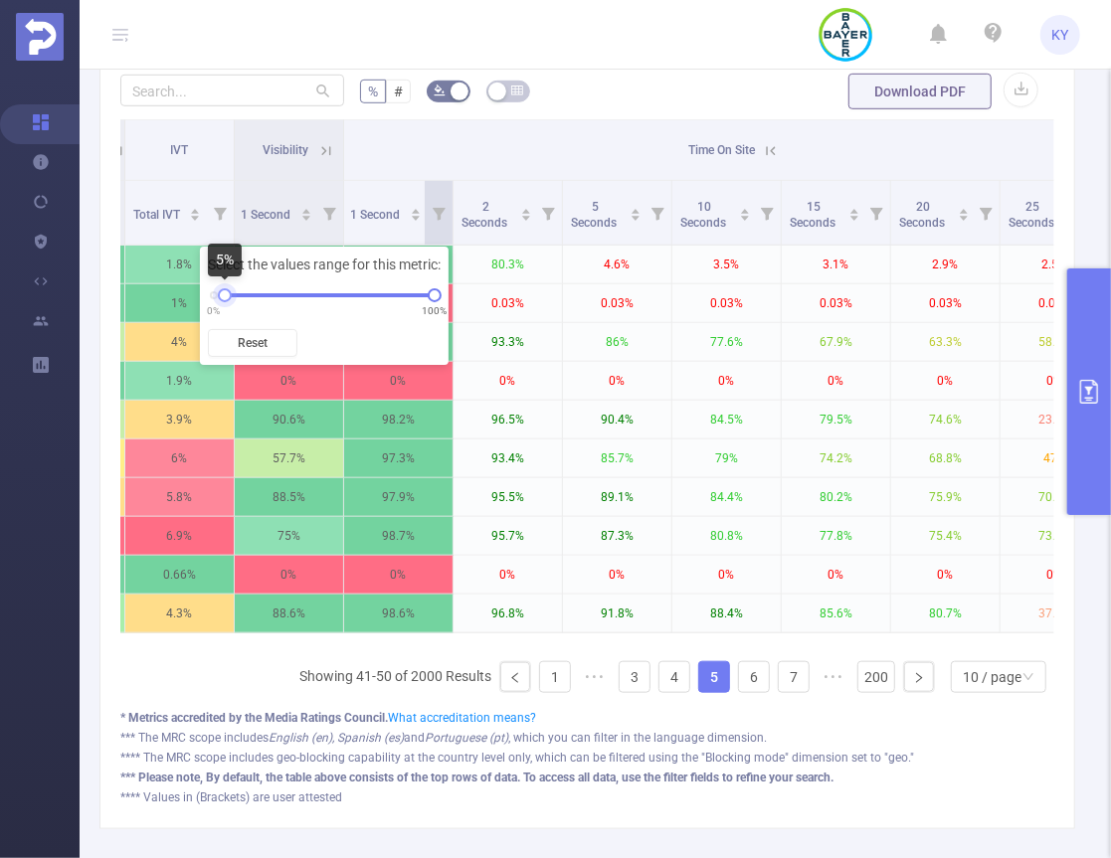
drag, startPoint x: 213, startPoint y: 295, endPoint x: 246, endPoint y: 296, distance: 32.8
click at [232, 296] on div at bounding box center [225, 295] width 14 height 14
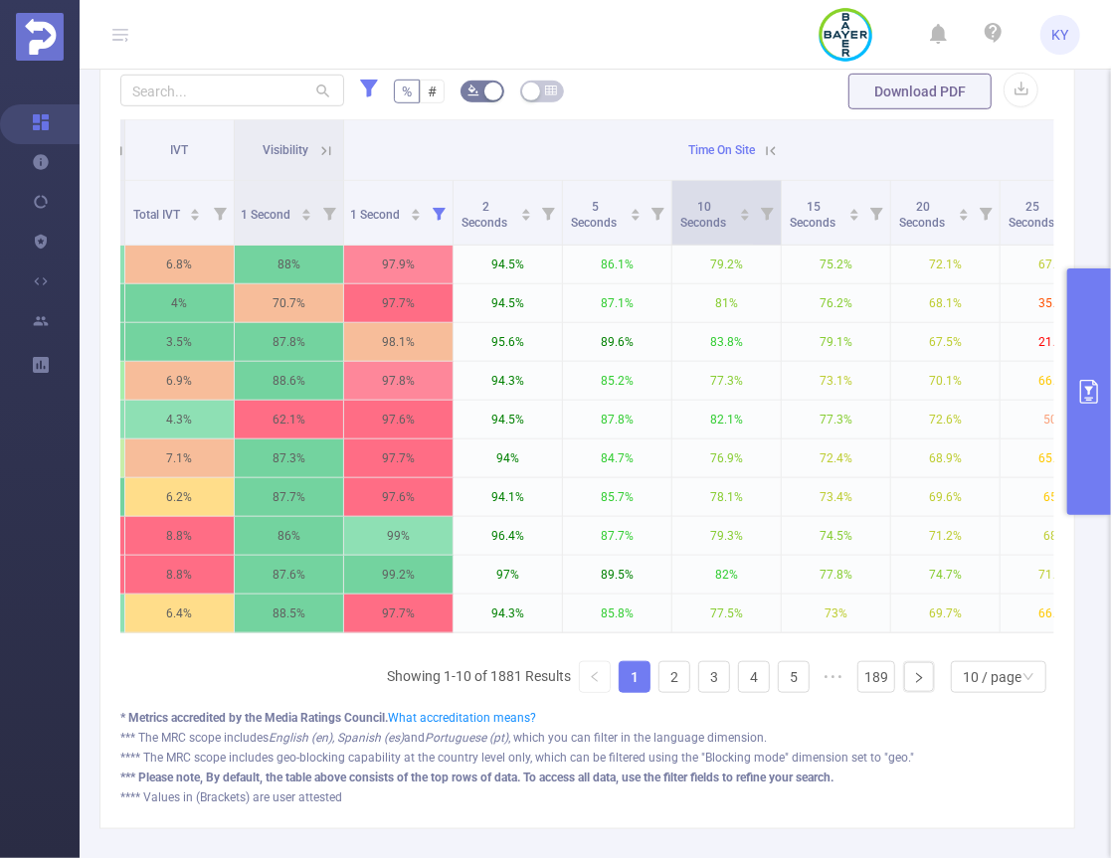
click at [763, 210] on icon at bounding box center [767, 214] width 13 height 13
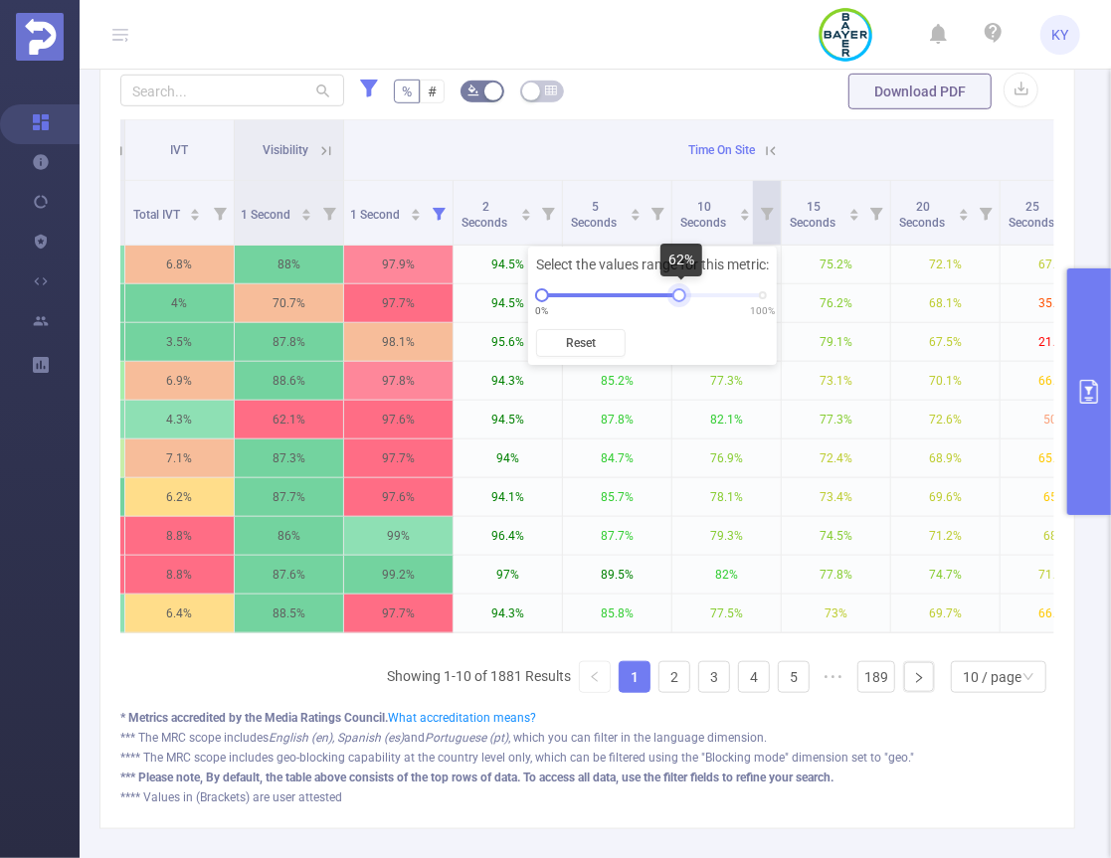
drag, startPoint x: 761, startPoint y: 296, endPoint x: 672, endPoint y: 297, distance: 88.5
click at [672, 297] on div at bounding box center [679, 295] width 14 height 14
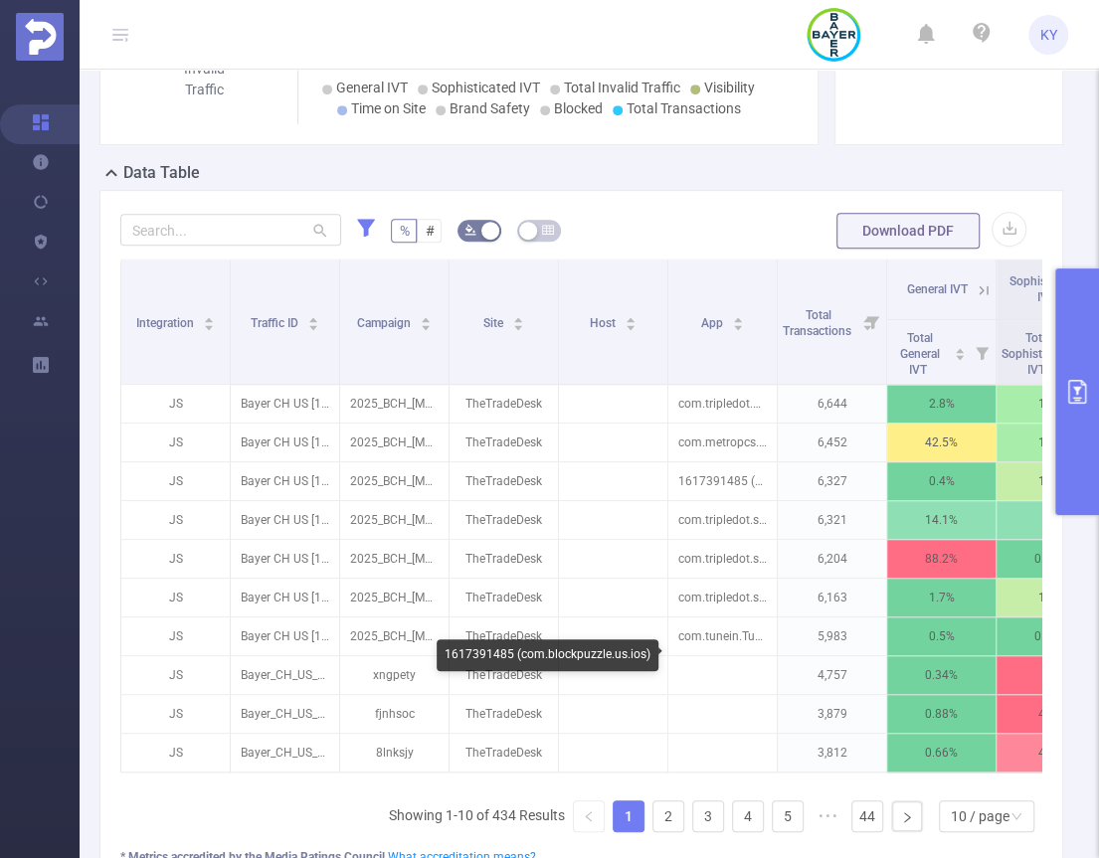
scroll to position [565, 0]
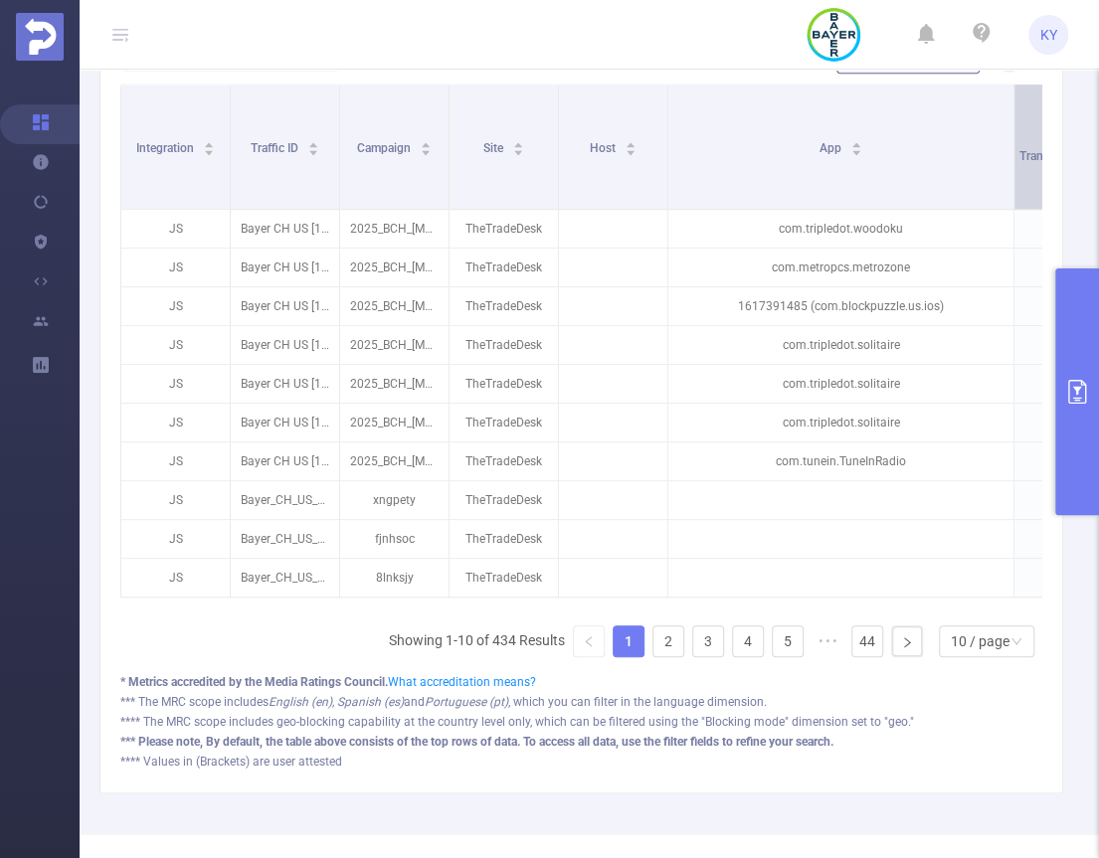
drag, startPoint x: 772, startPoint y: 144, endPoint x: 1008, endPoint y: 151, distance: 236.8
click at [1008, 151] on span at bounding box center [1013, 147] width 10 height 124
click at [653, 631] on link "2" at bounding box center [668, 641] width 30 height 30
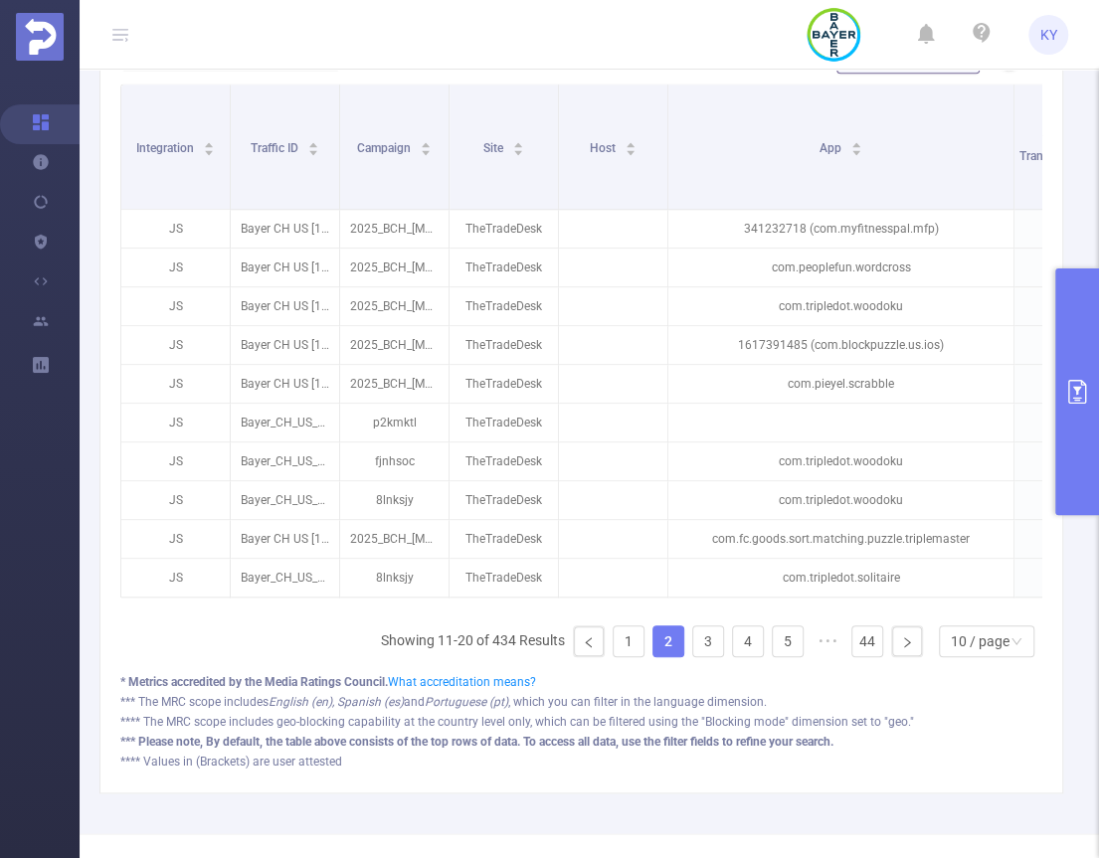
click at [658, 643] on link "2" at bounding box center [668, 641] width 30 height 30
click at [702, 644] on link "3" at bounding box center [708, 641] width 30 height 30
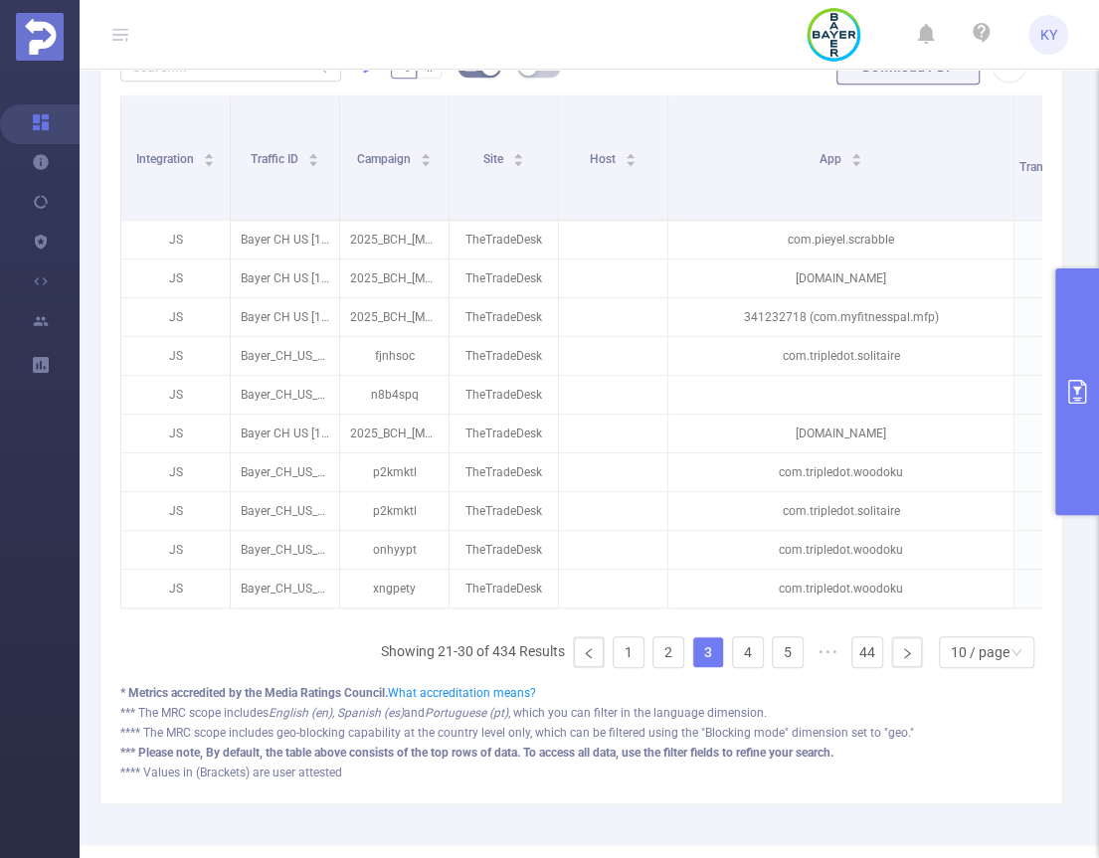
scroll to position [207, 0]
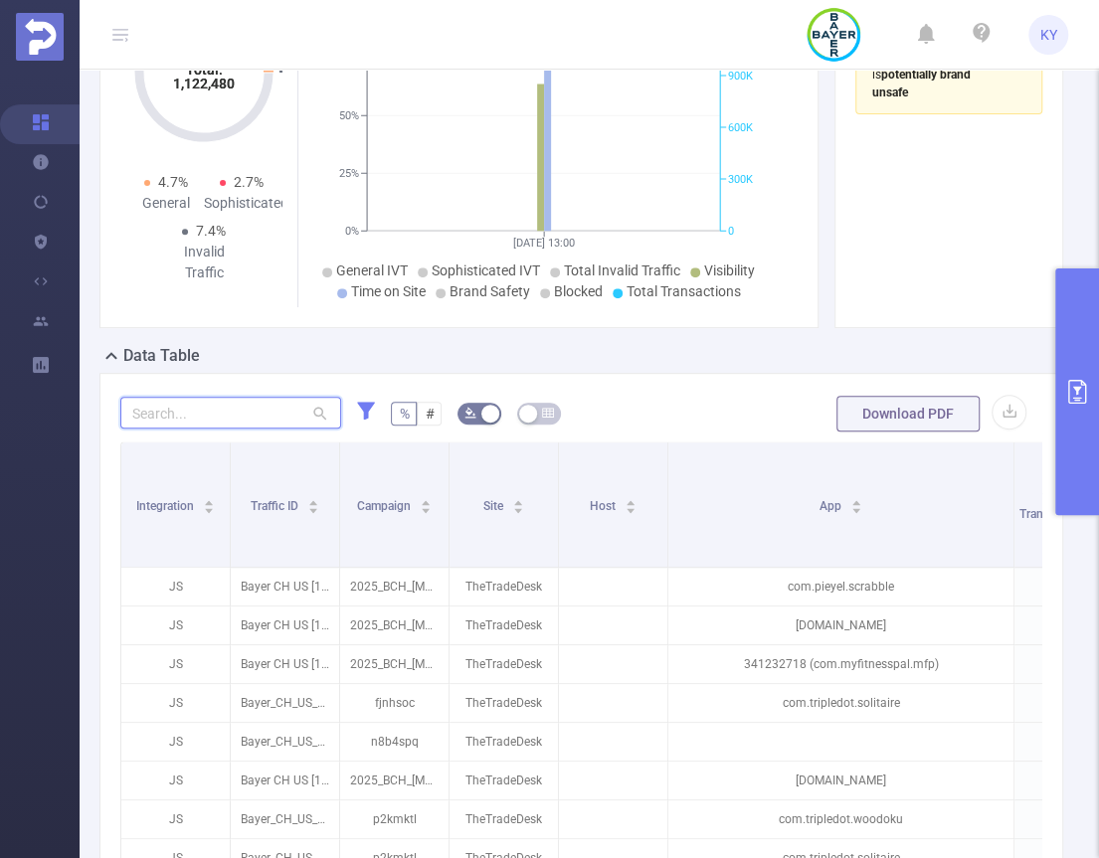
click at [198, 416] on input "text" at bounding box center [230, 413] width 221 height 32
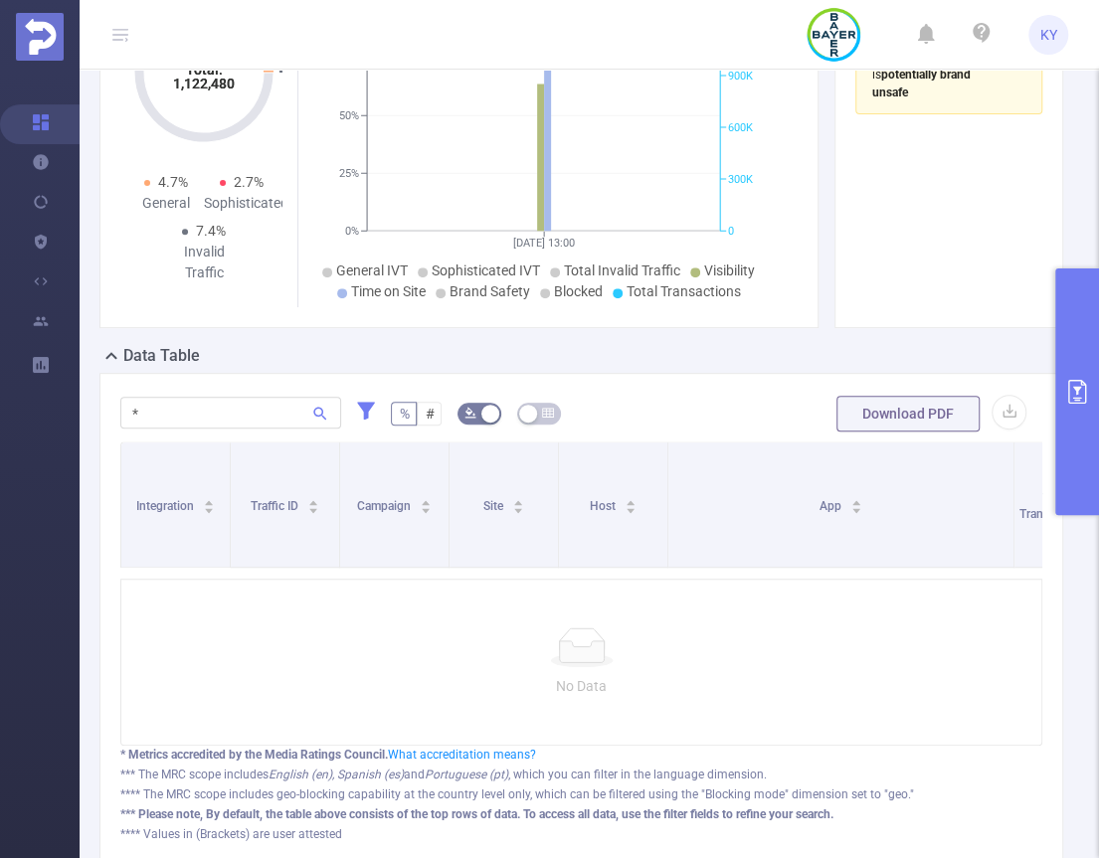
click at [364, 402] on icon at bounding box center [367, 411] width 18 height 18
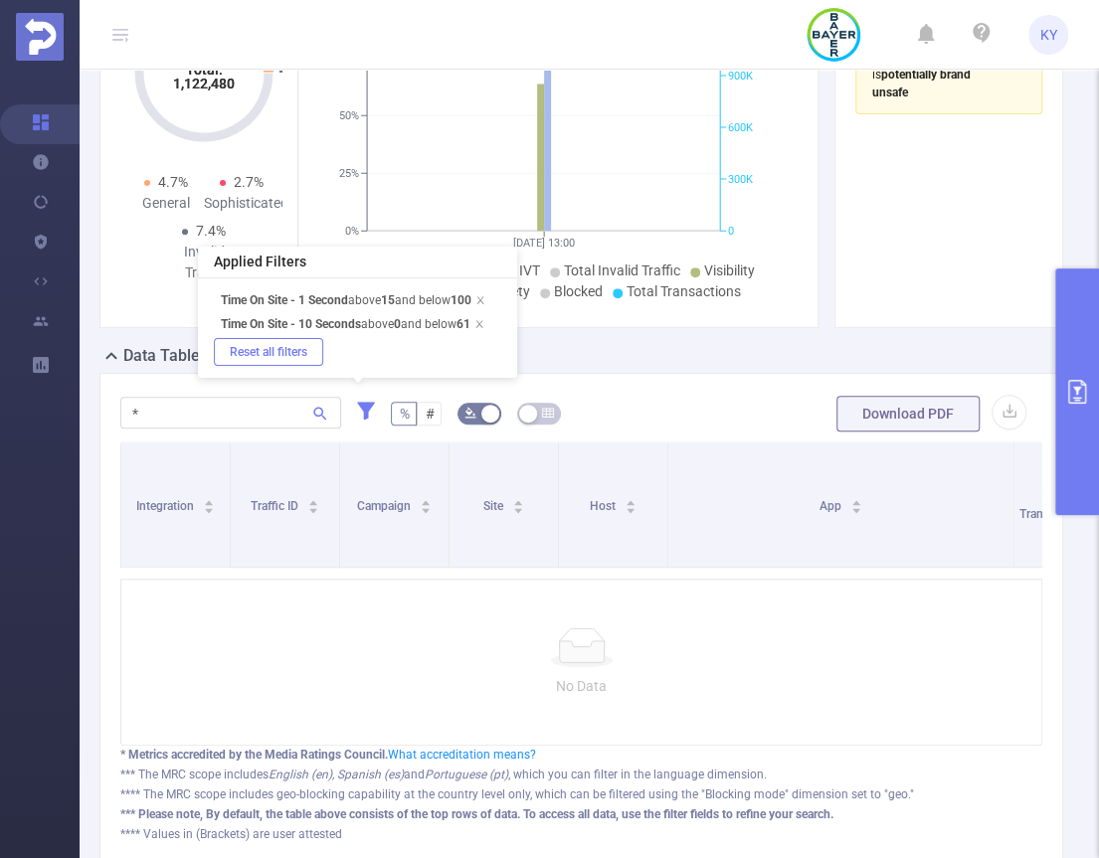
click at [289, 346] on button "Reset all filters" at bounding box center [268, 352] width 109 height 28
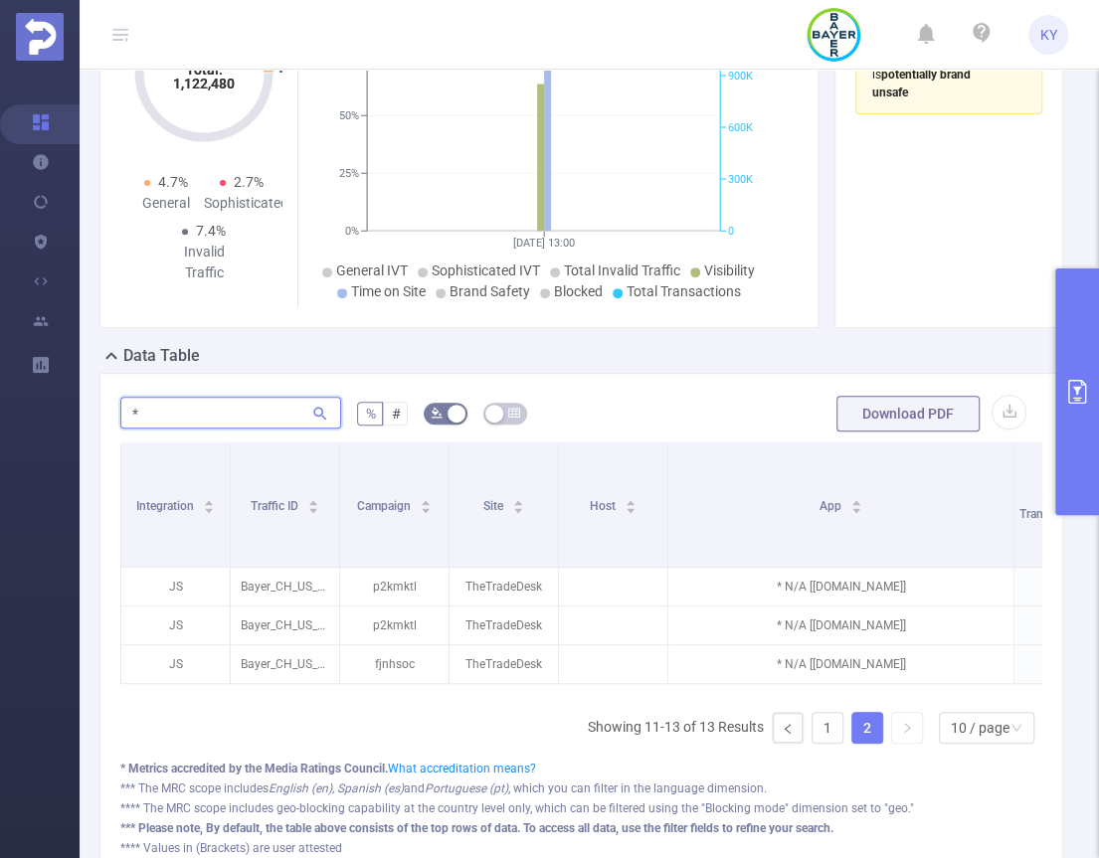
click at [234, 413] on input "*" at bounding box center [230, 413] width 221 height 32
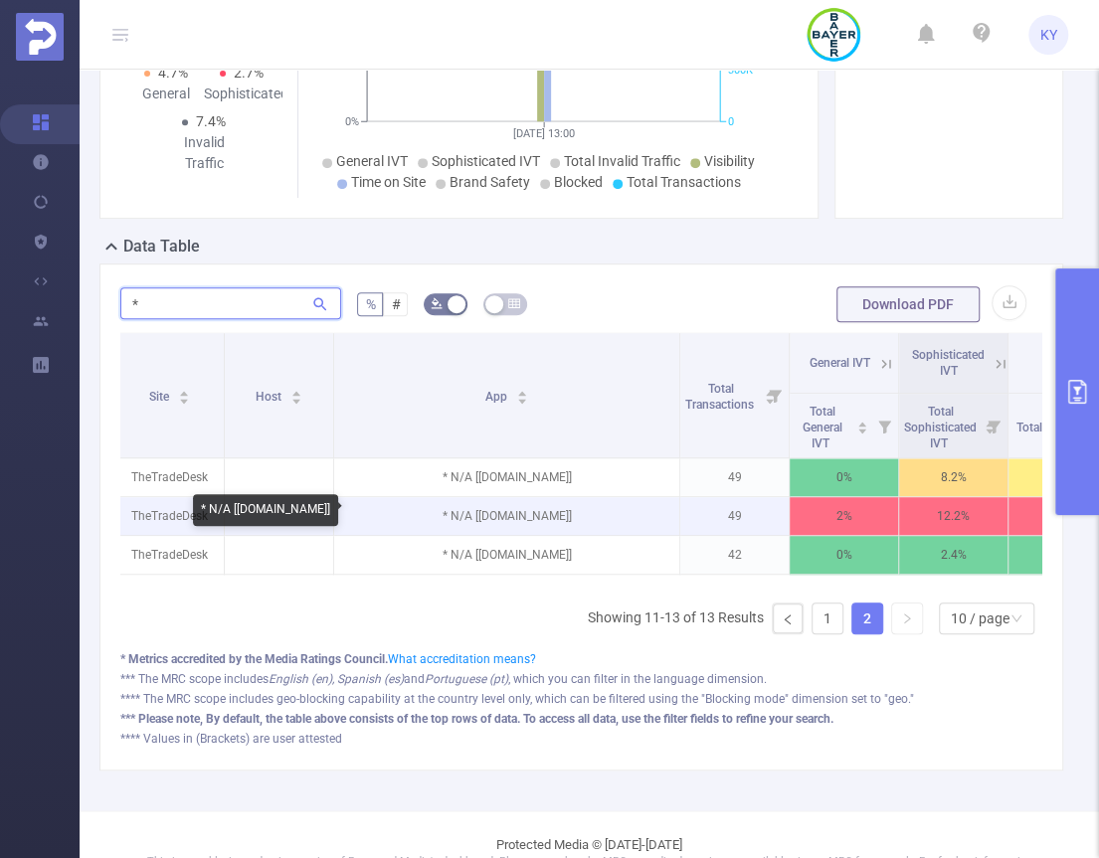
scroll to position [0, 344]
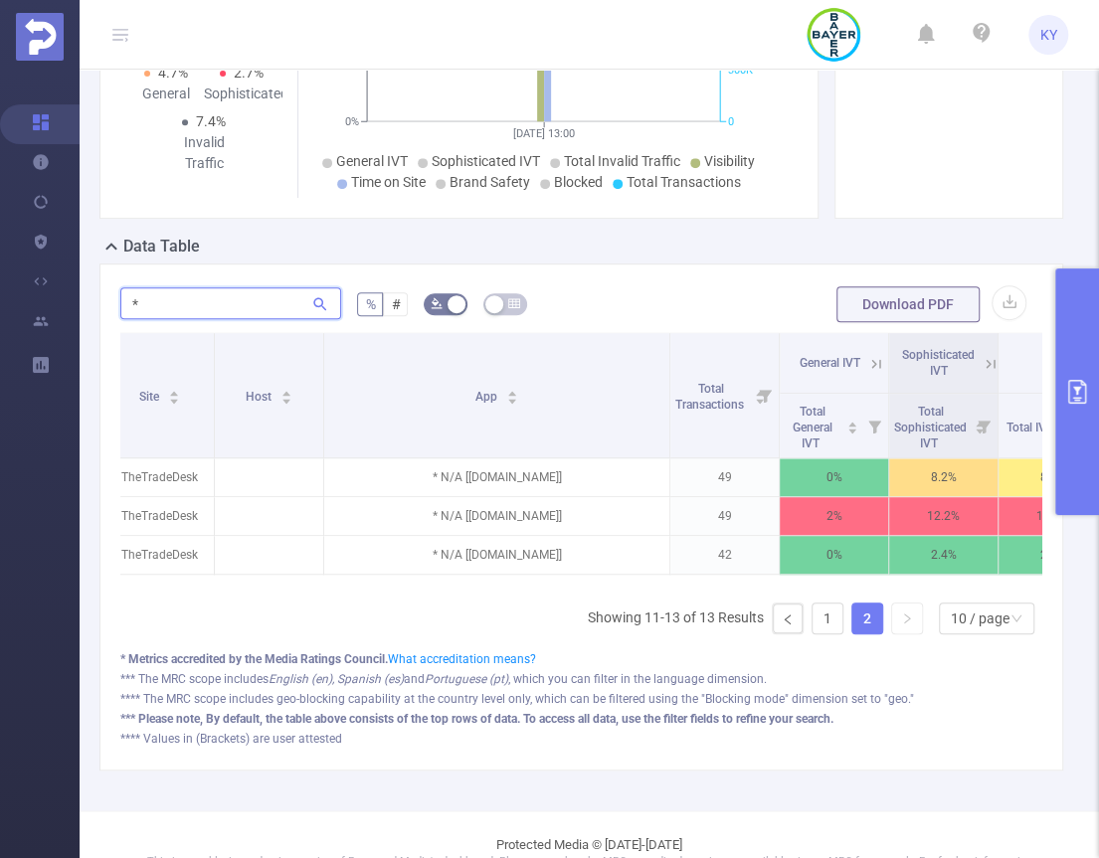
click at [207, 302] on input "*" at bounding box center [230, 303] width 221 height 32
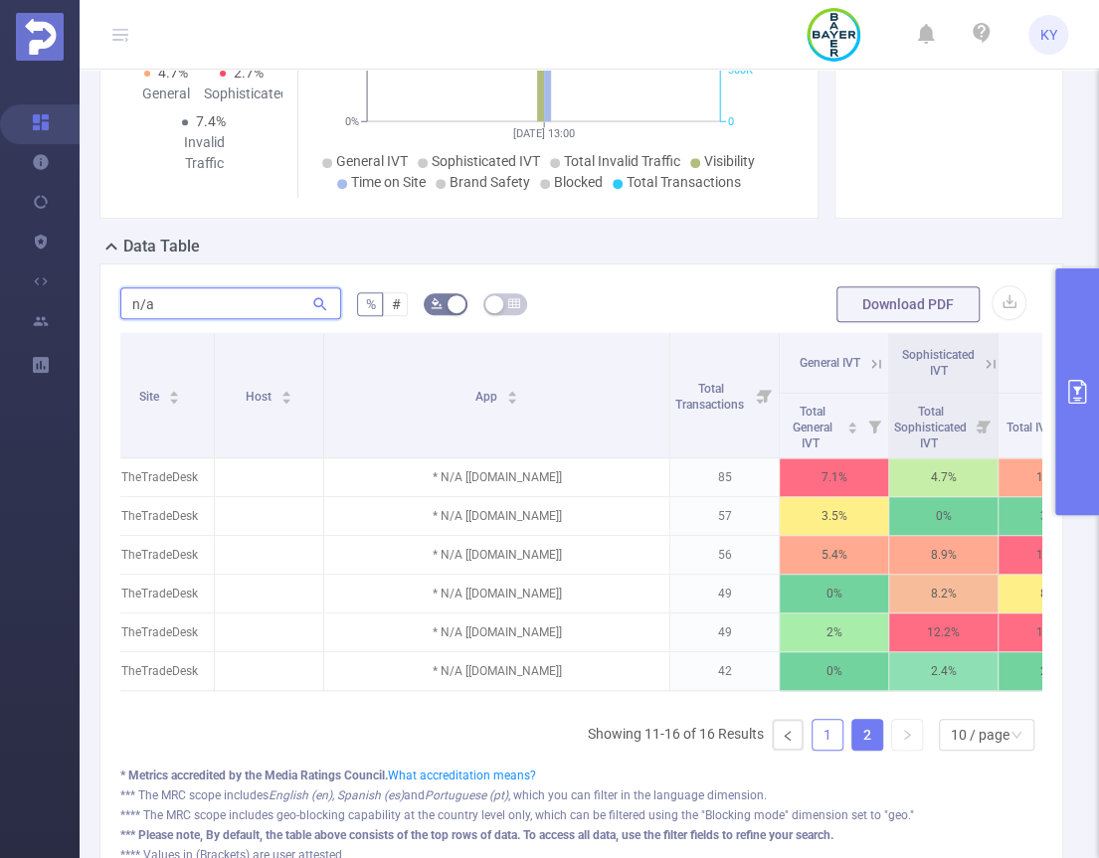
type input "n/a"
click at [812, 734] on link "1" at bounding box center [827, 735] width 30 height 30
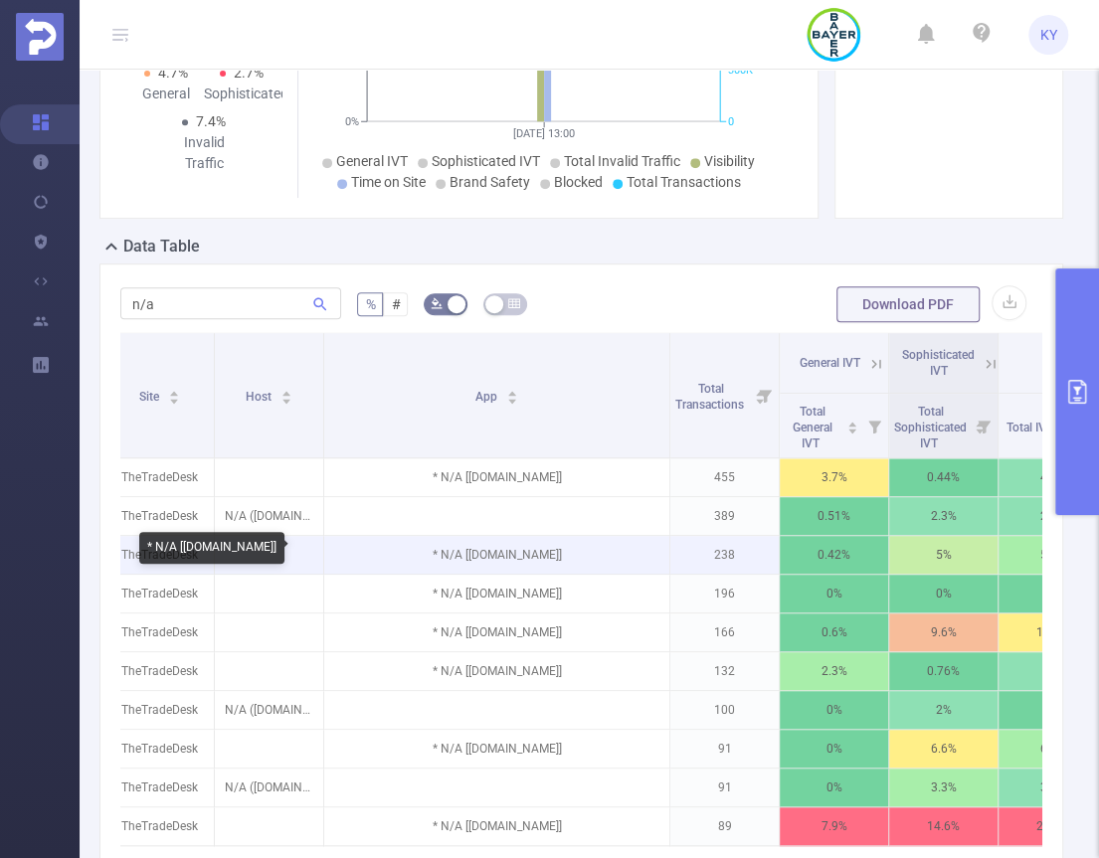
drag, startPoint x: 567, startPoint y: 551, endPoint x: 577, endPoint y: 552, distance: 10.0
click at [577, 552] on p "* N/A [[DOMAIN_NAME]]" at bounding box center [496, 555] width 345 height 38
copy p "]"
click at [584, 554] on p "* N/A [[DOMAIN_NAME]]" at bounding box center [496, 555] width 345 height 38
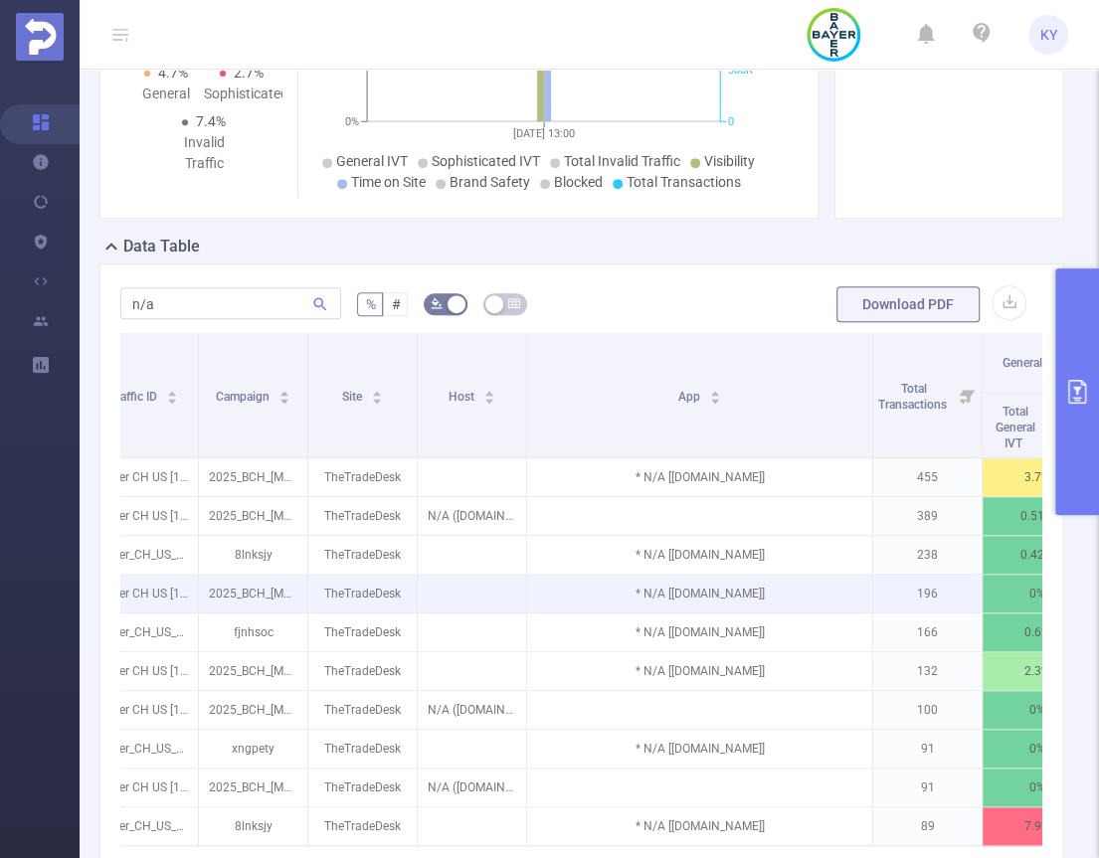
scroll to position [0, 132]
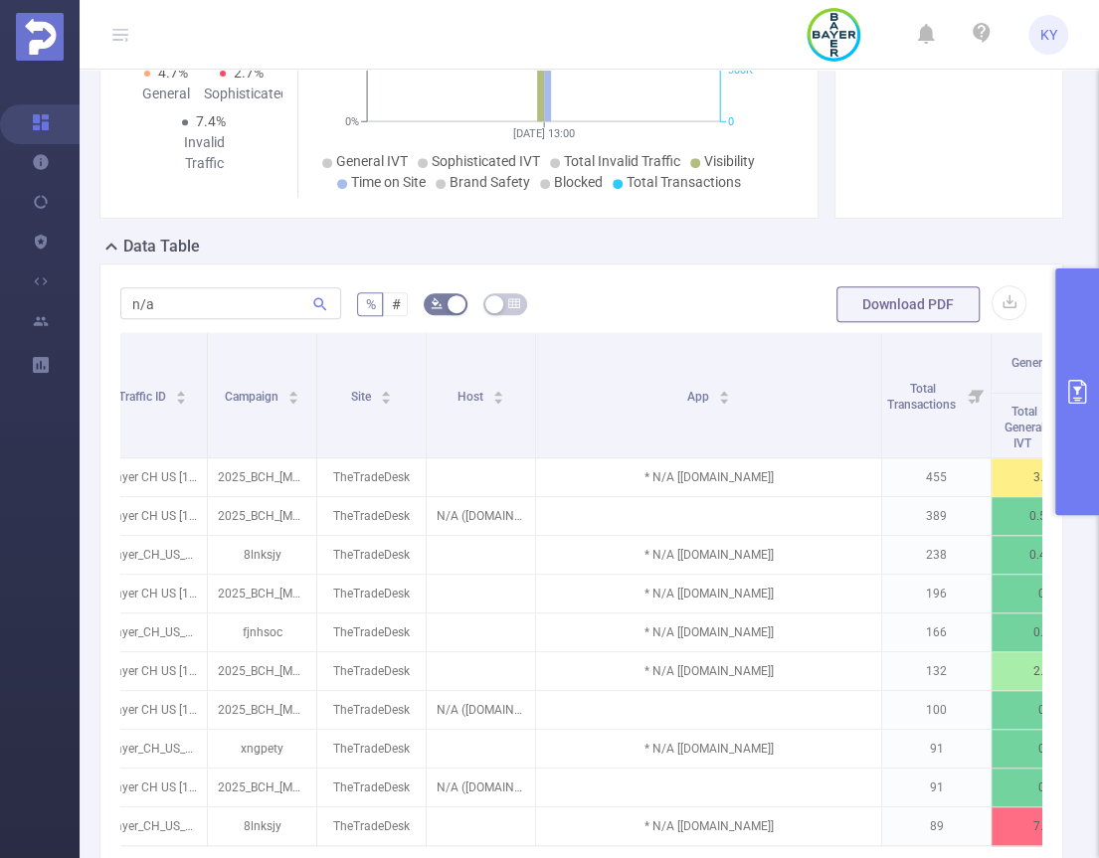
click at [750, 313] on form "n/a % # Download PDF" at bounding box center [581, 304] width 922 height 40
click at [646, 555] on p "* N/A [[DOMAIN_NAME]]" at bounding box center [708, 555] width 345 height 38
click at [696, 487] on p "* N/A [[DOMAIN_NAME]]" at bounding box center [708, 477] width 345 height 38
click at [692, 299] on form "n/a % # Download PDF" at bounding box center [581, 304] width 922 height 40
click at [744, 474] on p "* N/A [[DOMAIN_NAME]]" at bounding box center [708, 477] width 345 height 38
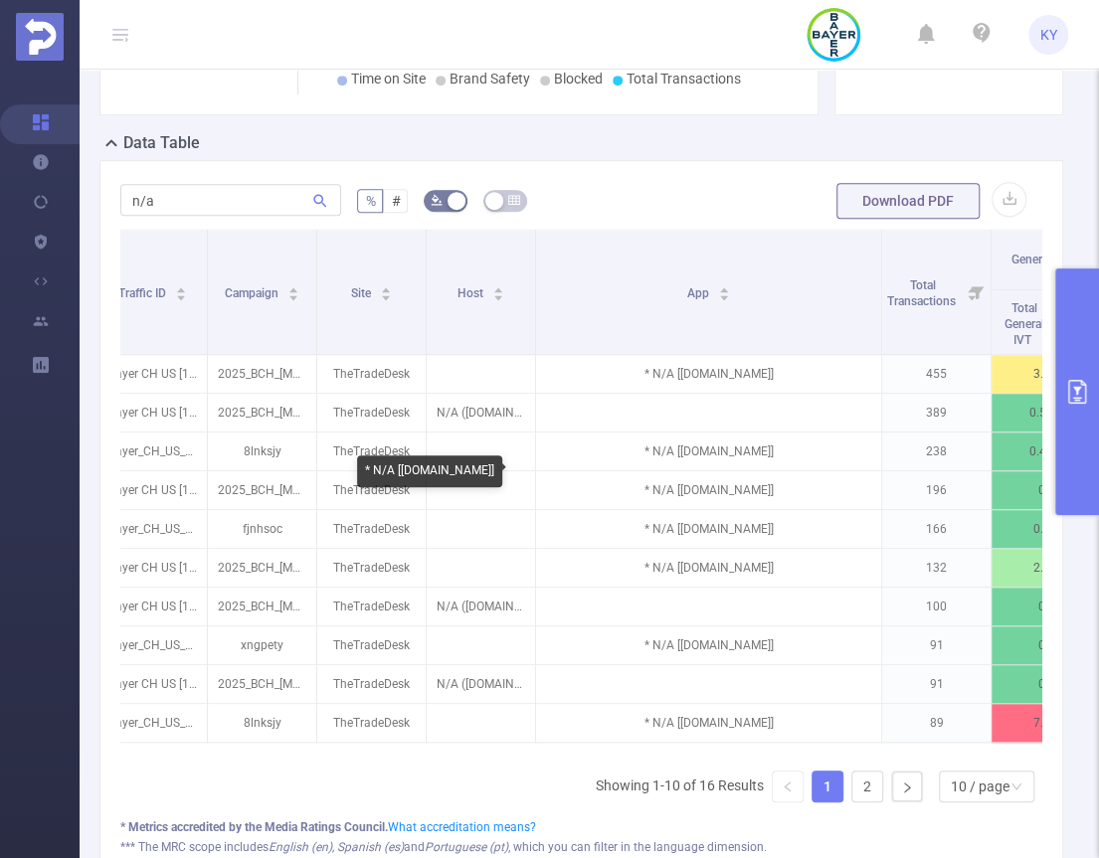
scroll to position [447, 0]
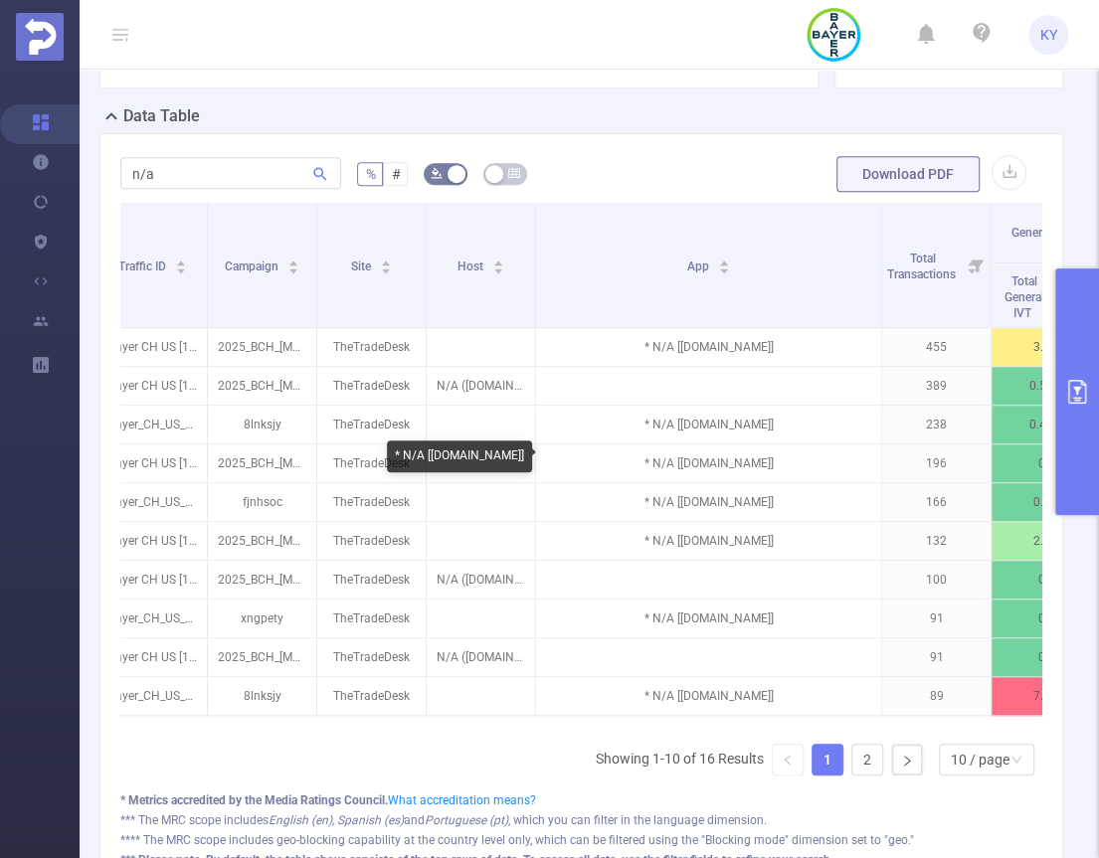
click at [485, 383] on p "N/A ([DOMAIN_NAME])" at bounding box center [481, 386] width 108 height 38
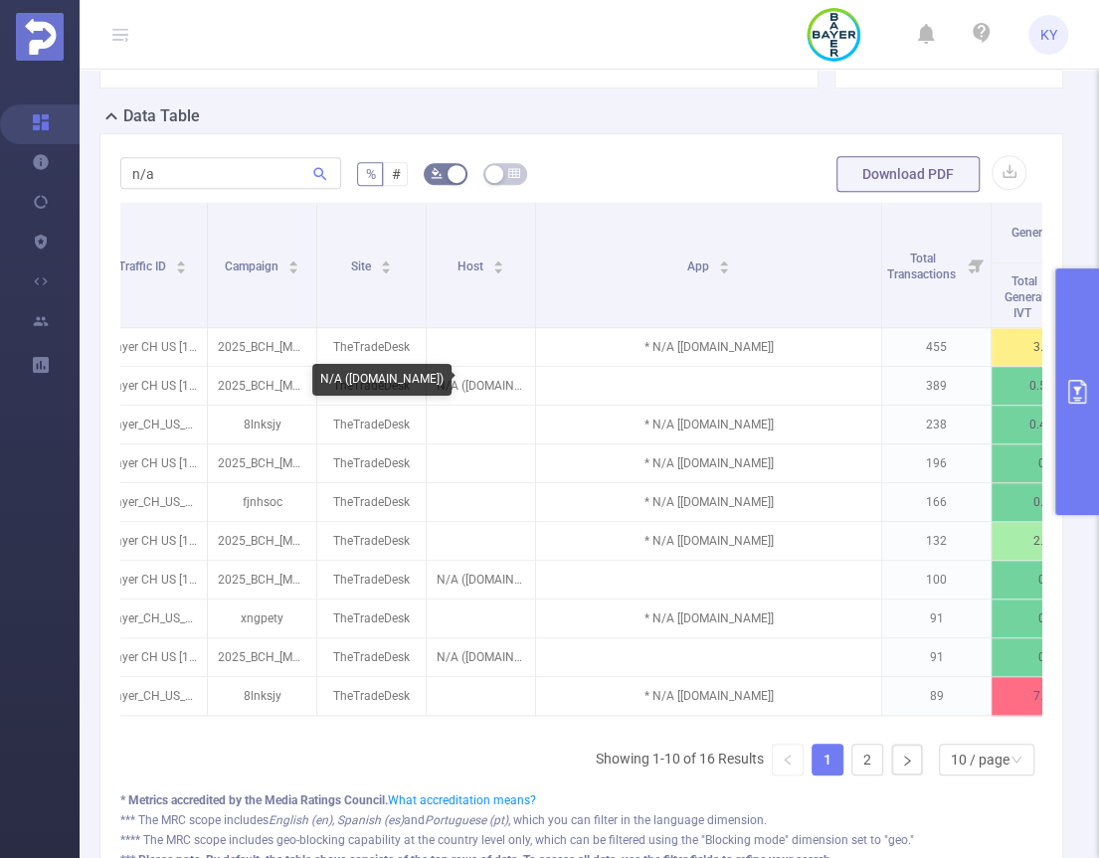
click at [609, 151] on div "n/a % # Download PDF Integration Traffic ID Campaign Site Host App Total Transa…" at bounding box center [581, 522] width 964 height 779
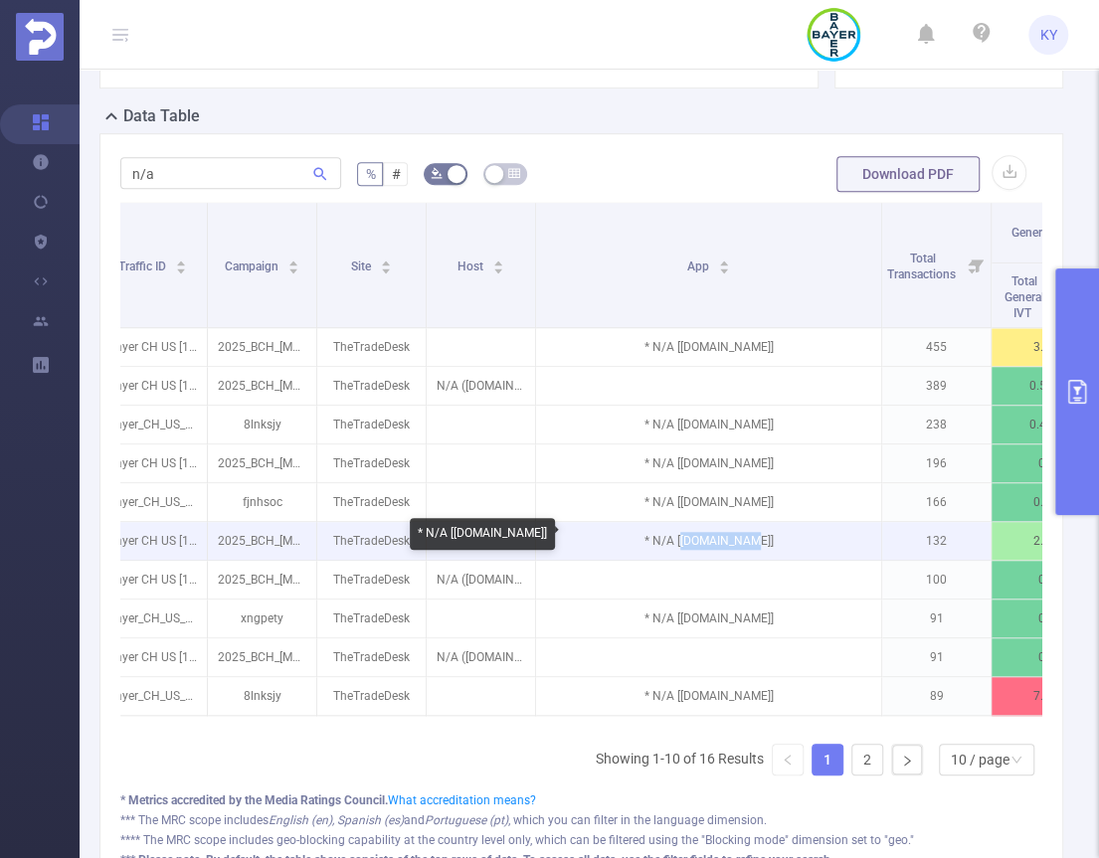
drag, startPoint x: 735, startPoint y: 542, endPoint x: 692, endPoint y: 539, distance: 42.9
click at [692, 539] on p "* N/A [[DOMAIN_NAME]]" at bounding box center [708, 541] width 345 height 38
click at [700, 539] on p "* N/A [[DOMAIN_NAME]]" at bounding box center [708, 541] width 345 height 38
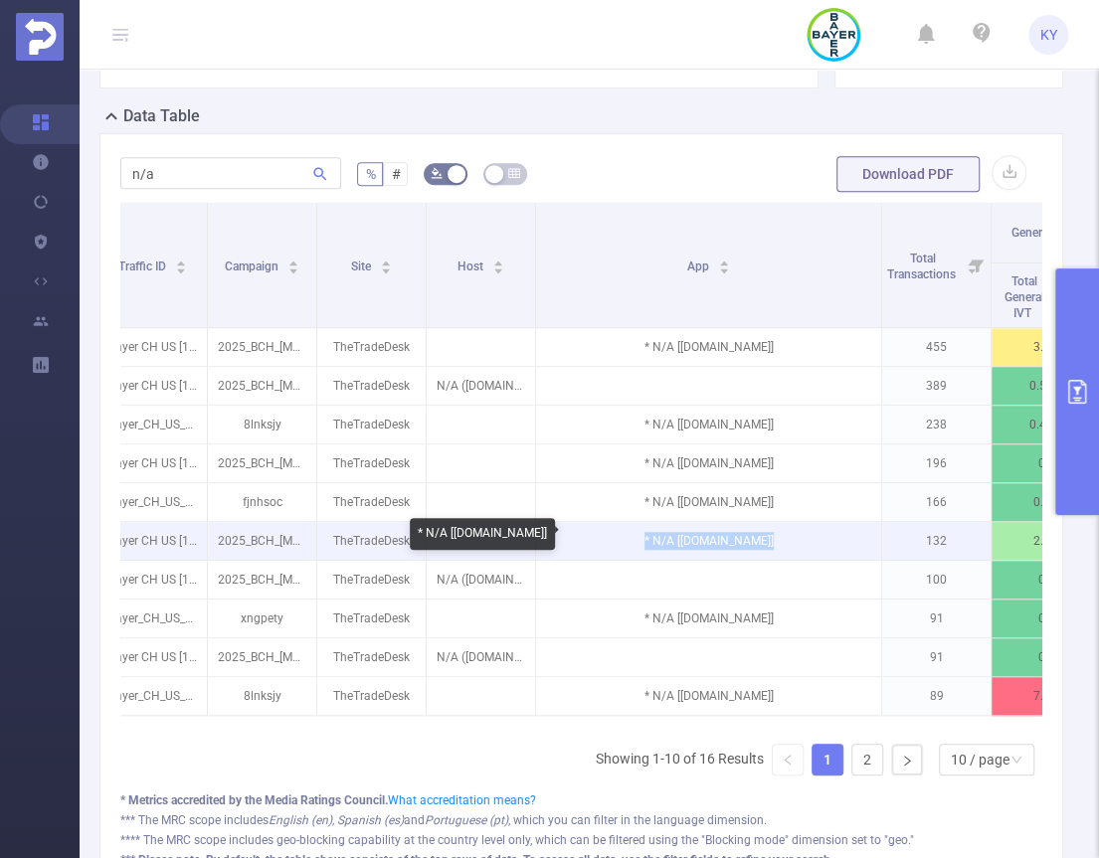
click at [739, 540] on p "* N/A [[DOMAIN_NAME]]" at bounding box center [708, 541] width 345 height 38
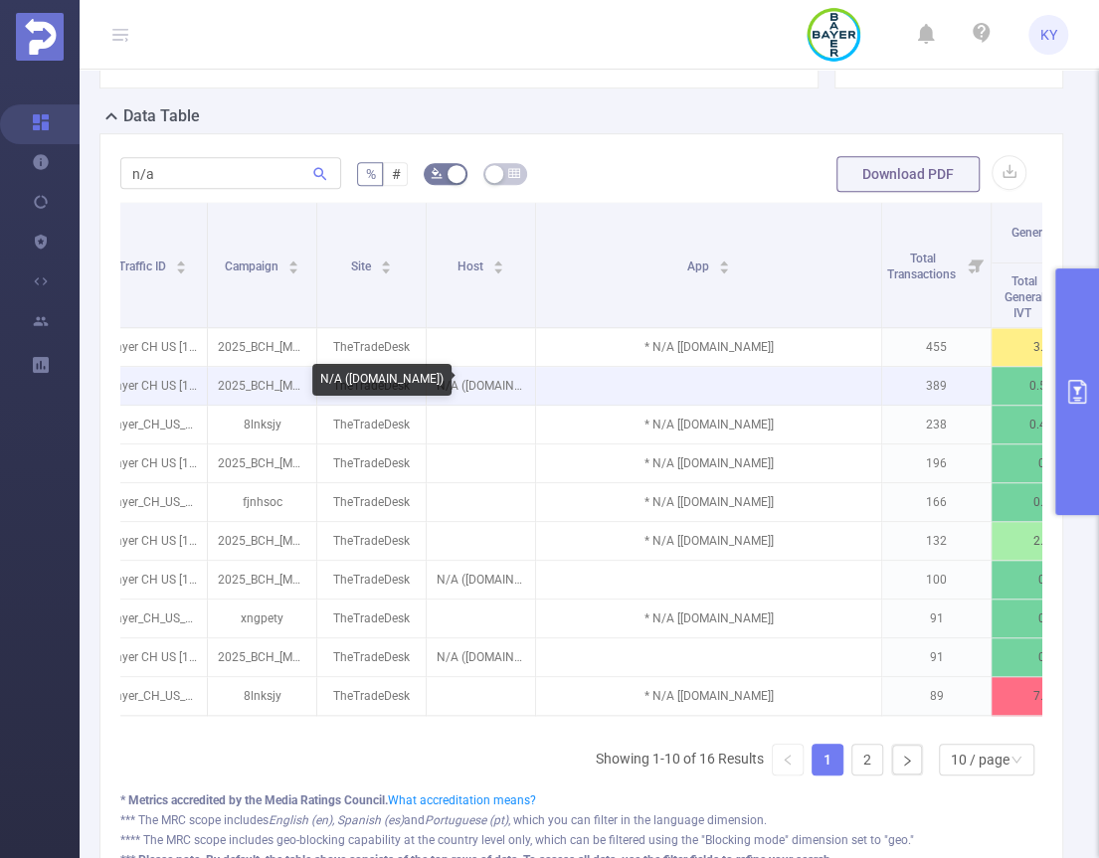
click at [475, 379] on p "N/A ([DOMAIN_NAME])" at bounding box center [481, 386] width 108 height 38
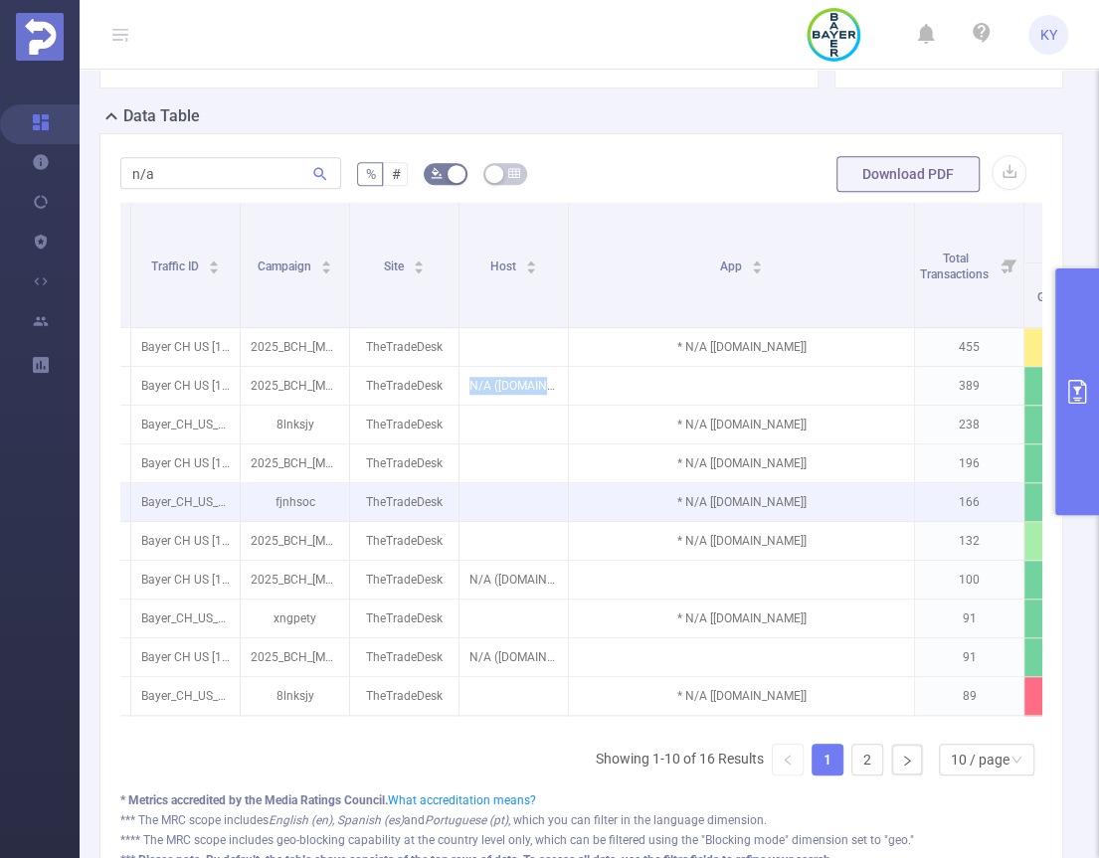
scroll to position [0, 105]
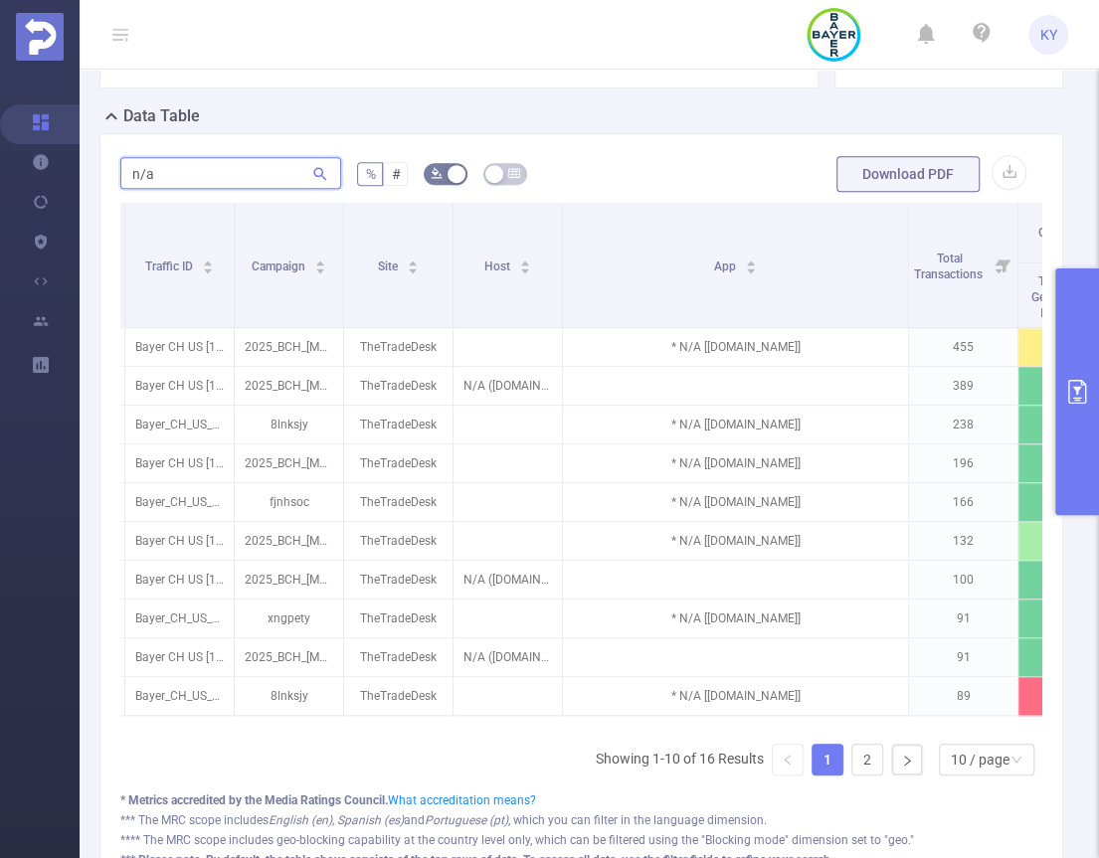
click at [187, 181] on input "n/a" at bounding box center [230, 173] width 221 height 32
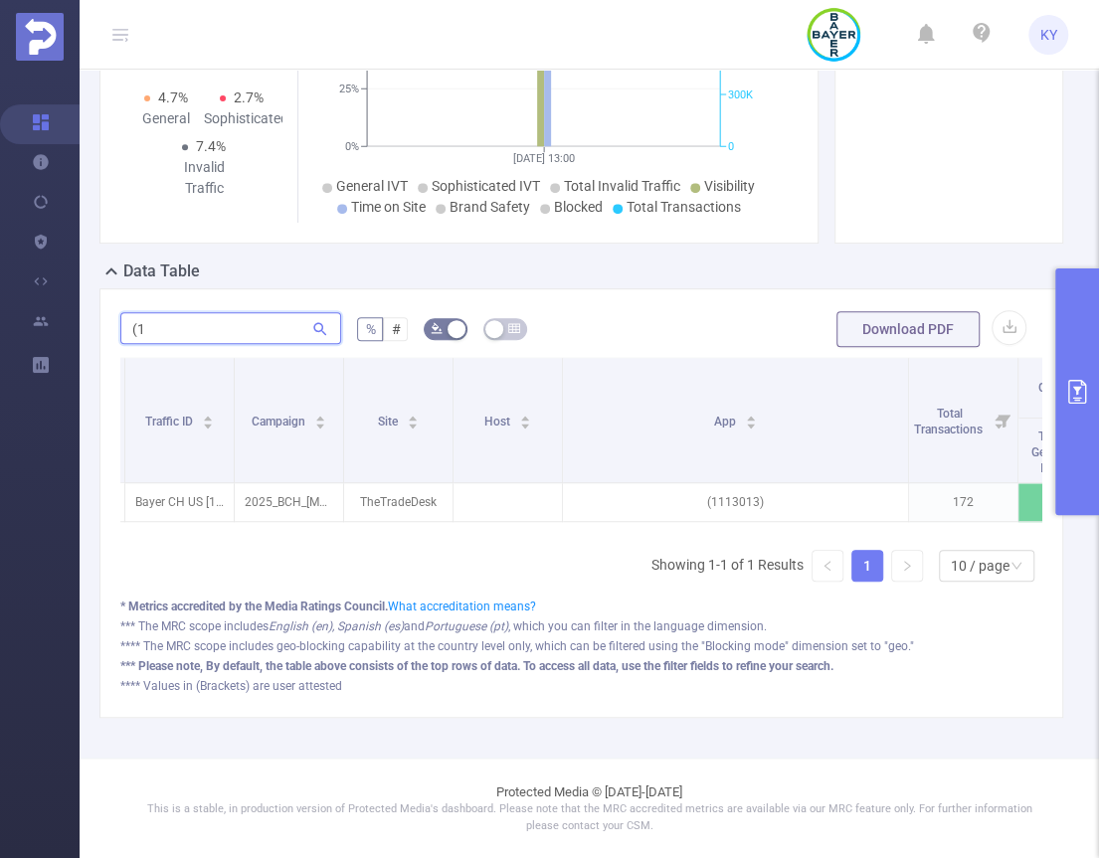
scroll to position [298, 0]
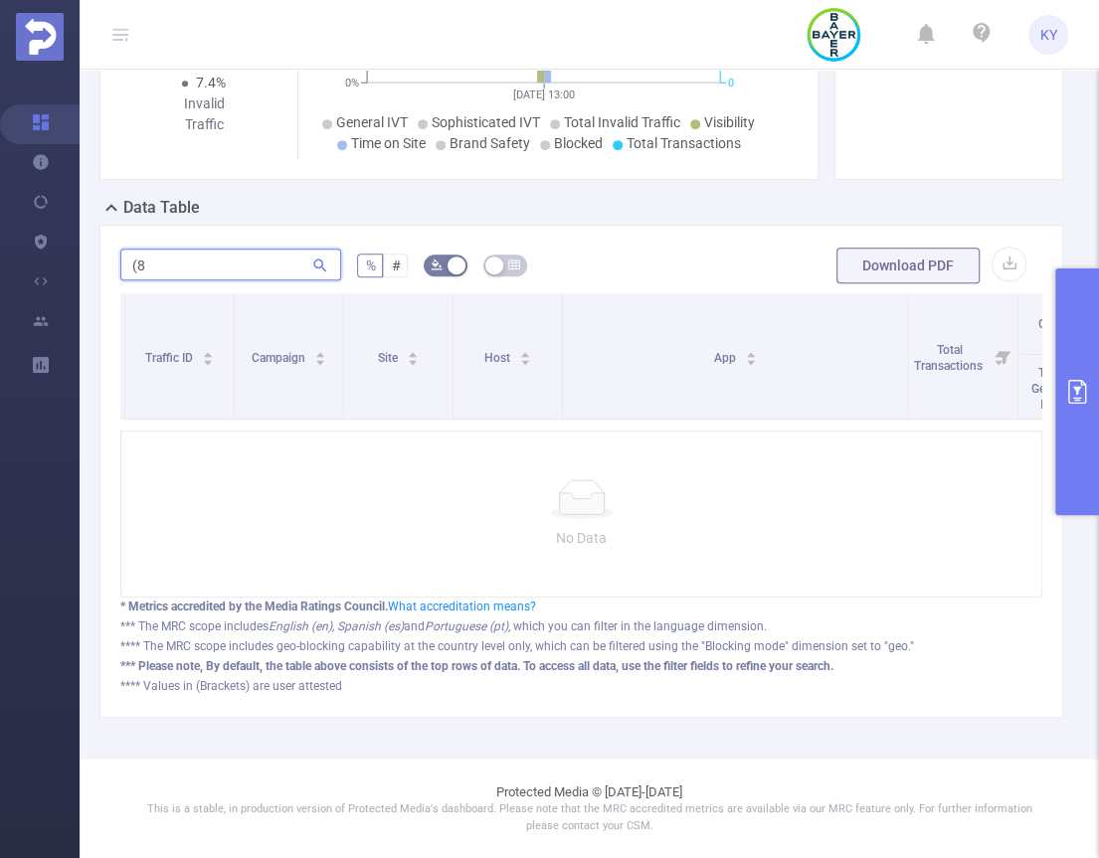
type input "("
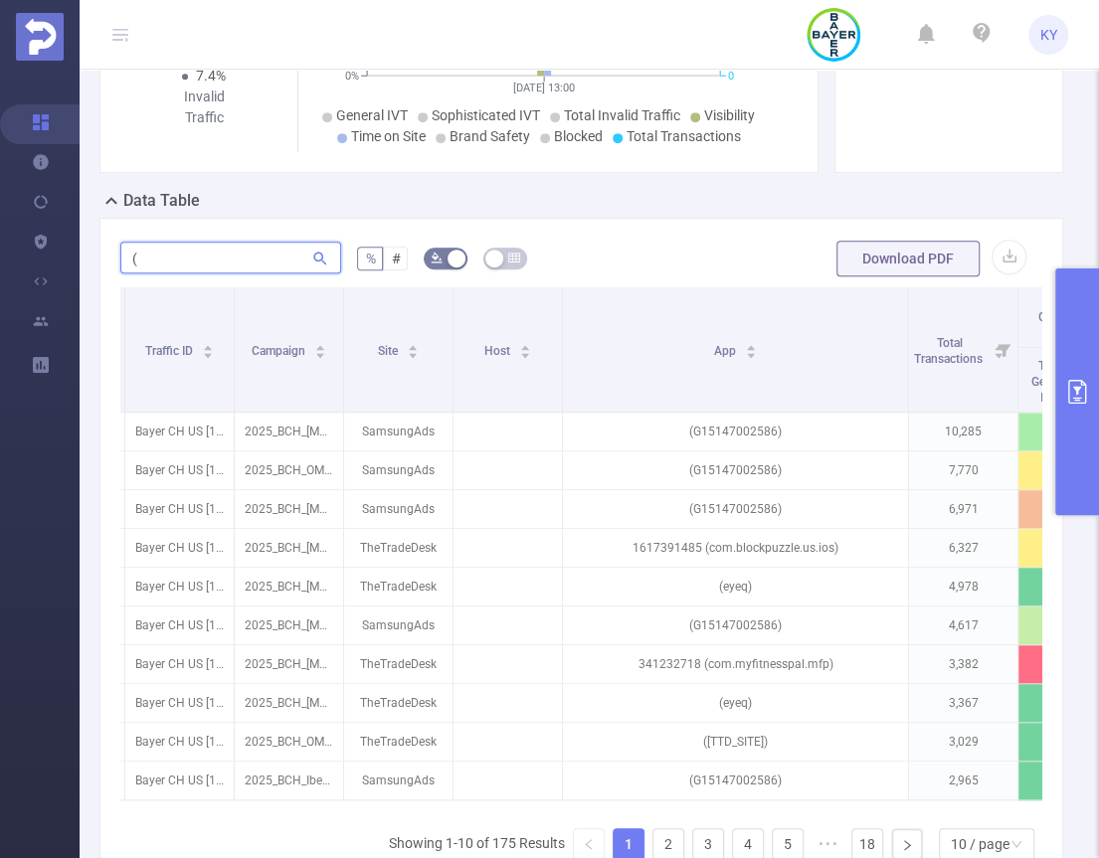
scroll to position [447, 0]
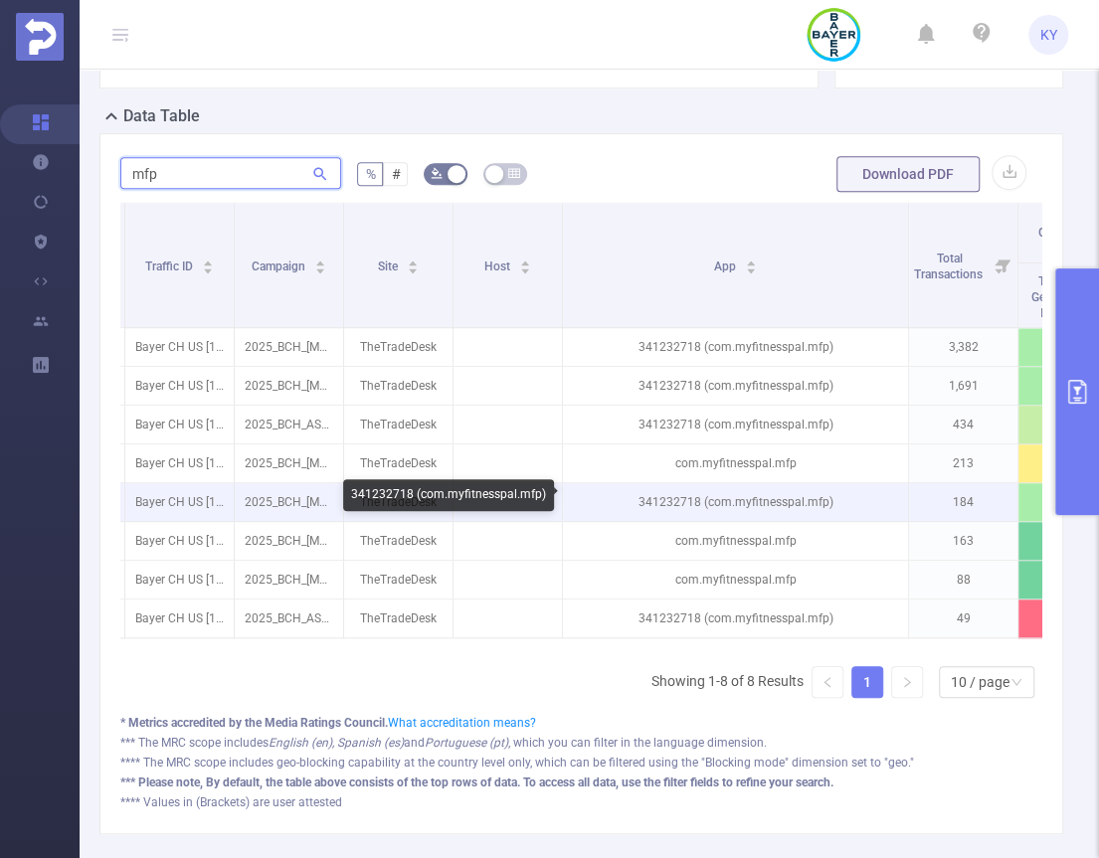
type input "mfp"
click at [671, 499] on p "341232718 (com.myfitnesspal.mfp)" at bounding box center [735, 502] width 345 height 38
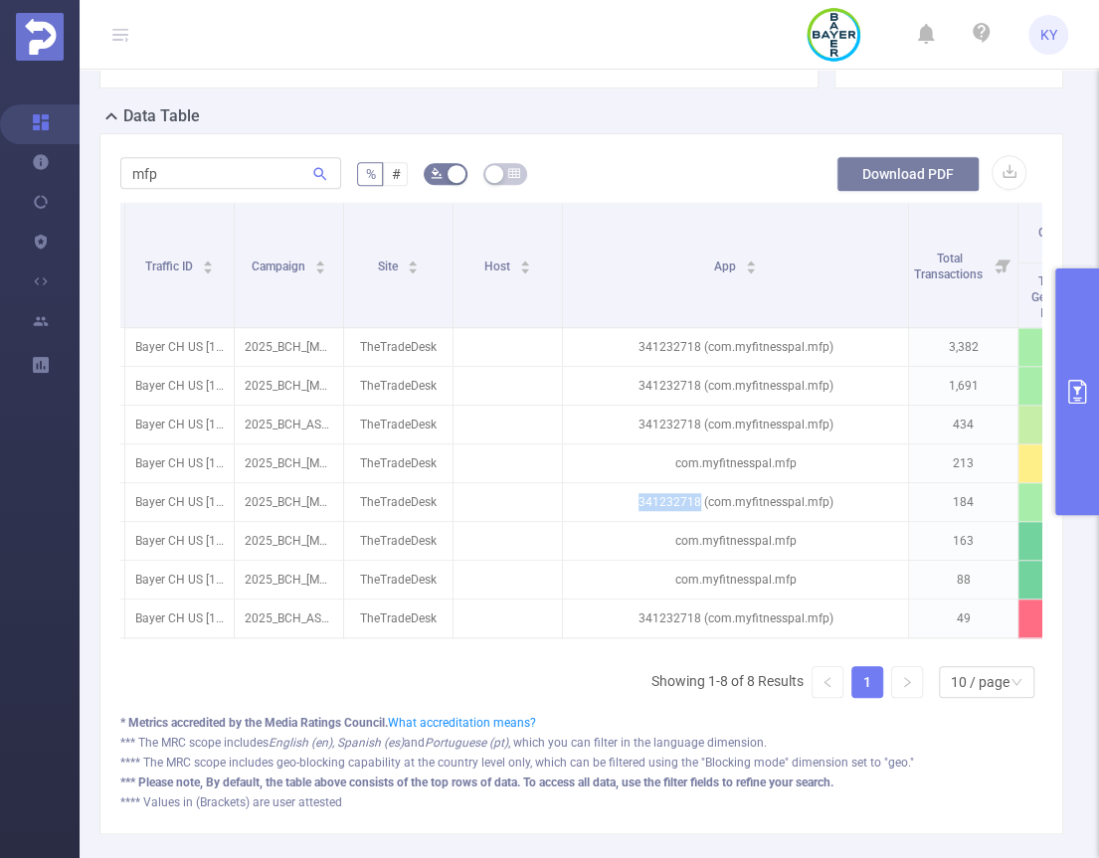
copy p "341232718"
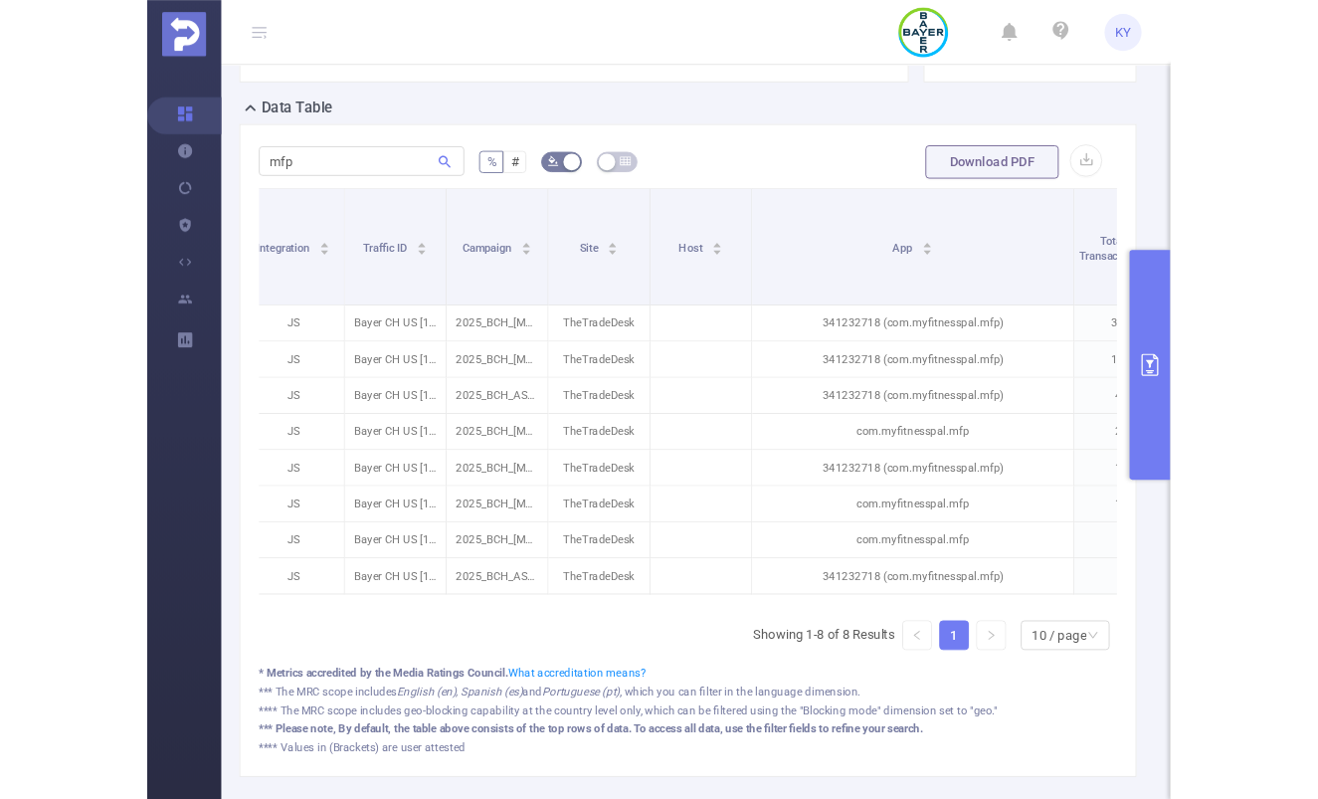
scroll to position [0, 14]
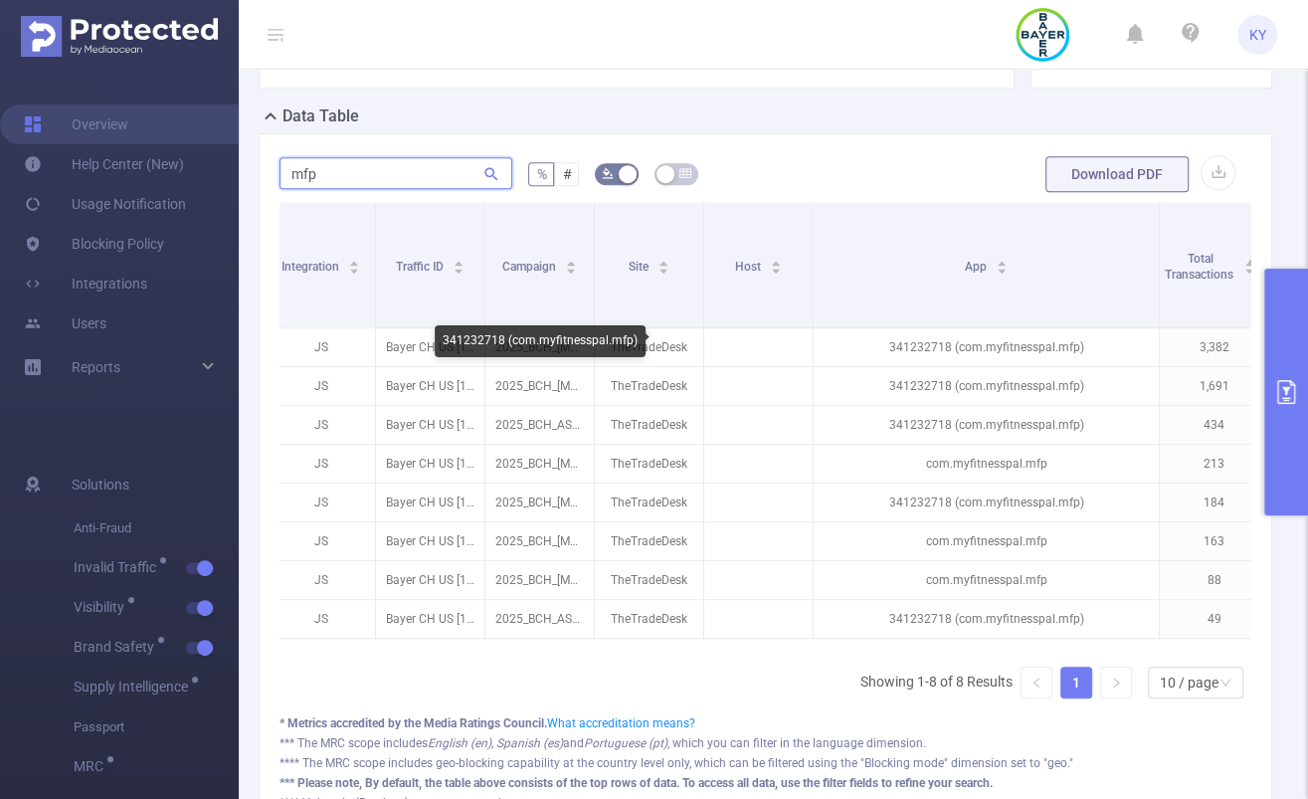
click at [320, 180] on input "mfp" at bounding box center [395, 173] width 233 height 32
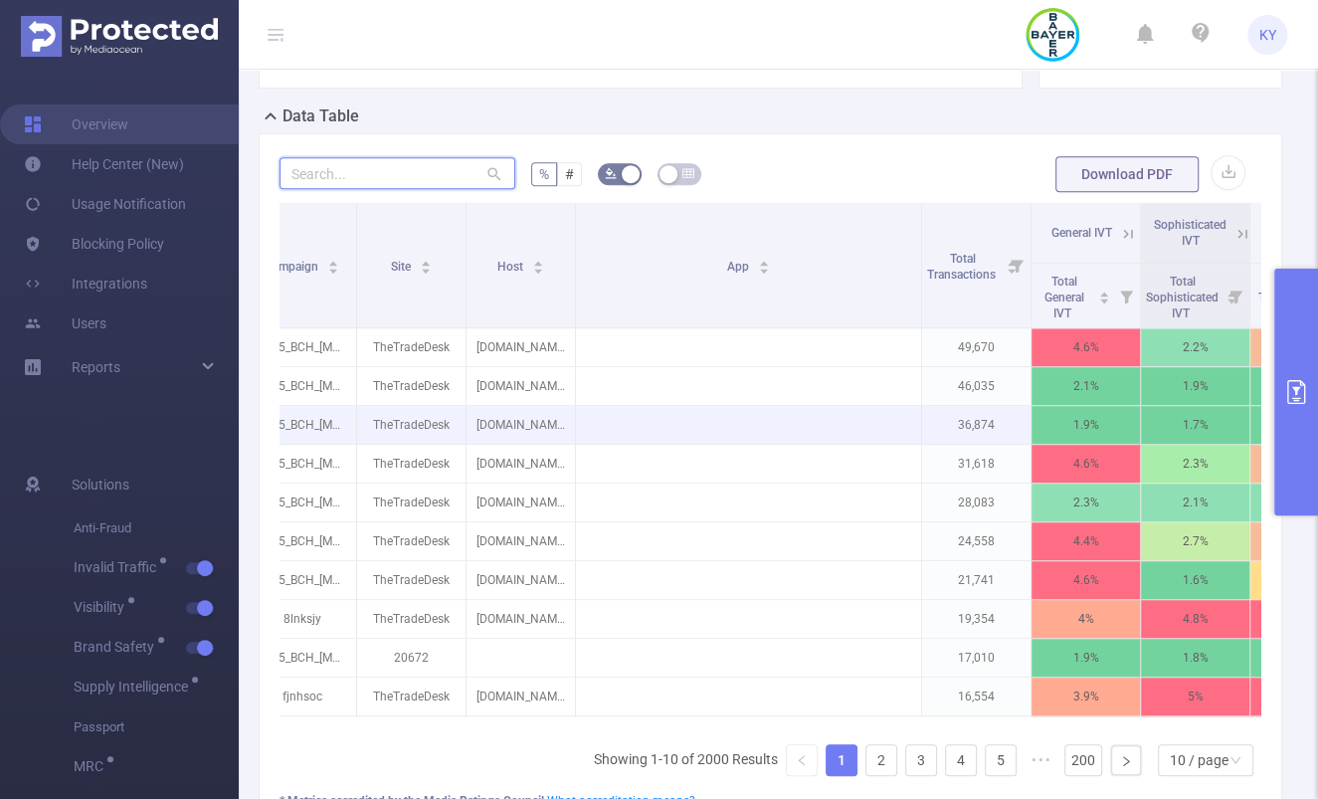
scroll to position [0, 518]
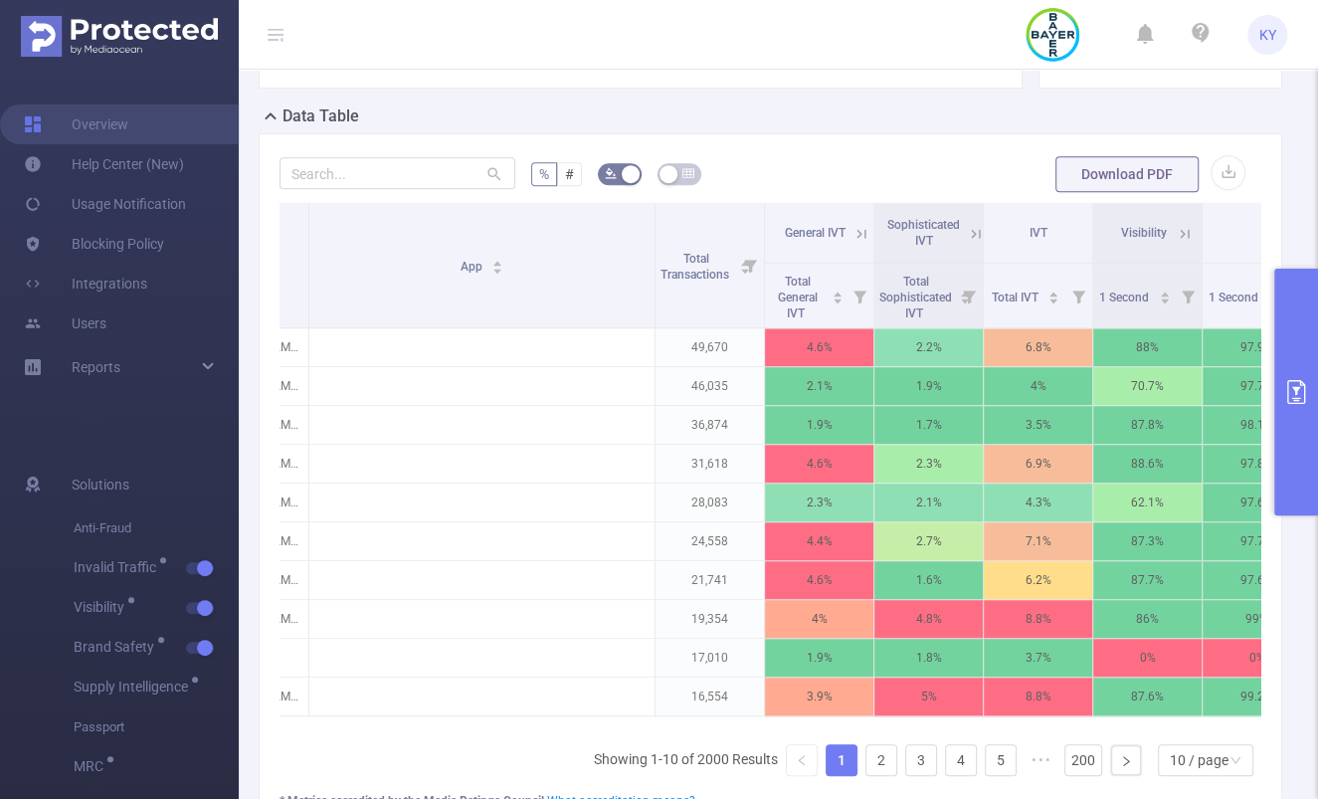
click at [856, 225] on icon at bounding box center [861, 234] width 18 height 18
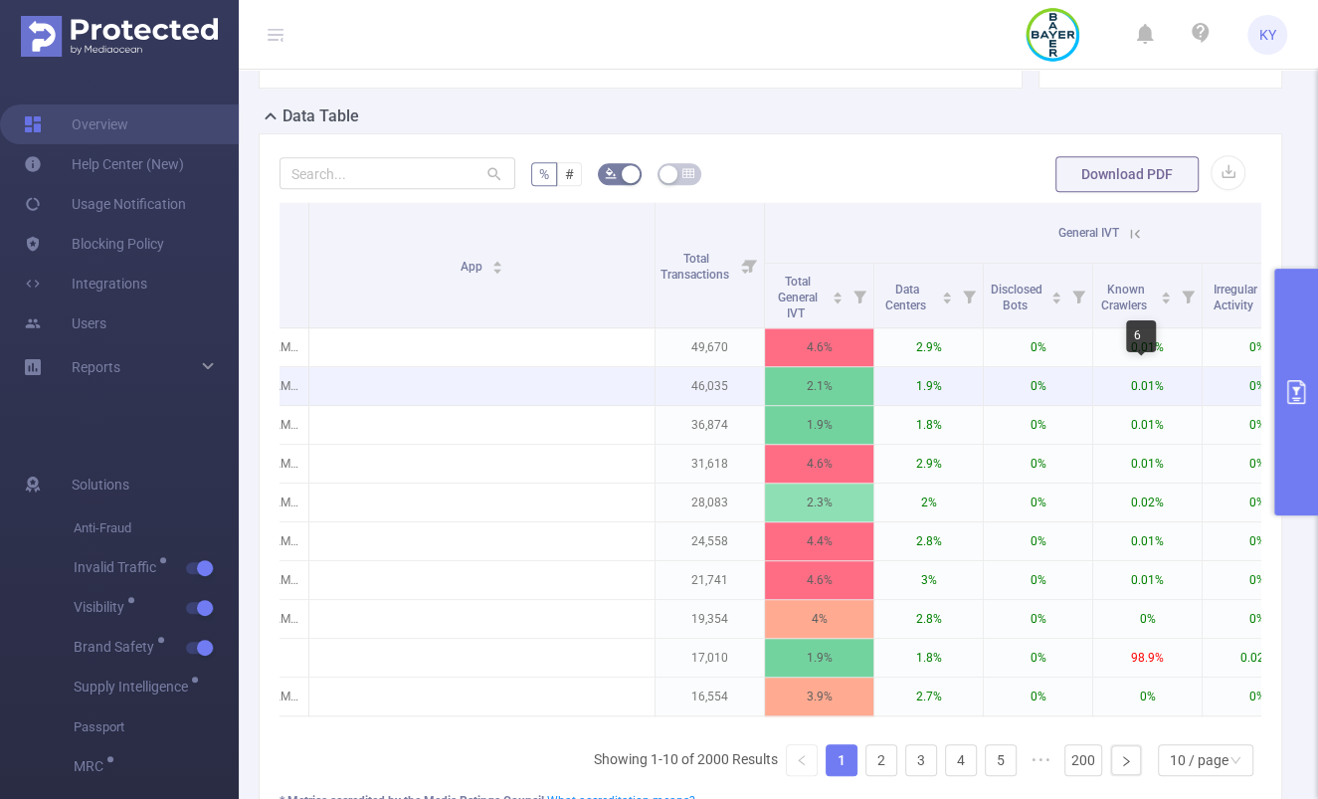
scroll to position [0, 677]
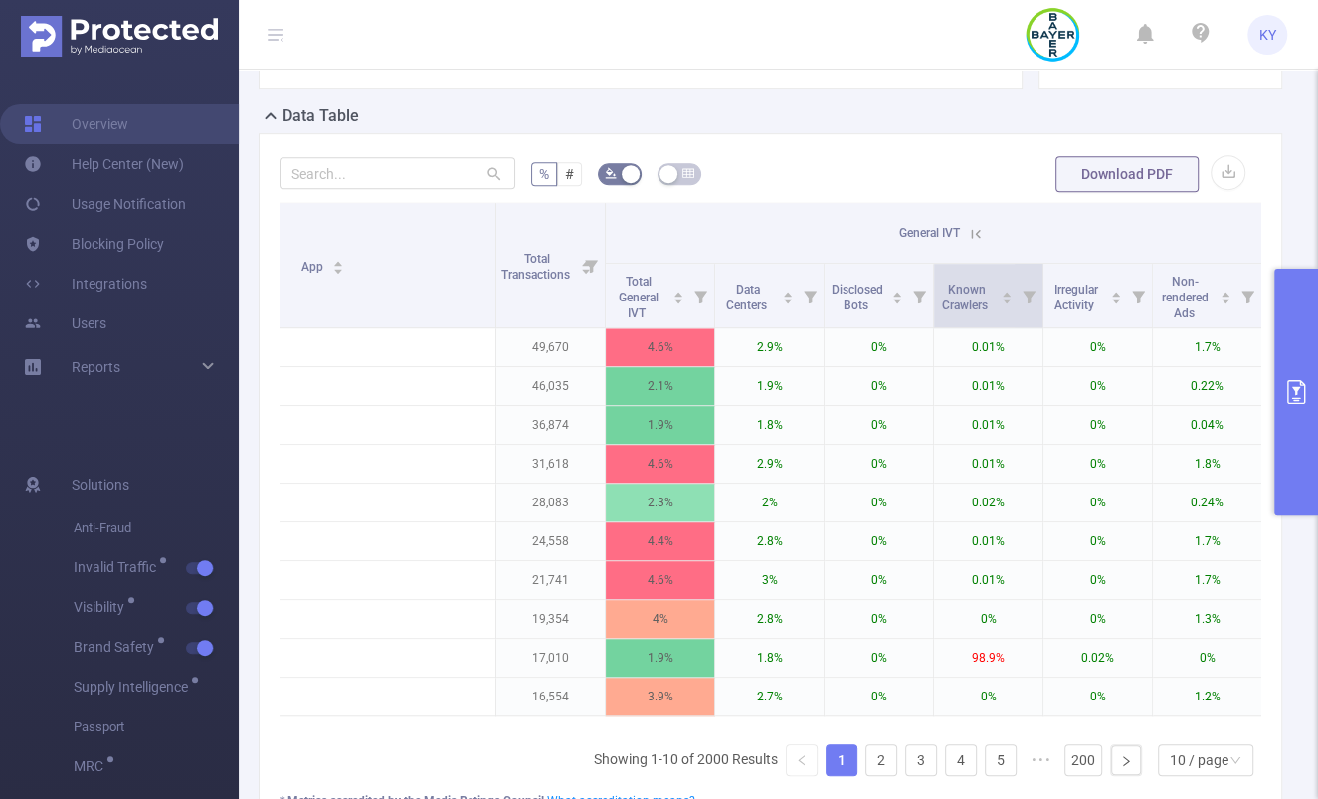
click at [1018, 292] on icon at bounding box center [1028, 296] width 28 height 64
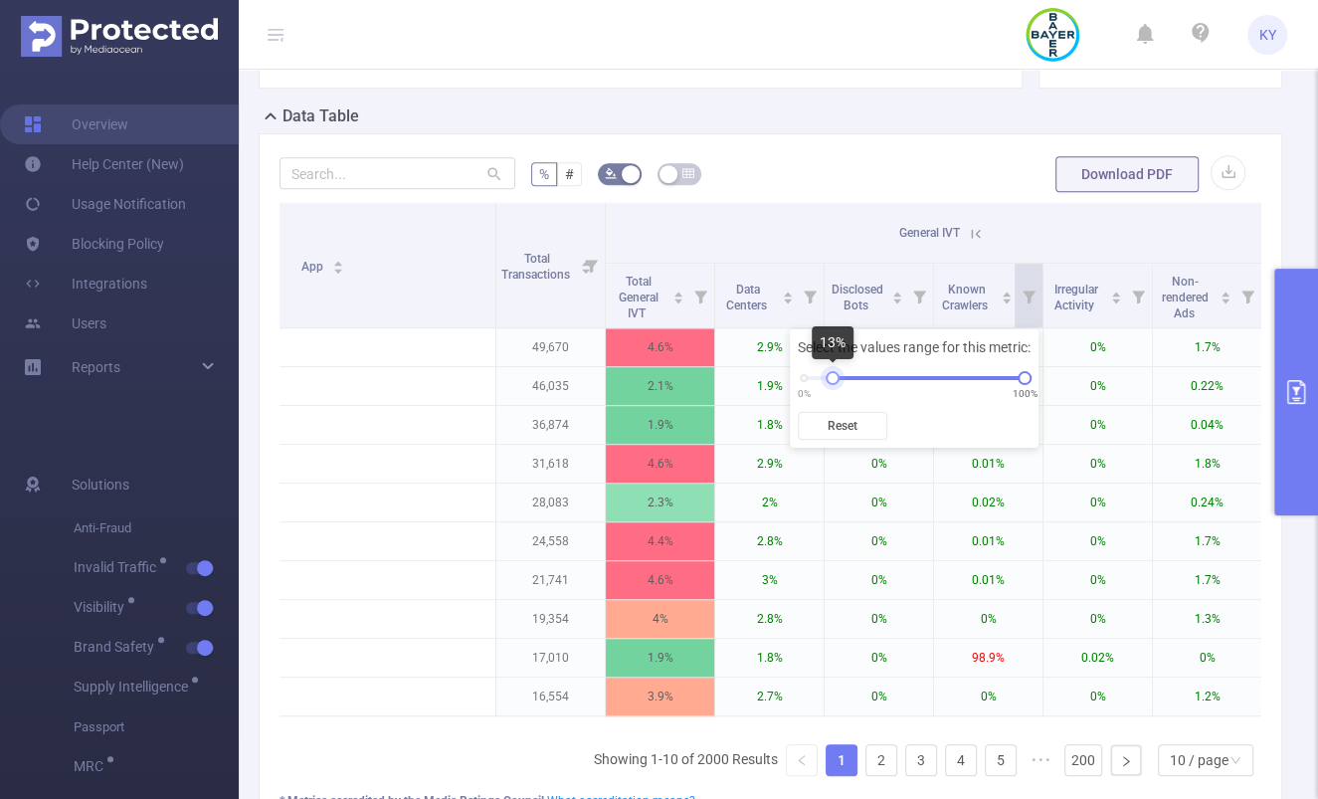
drag, startPoint x: 809, startPoint y: 377, endPoint x: 838, endPoint y: 379, distance: 28.9
click at [838, 379] on div at bounding box center [832, 378] width 14 height 14
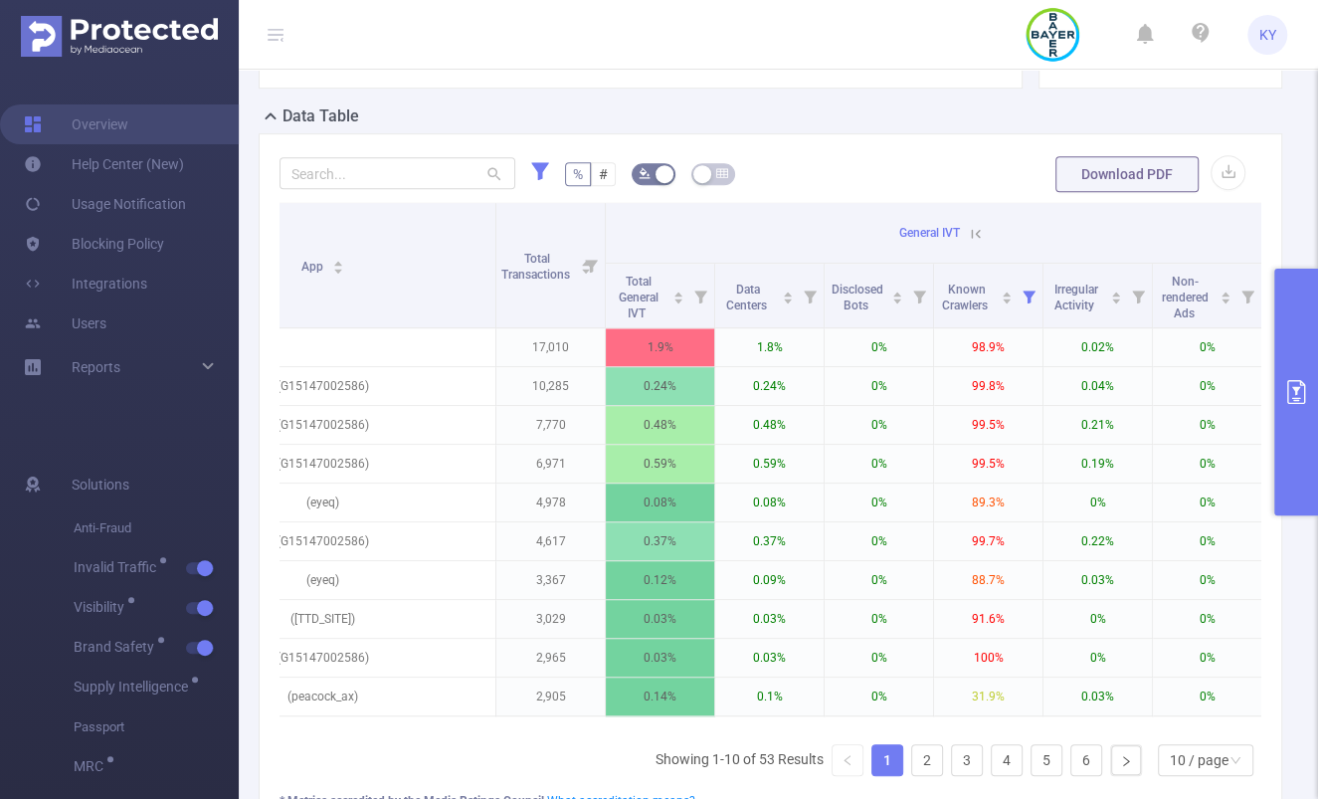
click at [281, 34] on icon at bounding box center [276, 34] width 16 height 1
